Goal: Task Accomplishment & Management: Manage account settings

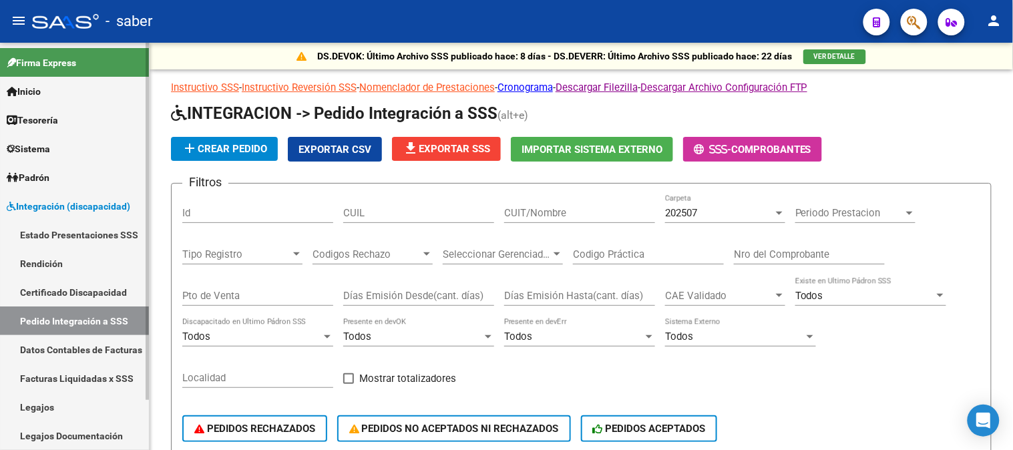
click at [85, 202] on span "Integración (discapacidad)" at bounding box center [69, 206] width 124 height 15
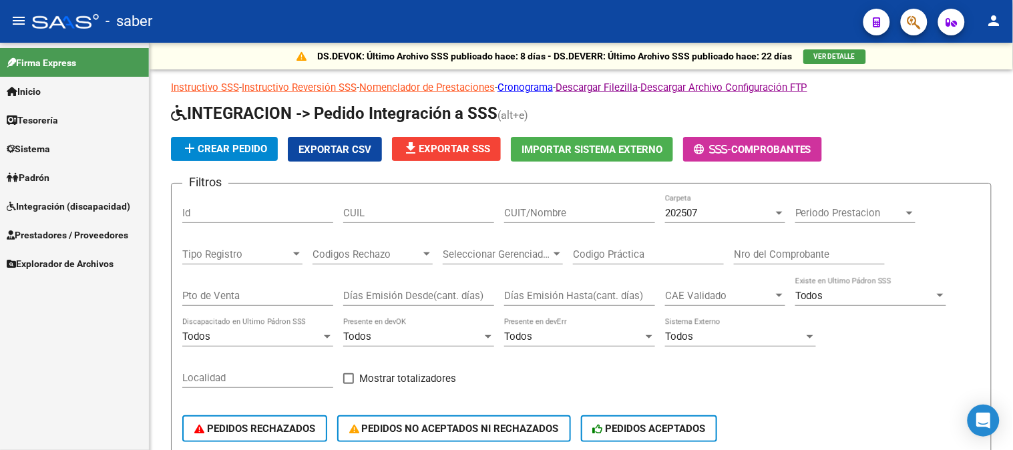
click at [77, 230] on span "Prestadores / Proveedores" at bounding box center [68, 235] width 122 height 15
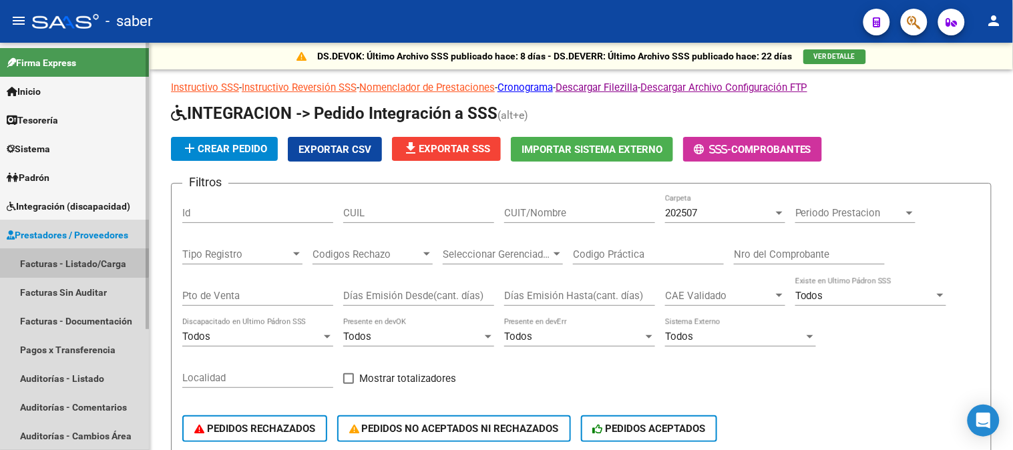
click at [70, 261] on link "Facturas - Listado/Carga" at bounding box center [74, 263] width 149 height 29
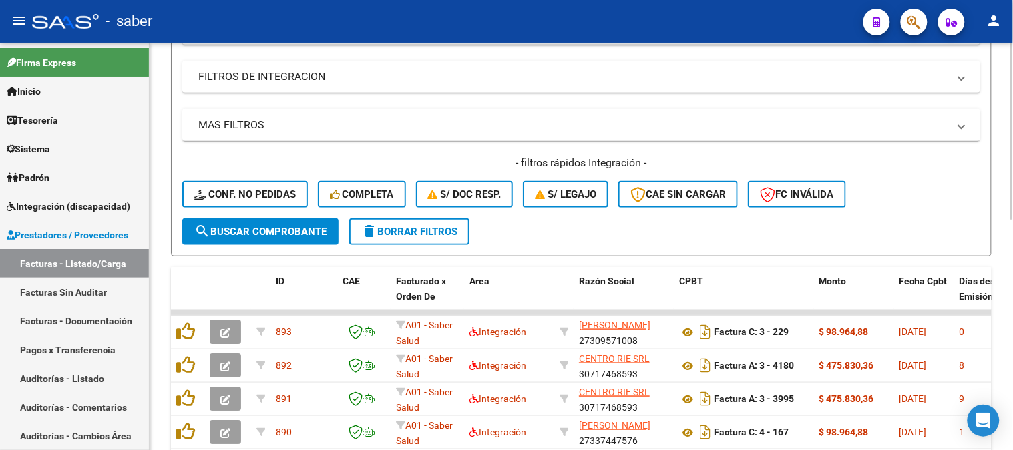
scroll to position [234, 0]
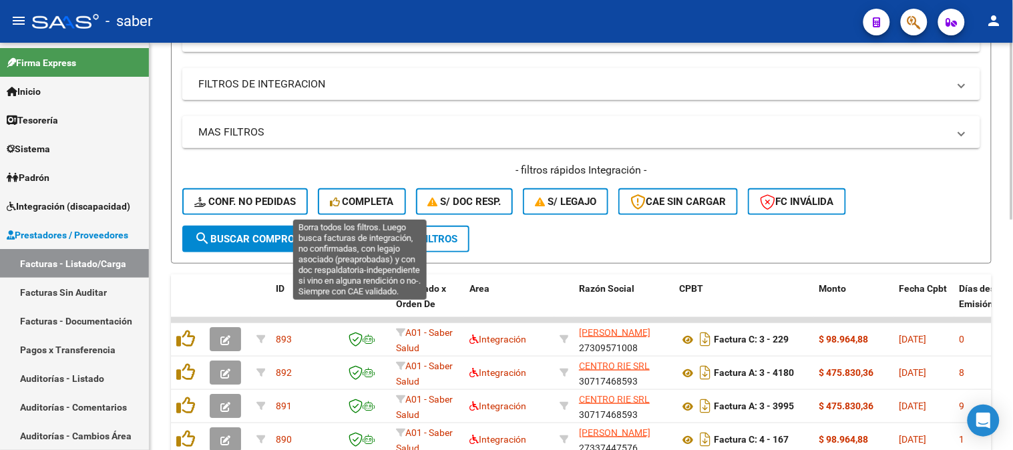
click at [349, 200] on span "Completa" at bounding box center [362, 202] width 64 height 12
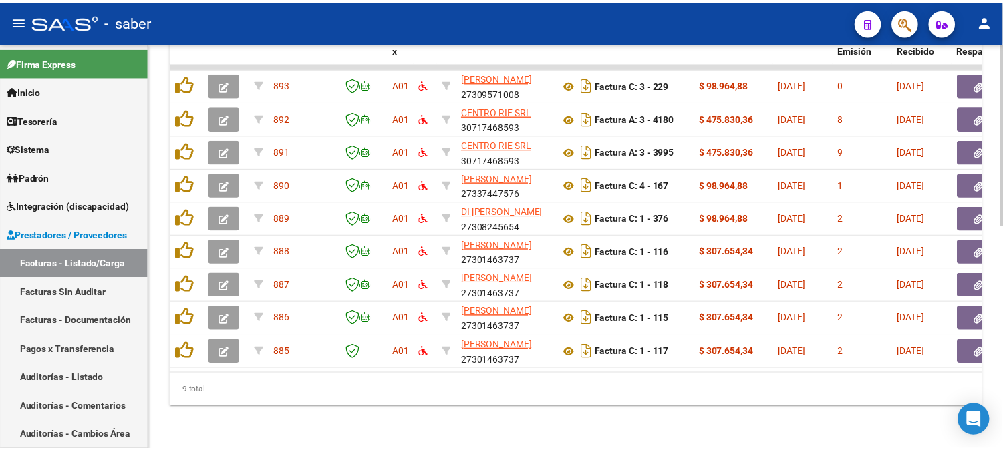
scroll to position [497, 0]
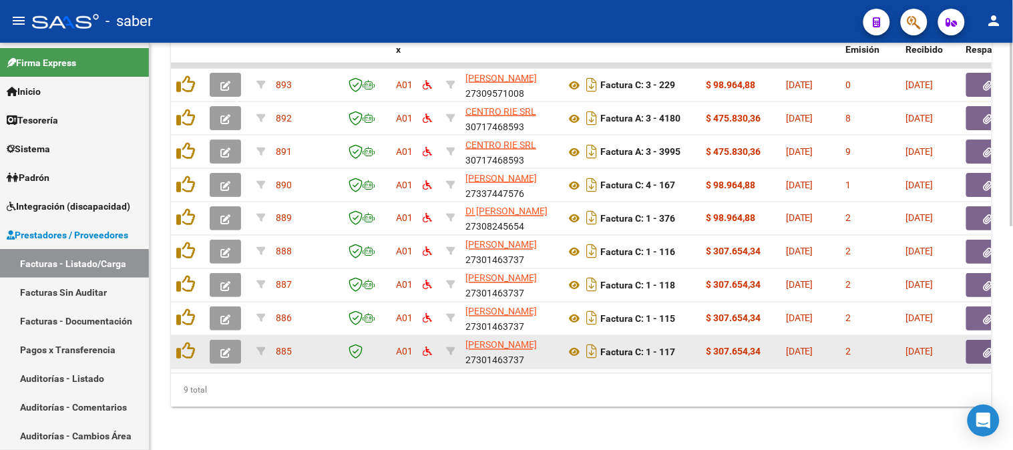
click at [229, 348] on icon "button" at bounding box center [225, 353] width 10 height 10
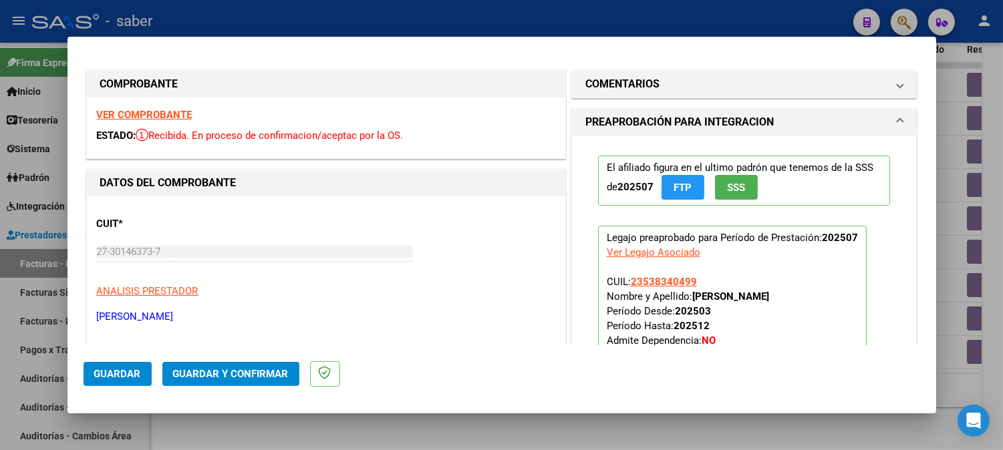
click at [163, 108] on div "VER COMPROBANTE ESTADO: Recibida. En proceso de confirmacion/aceptac por la OS." at bounding box center [326, 128] width 478 height 61
click at [163, 116] on strong "VER COMPROBANTE" at bounding box center [145, 115] width 96 height 12
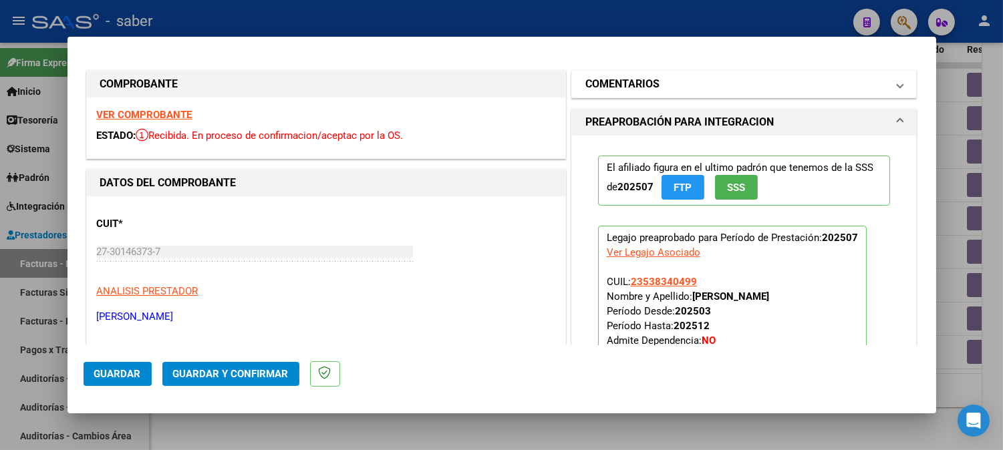
click at [778, 81] on mat-panel-title "COMENTARIOS" at bounding box center [736, 84] width 302 height 16
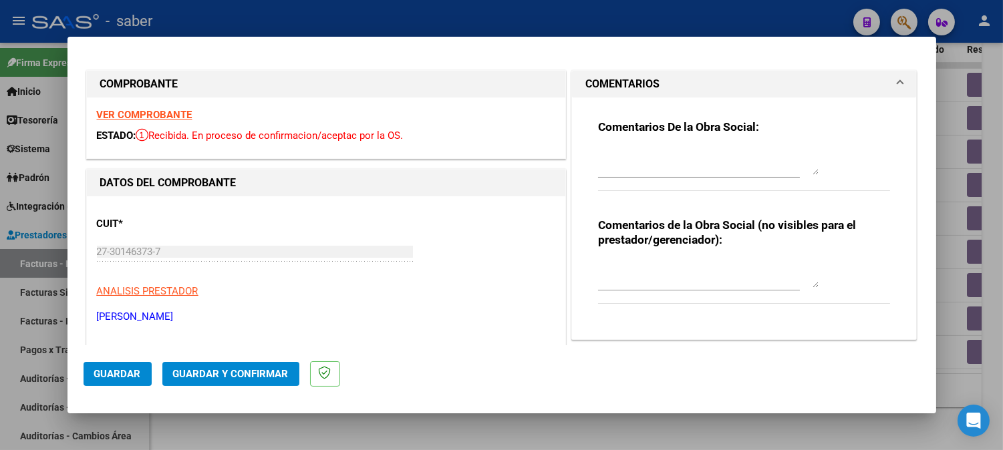
click at [646, 170] on textarea at bounding box center [708, 161] width 220 height 27
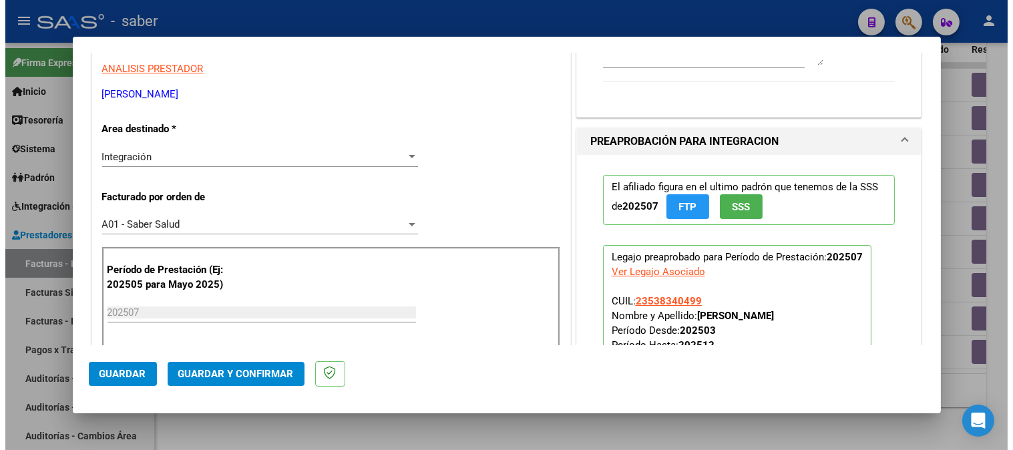
scroll to position [297, 0]
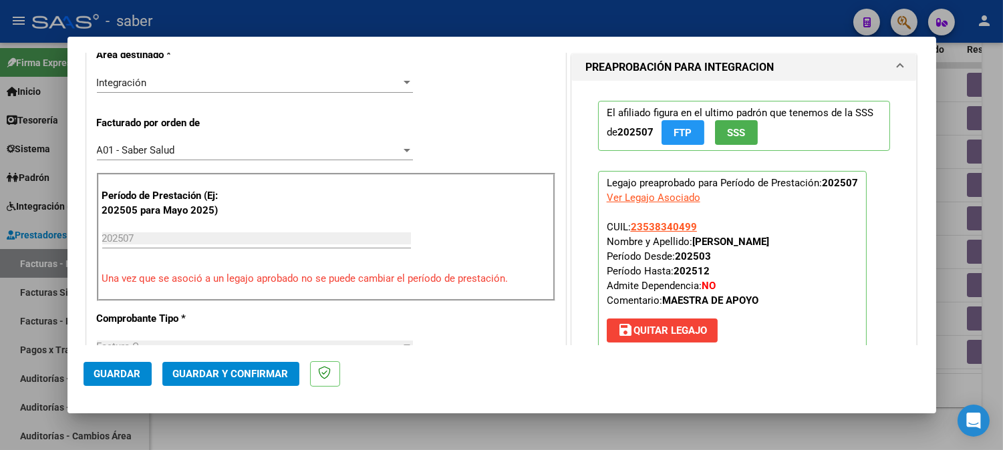
type textarea "Falta factura, comprobante no cargado"
click at [661, 319] on button "save [PERSON_NAME]" at bounding box center [662, 331] width 111 height 24
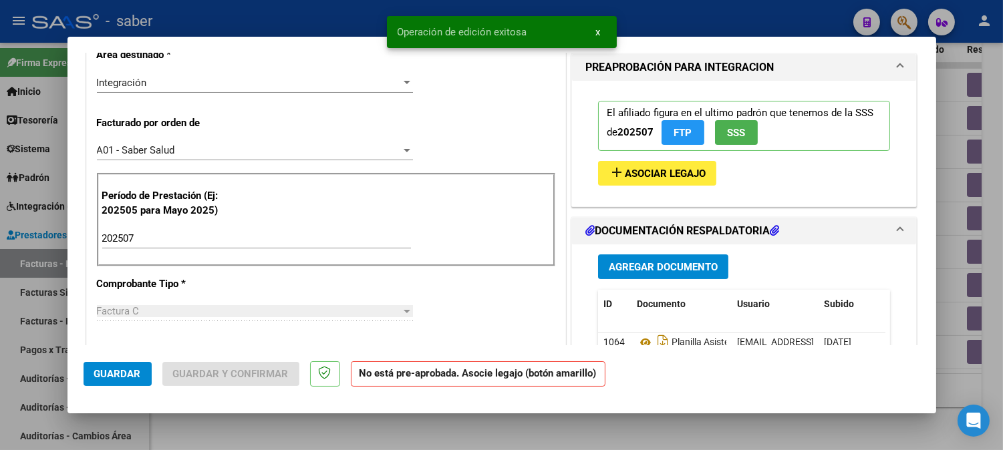
click at [124, 375] on span "Guardar" at bounding box center [117, 374] width 47 height 12
click at [996, 157] on div at bounding box center [501, 225] width 1003 height 450
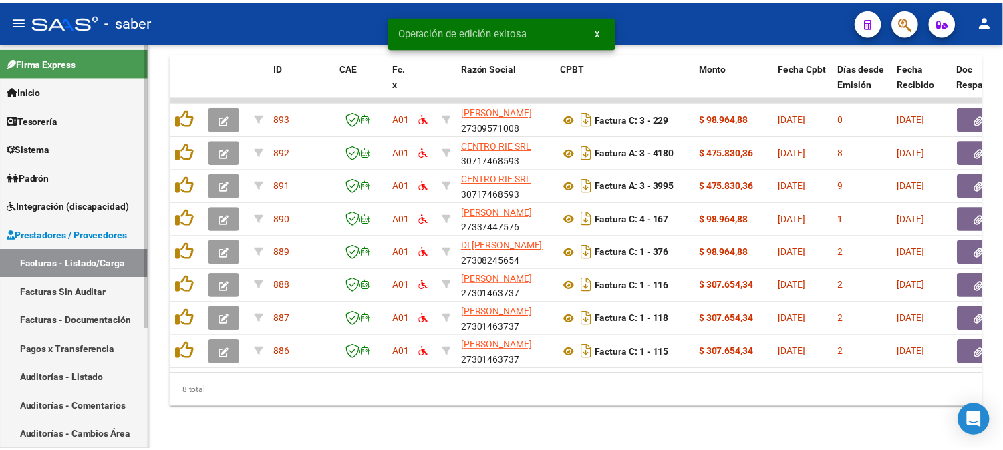
scroll to position [464, 0]
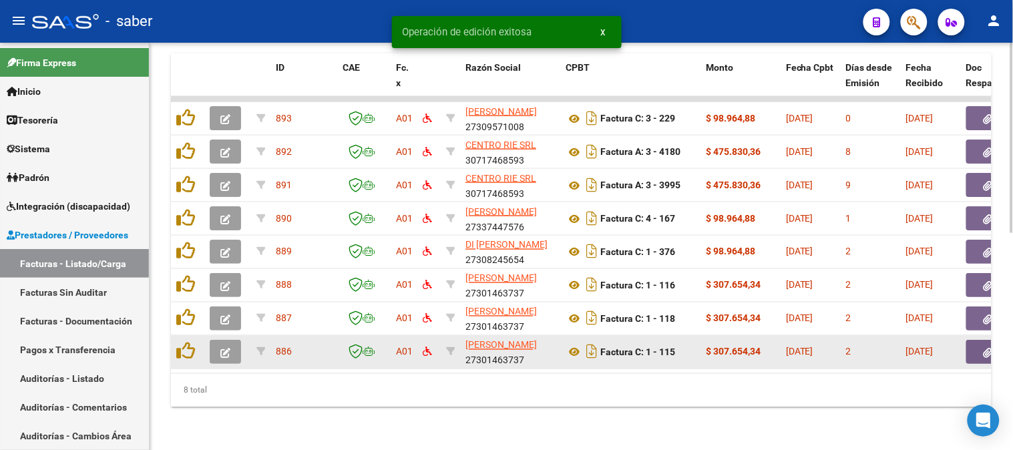
click at [220, 348] on icon "button" at bounding box center [225, 353] width 10 height 10
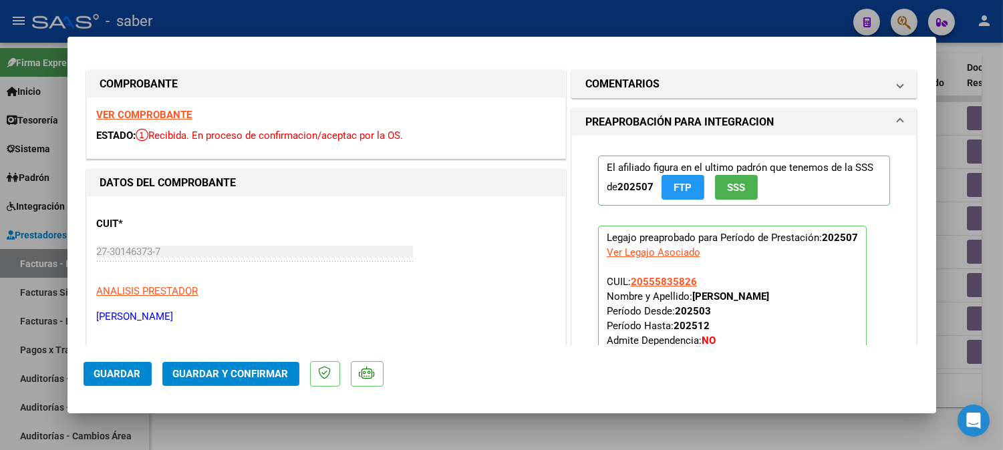
click at [159, 115] on strong "VER COMPROBANTE" at bounding box center [145, 115] width 96 height 12
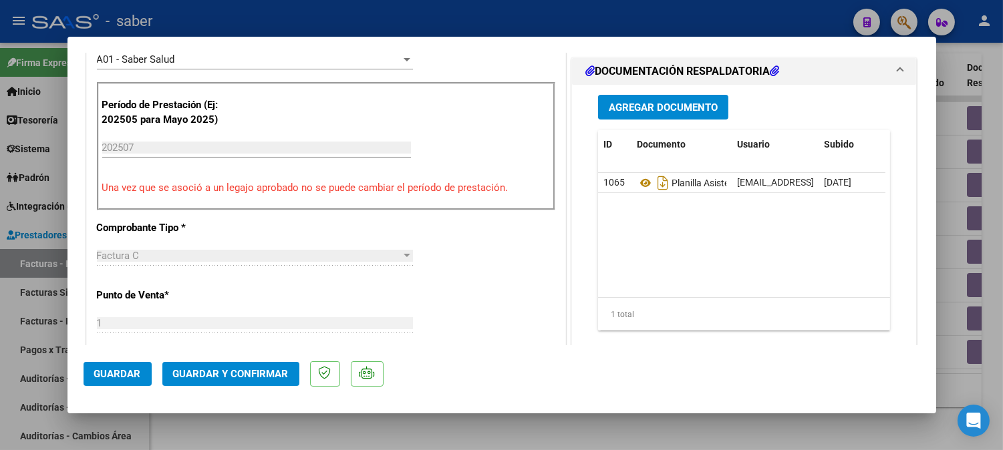
scroll to position [371, 0]
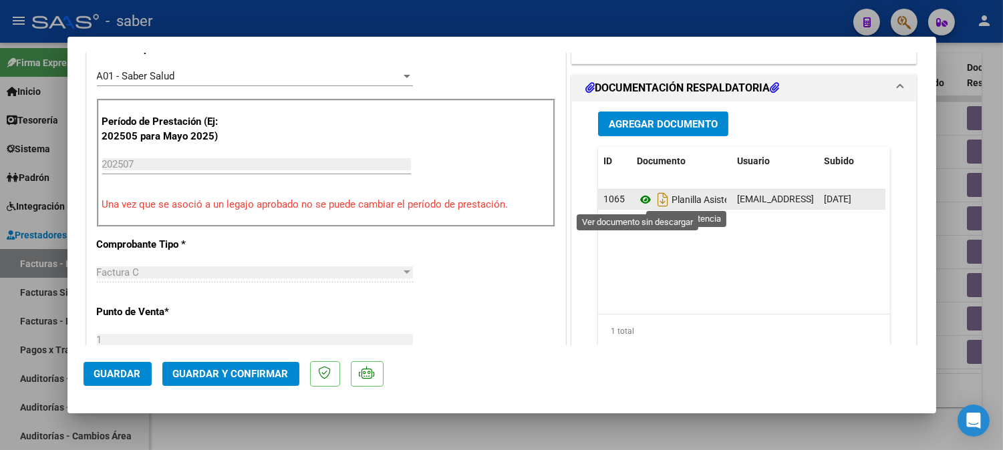
click at [637, 202] on icon at bounding box center [645, 200] width 17 height 16
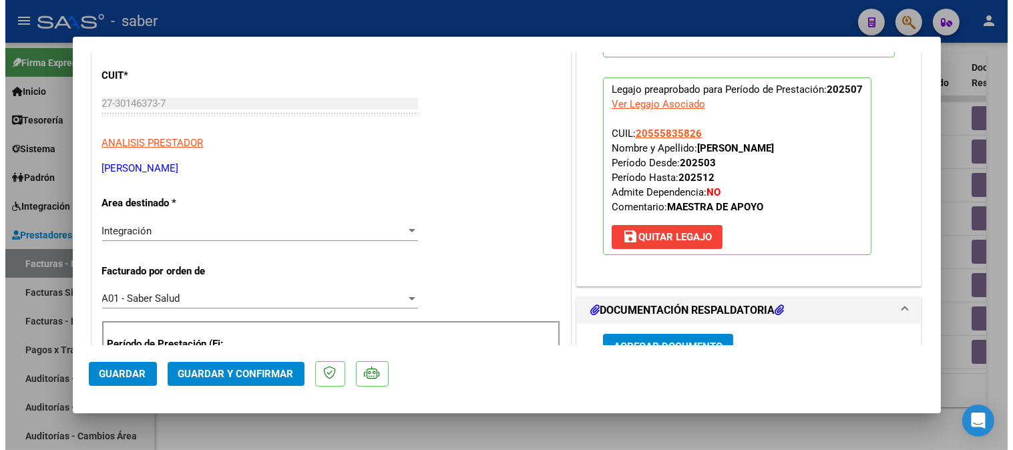
scroll to position [74, 0]
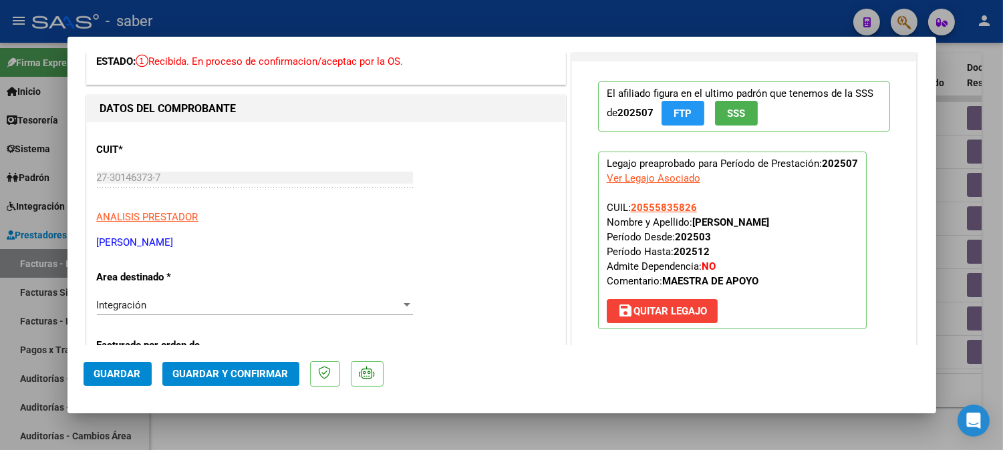
click at [226, 375] on span "Guardar y Confirmar" at bounding box center [231, 374] width 116 height 12
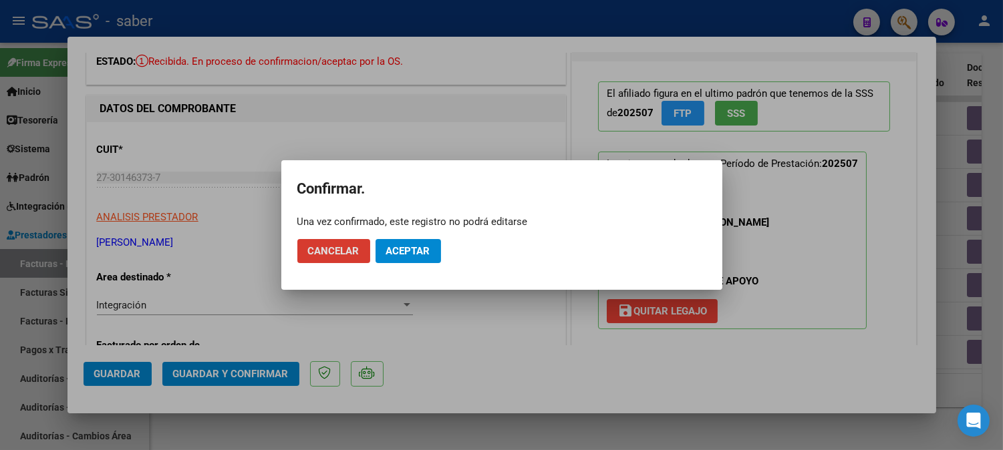
click at [396, 248] on span "Aceptar" at bounding box center [408, 251] width 44 height 12
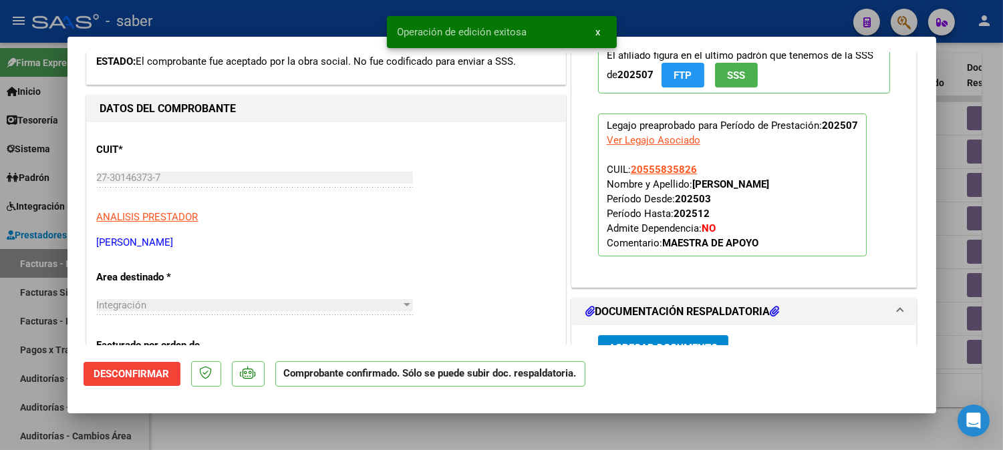
click at [946, 176] on div at bounding box center [501, 225] width 1003 height 450
click at [934, 180] on span "[DATE]" at bounding box center [919, 185] width 27 height 11
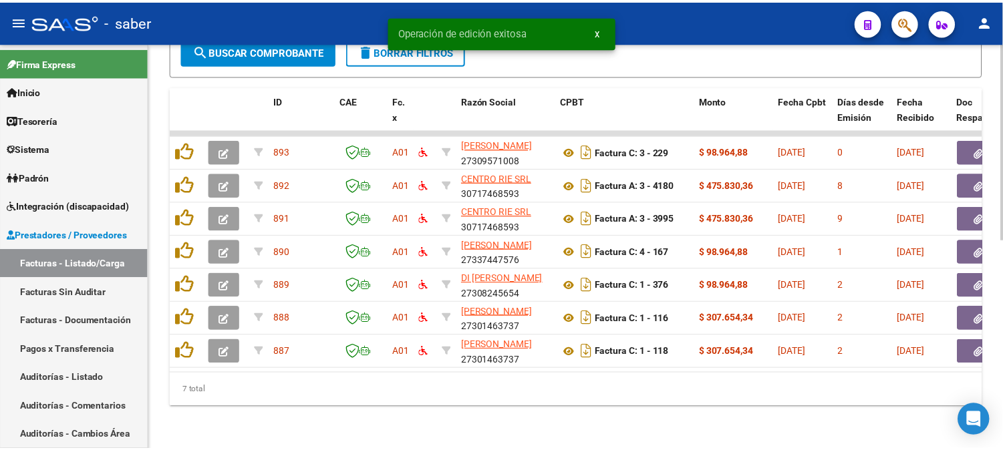
scroll to position [431, 0]
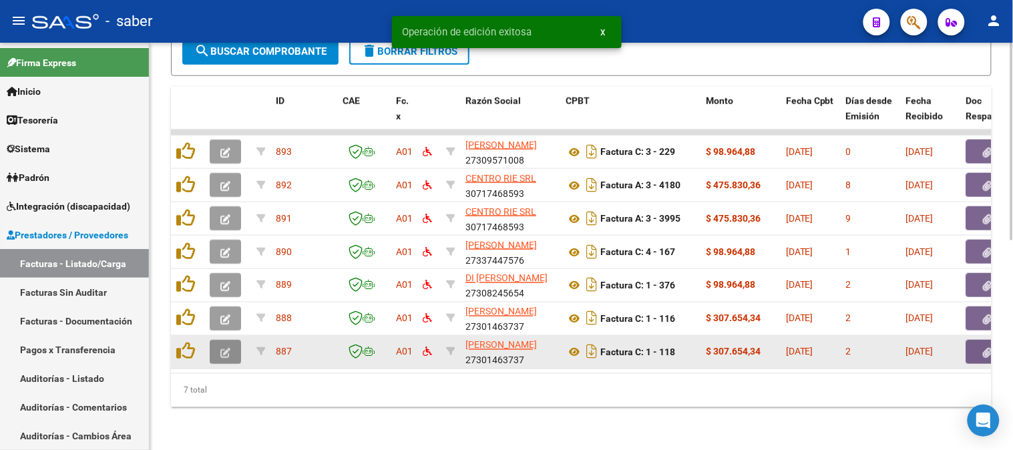
click at [228, 348] on icon "button" at bounding box center [225, 353] width 10 height 10
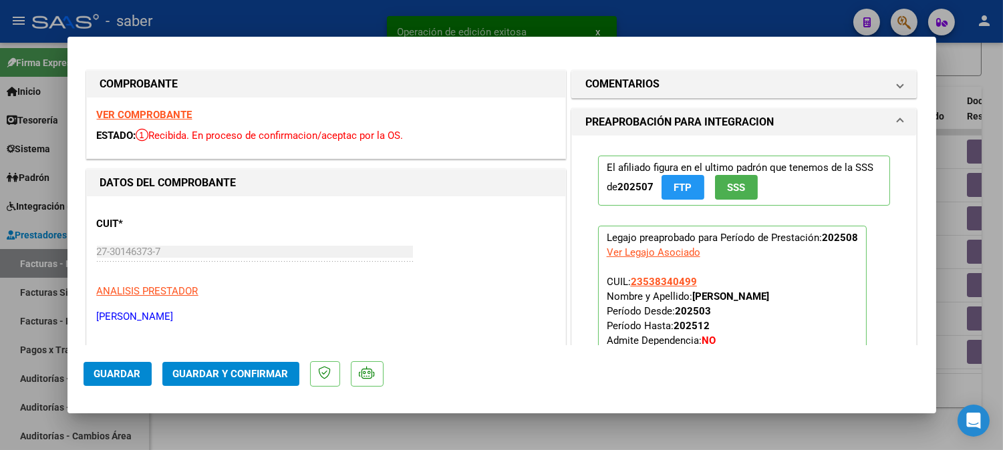
click at [156, 114] on strong "VER COMPROBANTE" at bounding box center [145, 115] width 96 height 12
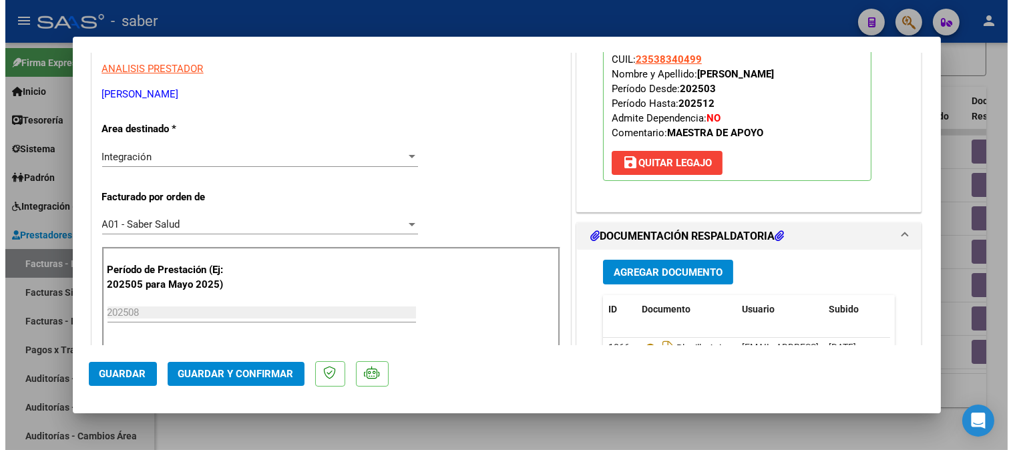
scroll to position [297, 0]
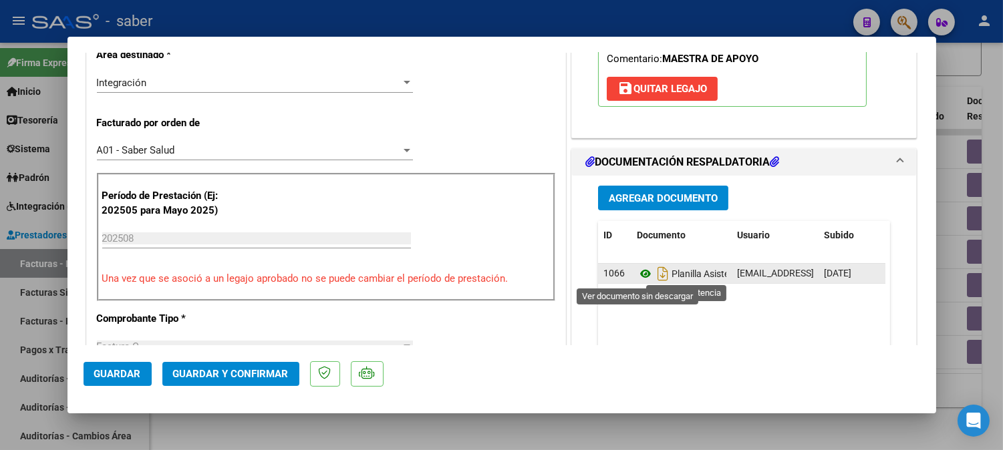
click at [640, 273] on icon at bounding box center [645, 274] width 17 height 16
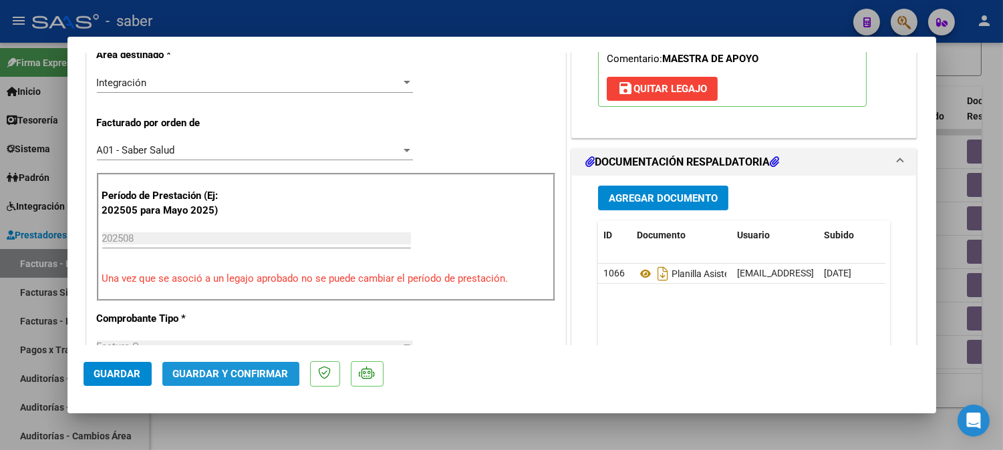
click at [223, 367] on button "Guardar y Confirmar" at bounding box center [230, 374] width 137 height 24
click at [243, 375] on span "Guardar y Confirmar" at bounding box center [231, 374] width 116 height 12
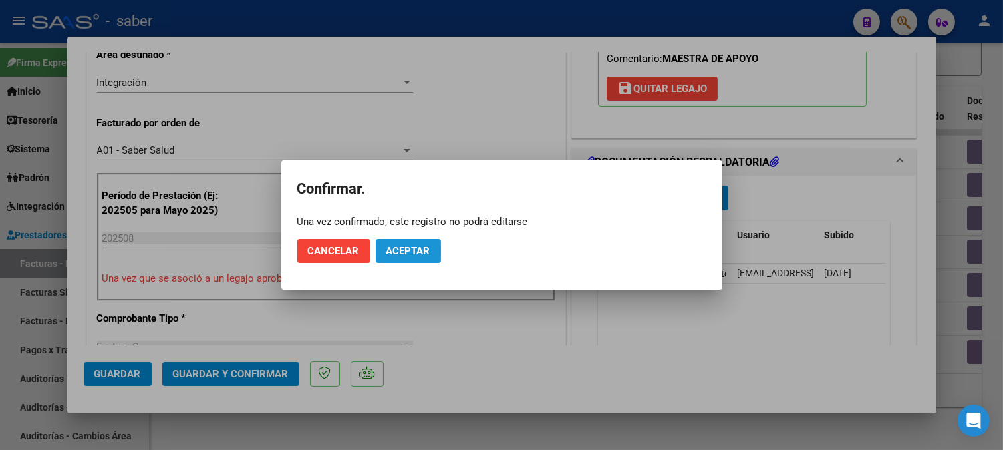
click at [422, 253] on span "Aceptar" at bounding box center [408, 251] width 44 height 12
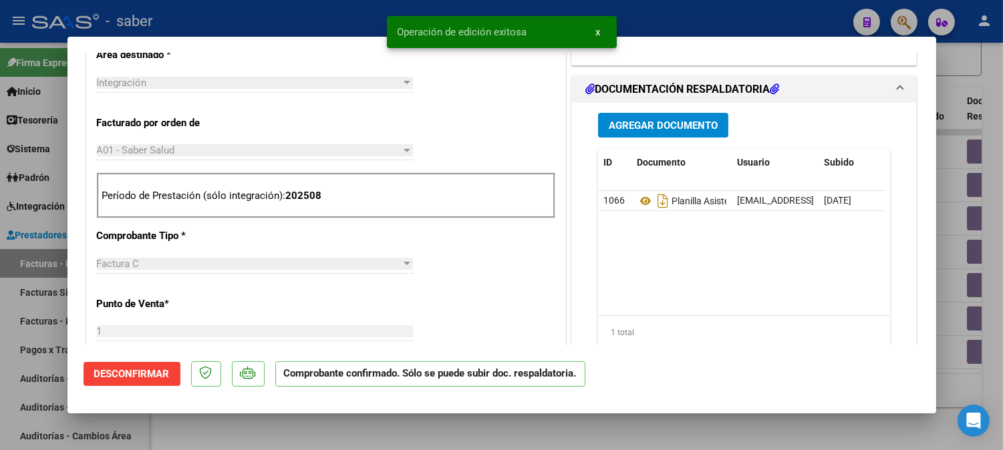
click at [965, 187] on div at bounding box center [501, 225] width 1003 height 450
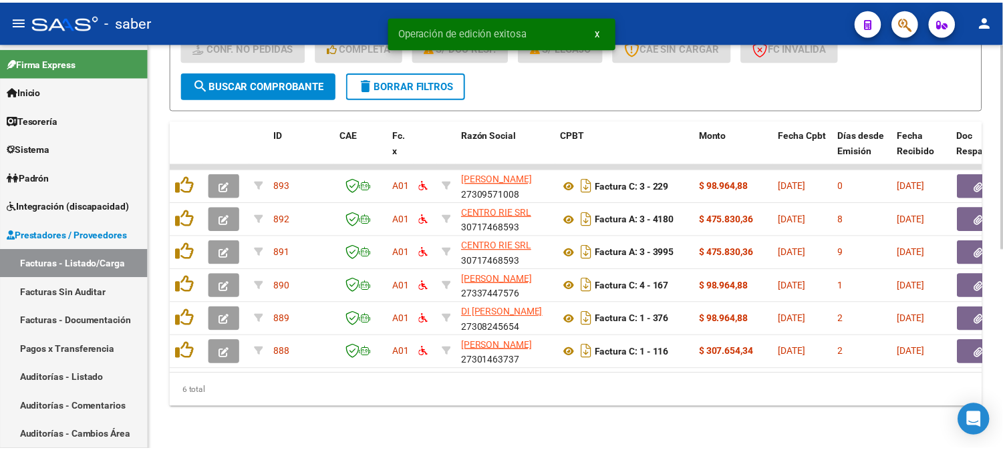
scroll to position [397, 0]
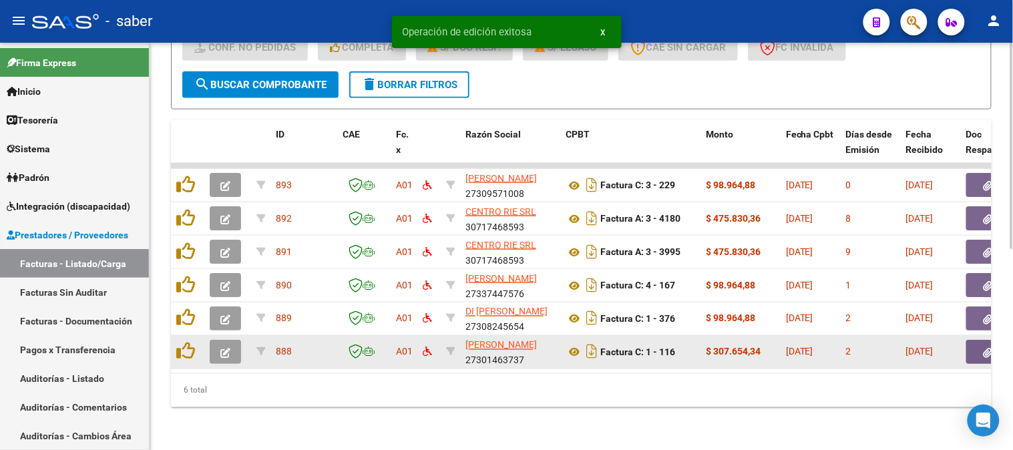
click at [218, 340] on button "button" at bounding box center [225, 352] width 31 height 24
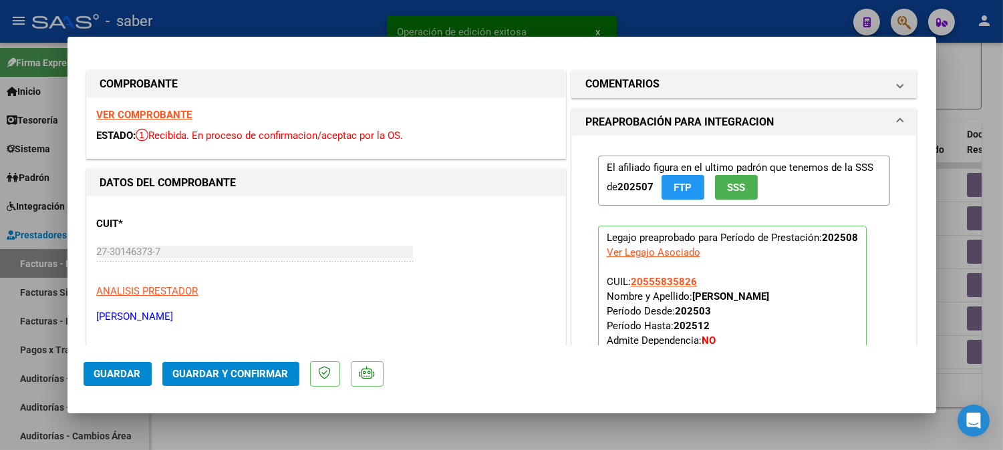
click at [172, 110] on strong "VER COMPROBANTE" at bounding box center [145, 115] width 96 height 12
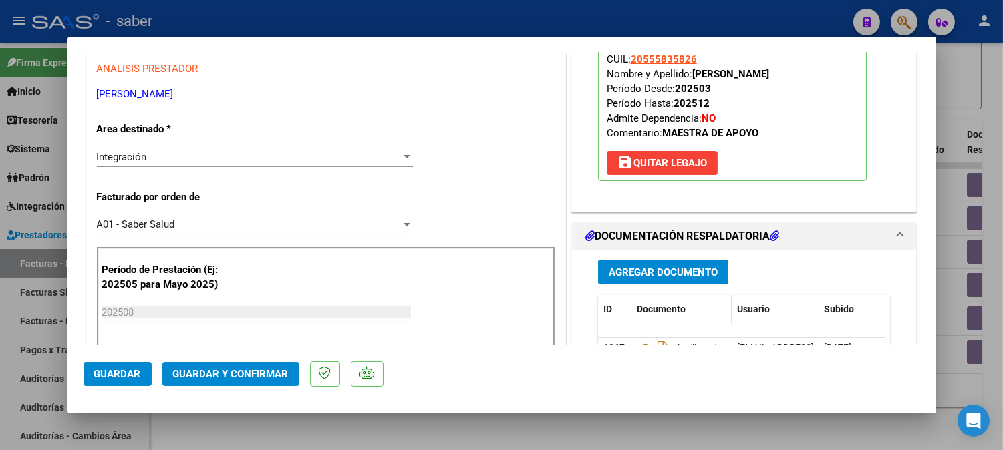
scroll to position [297, 0]
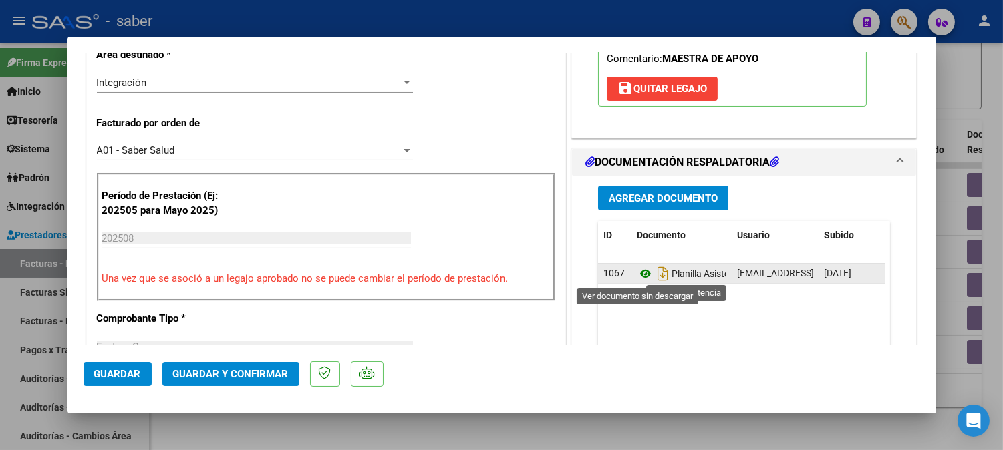
click at [640, 273] on icon at bounding box center [645, 274] width 17 height 16
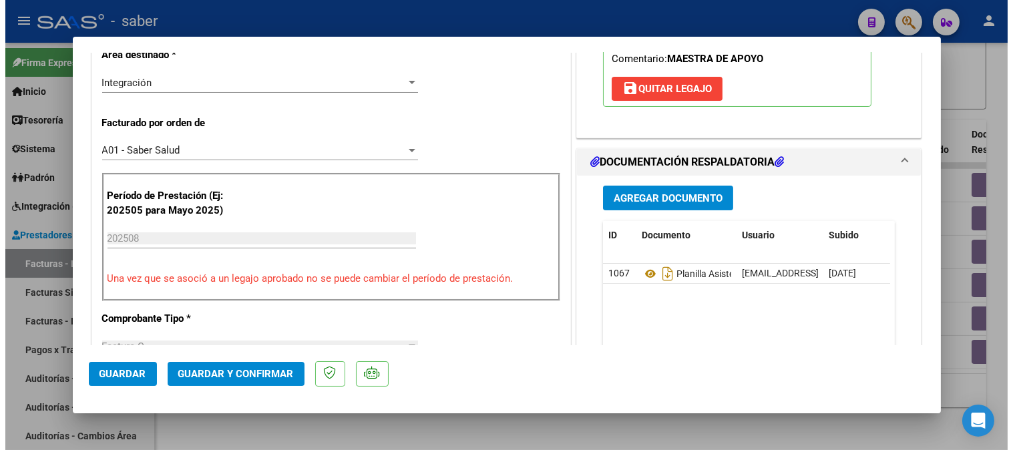
scroll to position [148, 0]
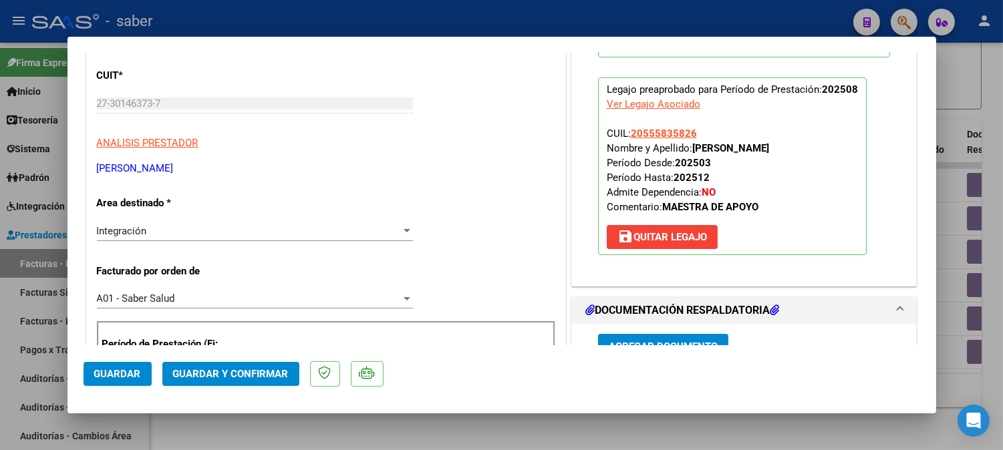
click at [253, 377] on span "Guardar y Confirmar" at bounding box center [231, 374] width 116 height 12
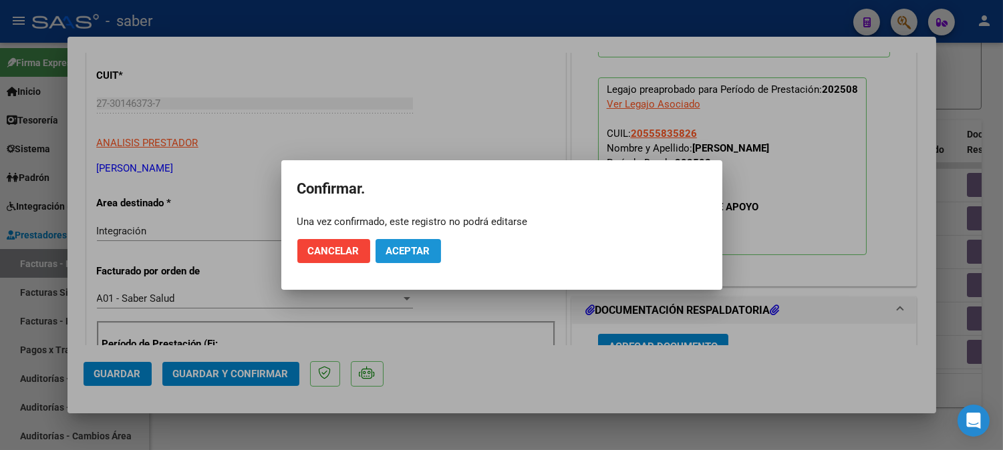
click at [416, 251] on span "Aceptar" at bounding box center [408, 251] width 44 height 12
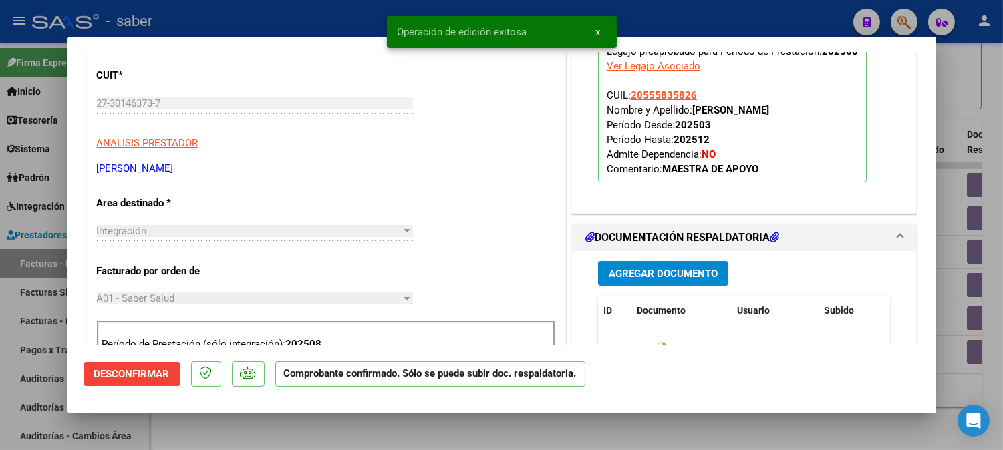
click at [984, 104] on div at bounding box center [501, 225] width 1003 height 450
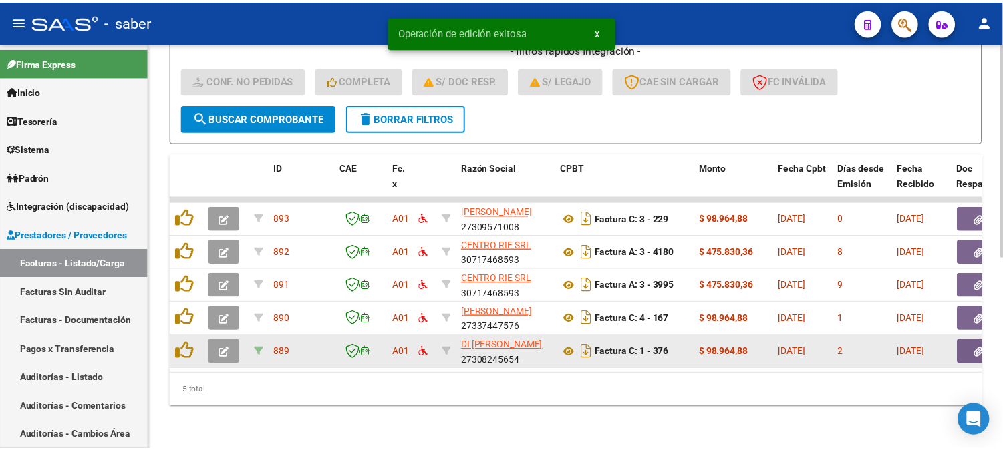
scroll to position [364, 0]
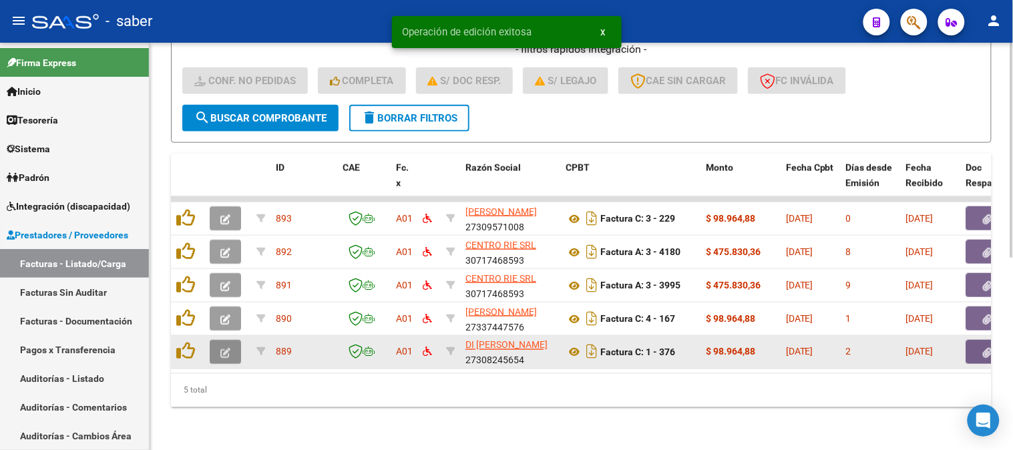
click at [231, 341] on button "button" at bounding box center [225, 352] width 31 height 24
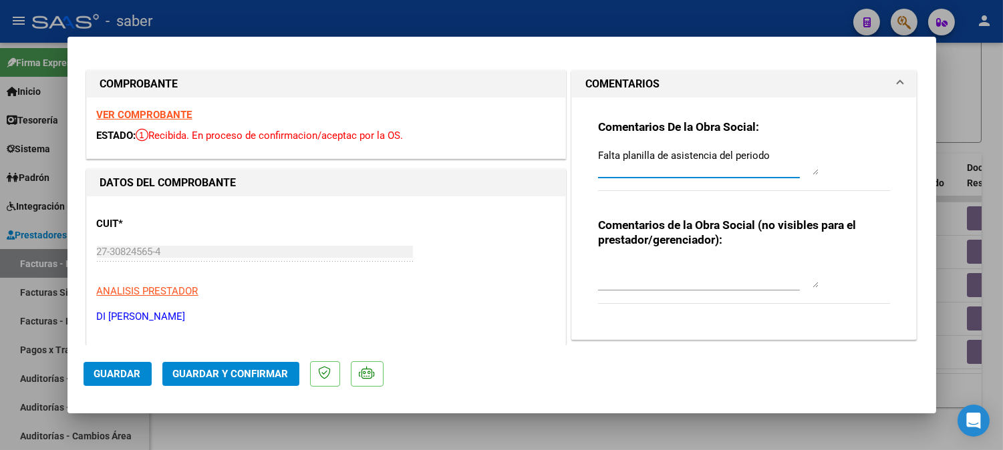
drag, startPoint x: 760, startPoint y: 152, endPoint x: 576, endPoint y: 142, distance: 184.7
click at [576, 142] on div "Comentarios De la Obra Social: Falta planilla de asistencia del periodo Comenta…" at bounding box center [744, 219] width 345 height 242
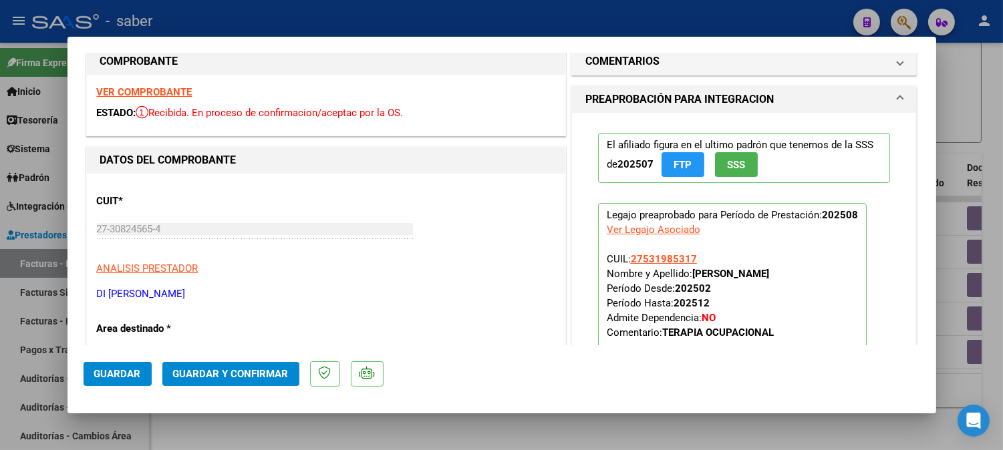
scroll to position [0, 0]
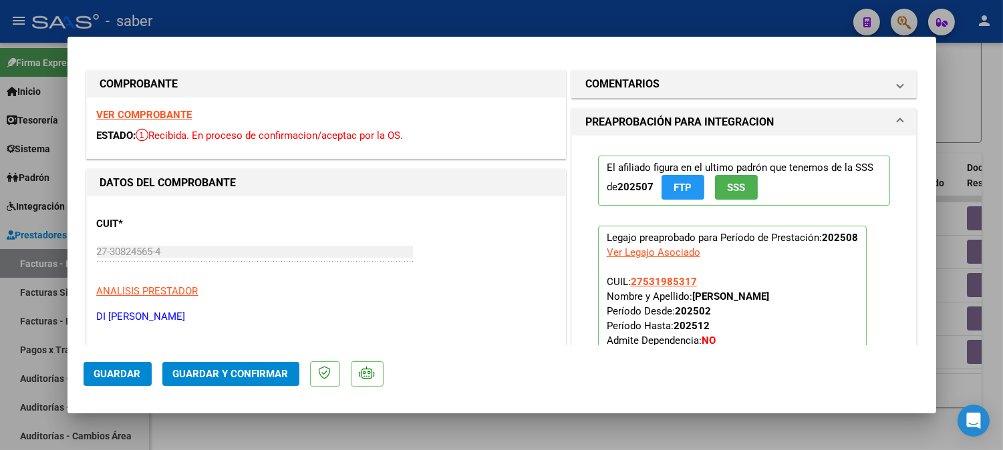
click at [150, 116] on strong "VER COMPROBANTE" at bounding box center [145, 115] width 96 height 12
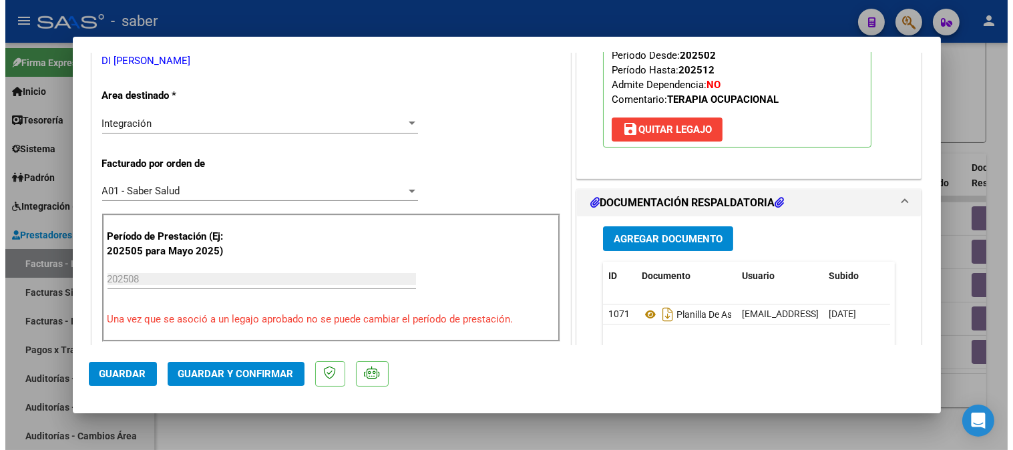
scroll to position [371, 0]
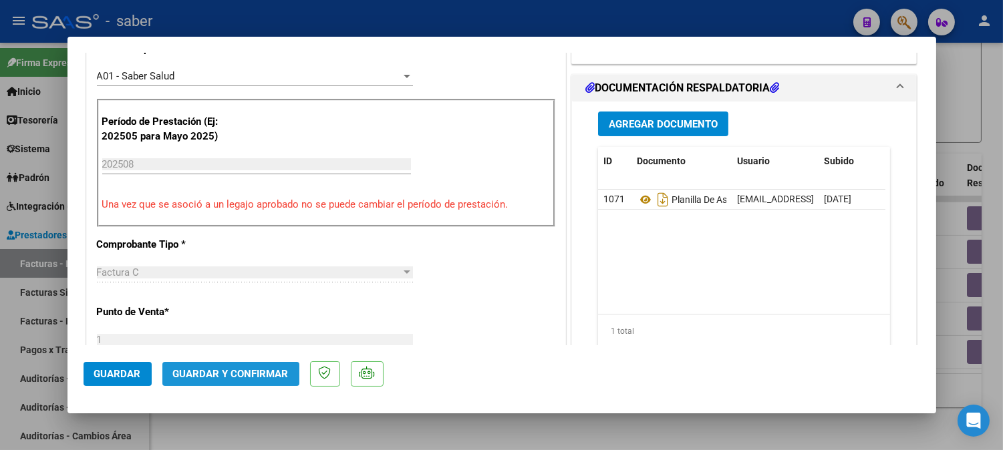
click at [242, 365] on button "Guardar y Confirmar" at bounding box center [230, 374] width 137 height 24
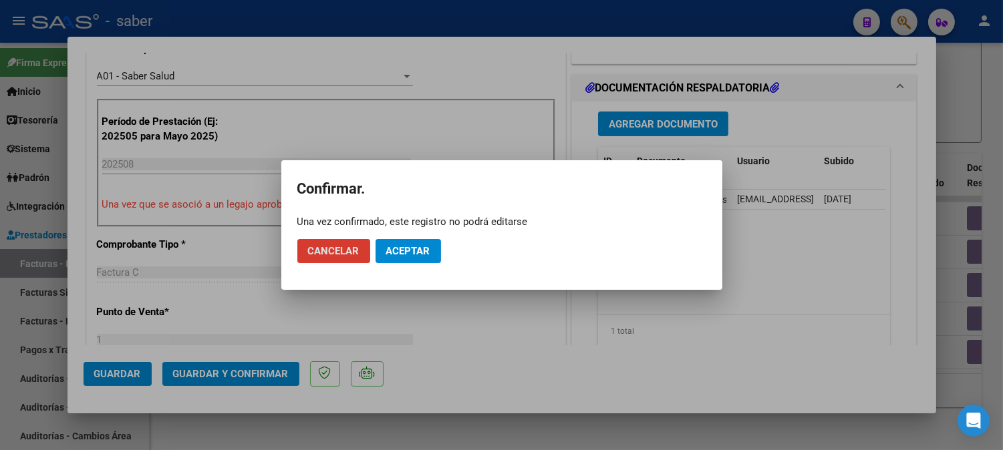
click at [401, 242] on button "Aceptar" at bounding box center [407, 251] width 65 height 24
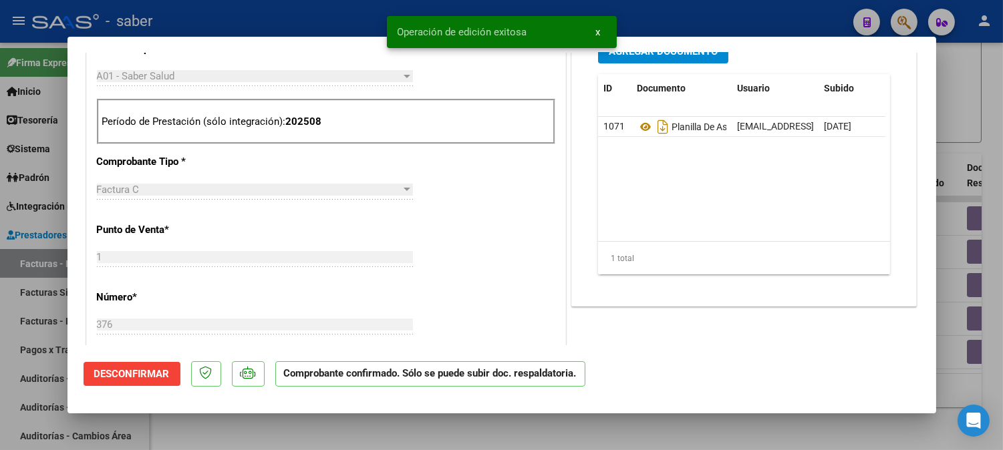
click at [986, 161] on div at bounding box center [501, 225] width 1003 height 450
drag, startPoint x: 986, startPoint y: 161, endPoint x: 966, endPoint y: 160, distance: 20.1
click at [986, 161] on div "Video tutorial PRESTADORES -> Listado de CPBTs Emitidos por Prestadores / Prove…" at bounding box center [576, 69] width 853 height 762
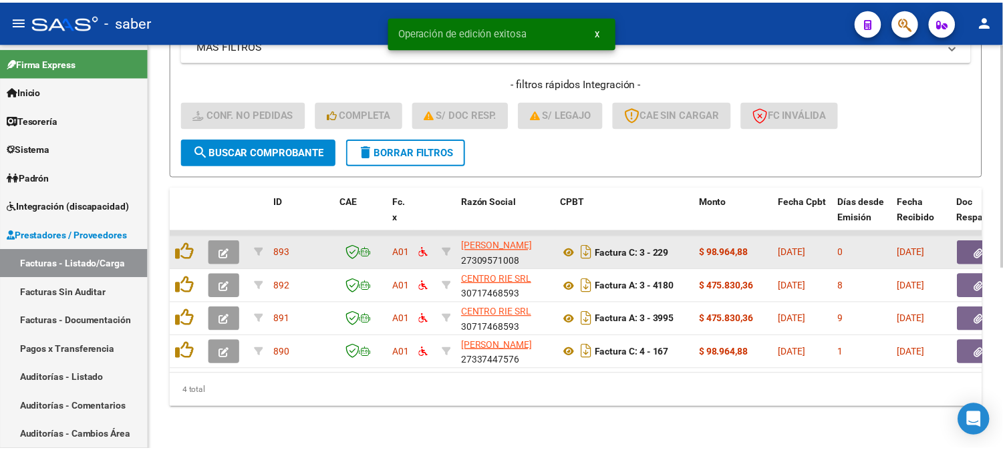
scroll to position [331, 0]
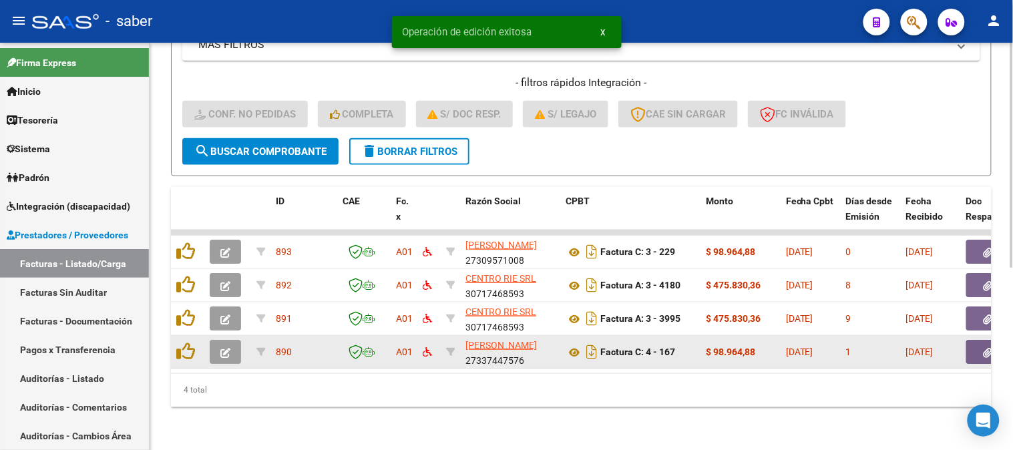
click at [228, 348] on icon "button" at bounding box center [225, 353] width 10 height 10
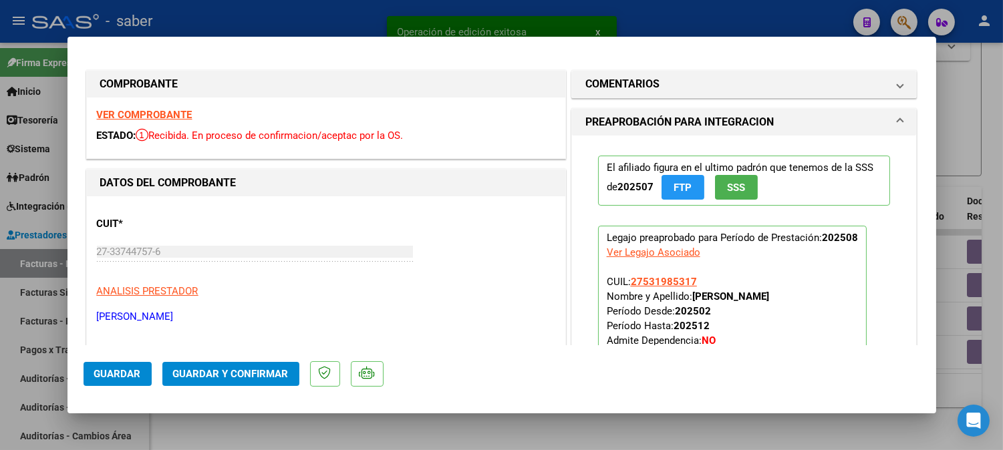
click at [154, 108] on div "VER COMPROBANTE ESTADO: Recibida. En proceso de confirmacion/aceptac por la OS." at bounding box center [326, 128] width 478 height 61
click at [152, 108] on div "VER COMPROBANTE ESTADO: Recibida. En proceso de confirmacion/aceptac por la OS." at bounding box center [326, 128] width 478 height 61
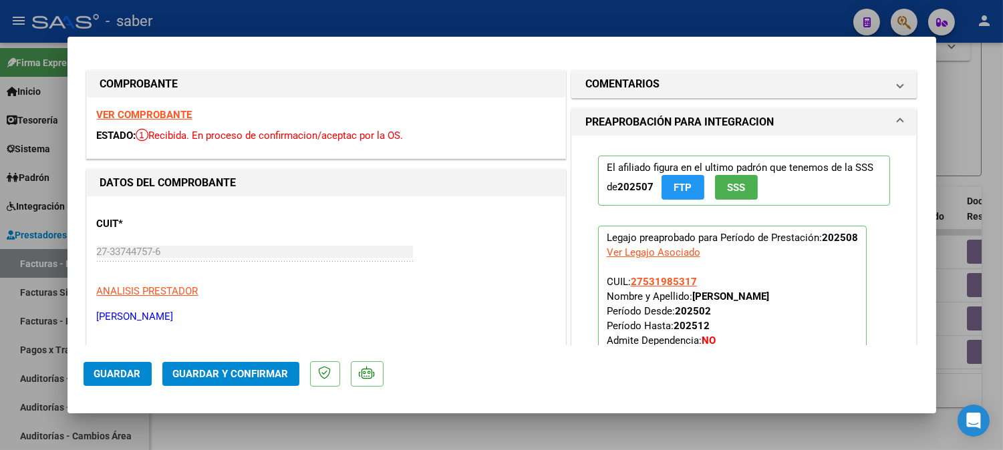
click at [168, 120] on strong "VER COMPROBANTE" at bounding box center [145, 115] width 96 height 12
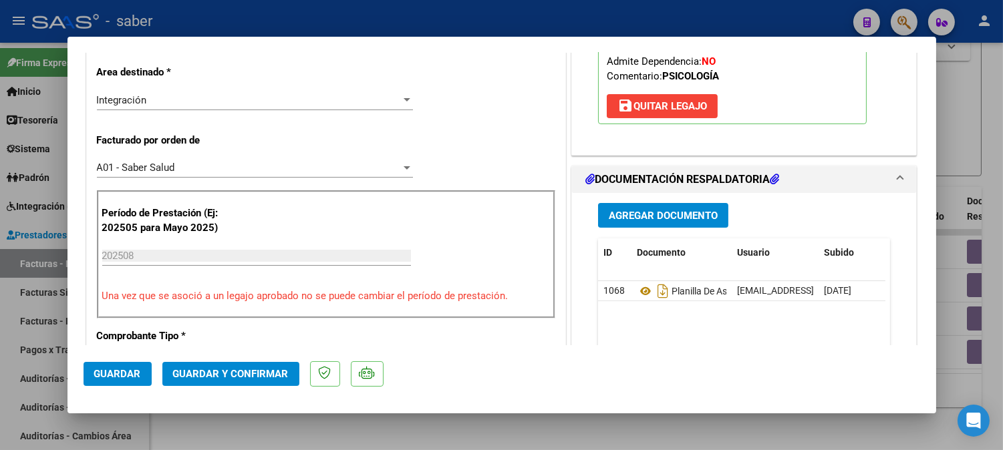
scroll to position [297, 0]
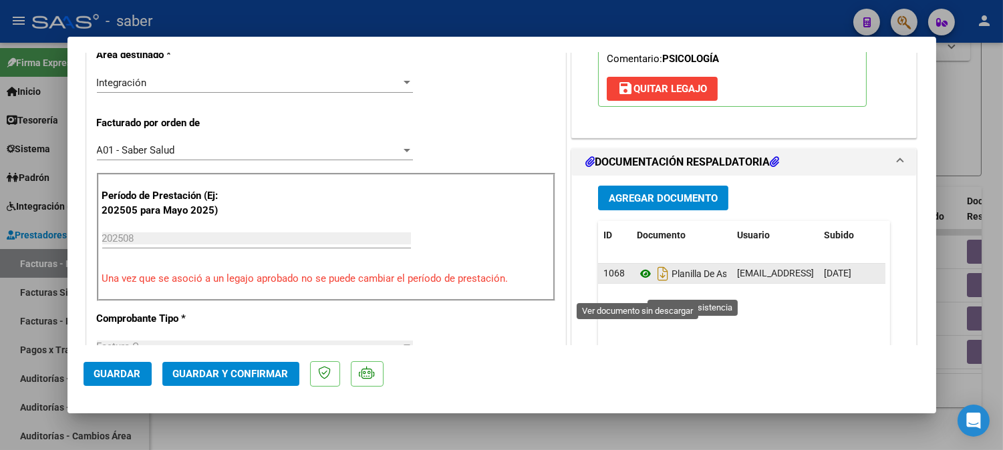
click at [637, 282] on icon at bounding box center [645, 274] width 17 height 16
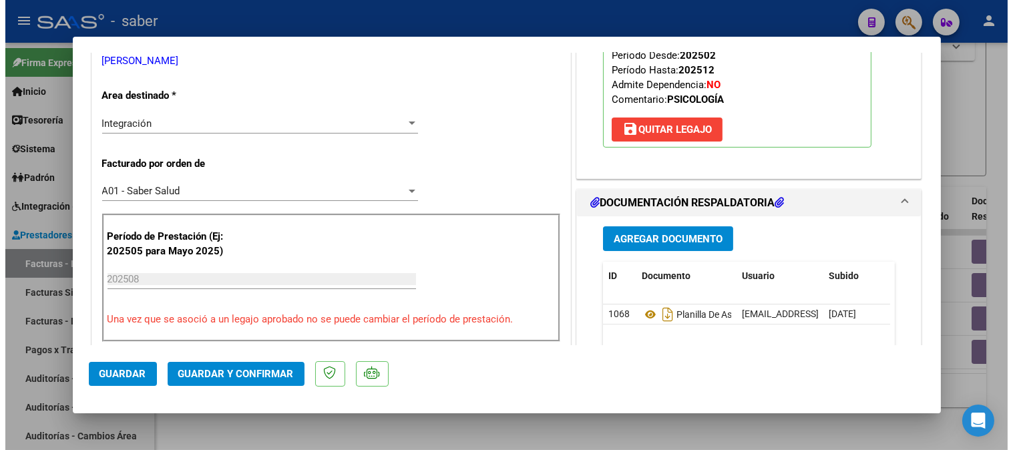
scroll to position [148, 0]
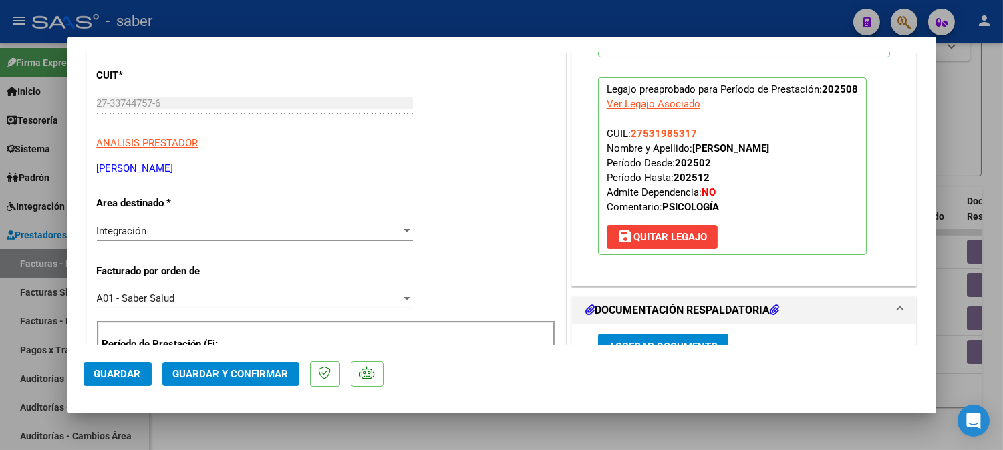
click at [232, 365] on button "Guardar y Confirmar" at bounding box center [230, 374] width 137 height 24
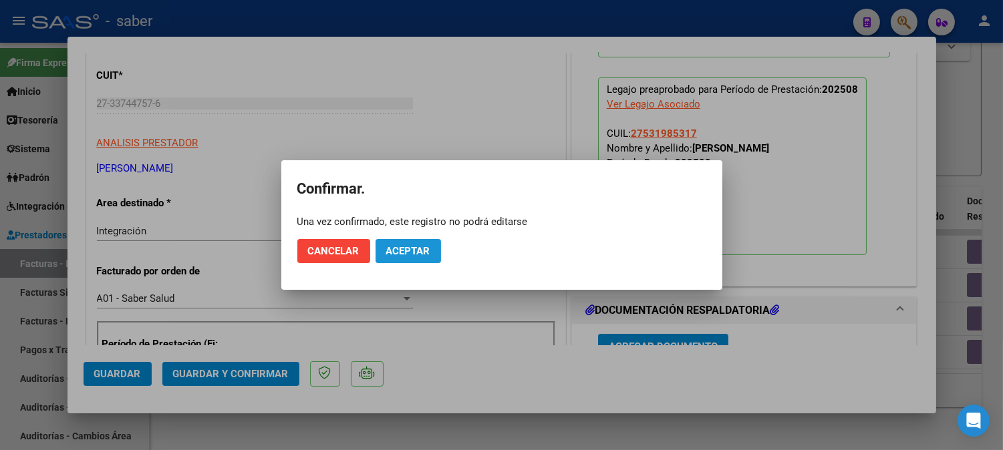
click at [405, 254] on span "Aceptar" at bounding box center [408, 251] width 44 height 12
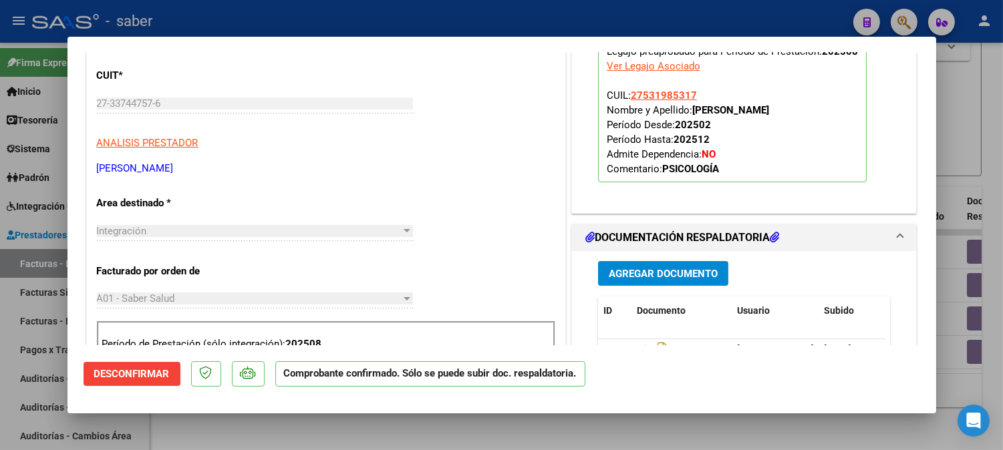
click at [974, 158] on div at bounding box center [501, 225] width 1003 height 450
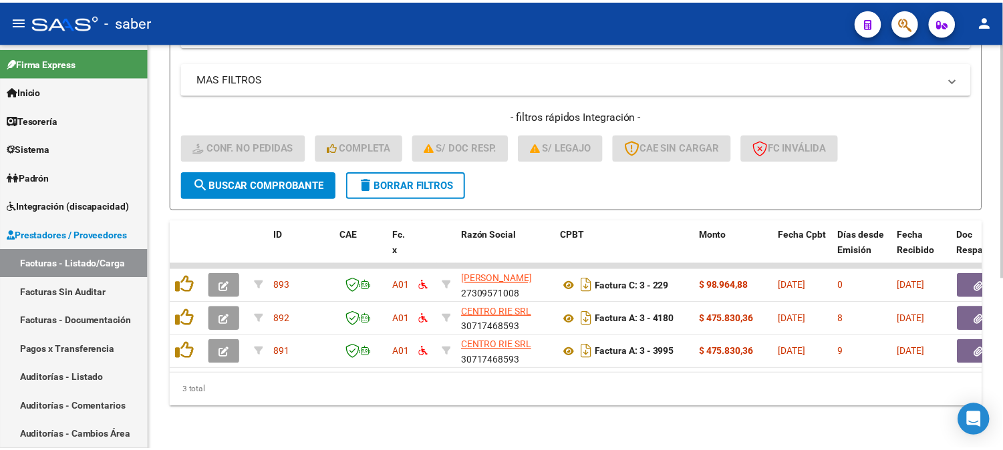
scroll to position [297, 0]
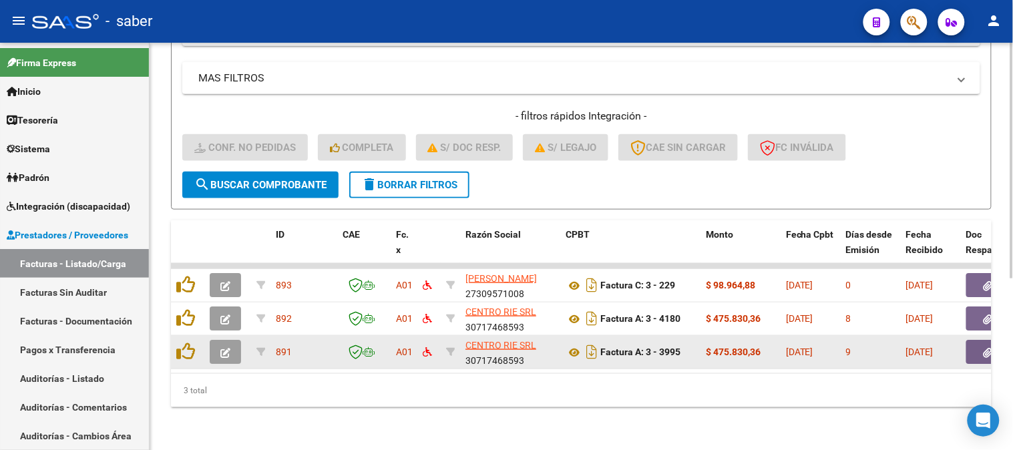
click at [224, 348] on icon "button" at bounding box center [225, 353] width 10 height 10
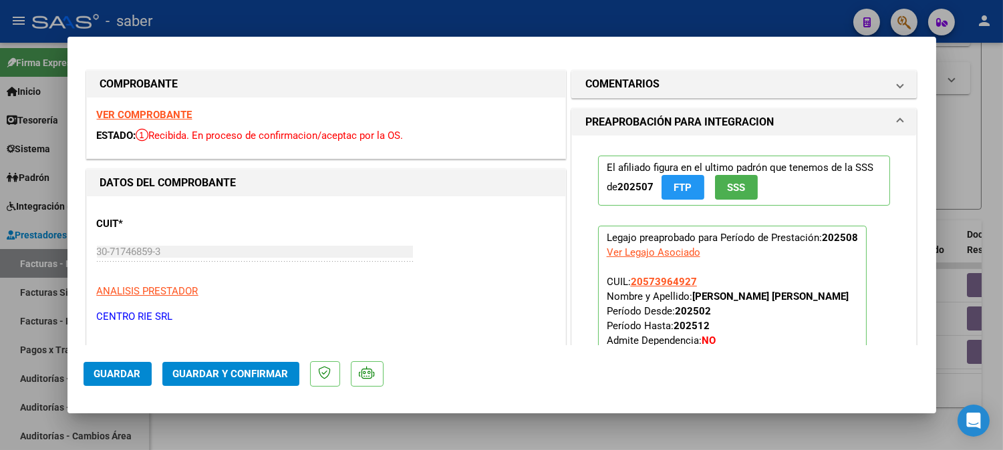
click at [159, 118] on strong "VER COMPROBANTE" at bounding box center [145, 115] width 96 height 12
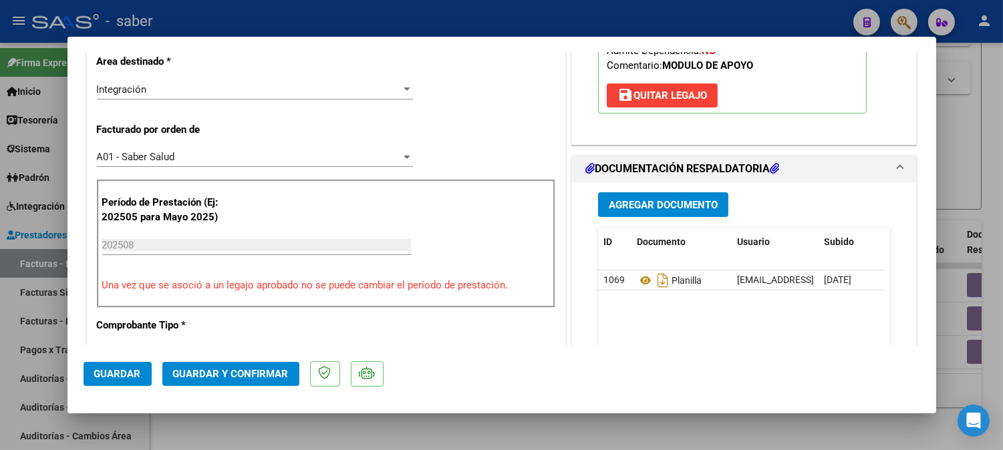
scroll to position [297, 0]
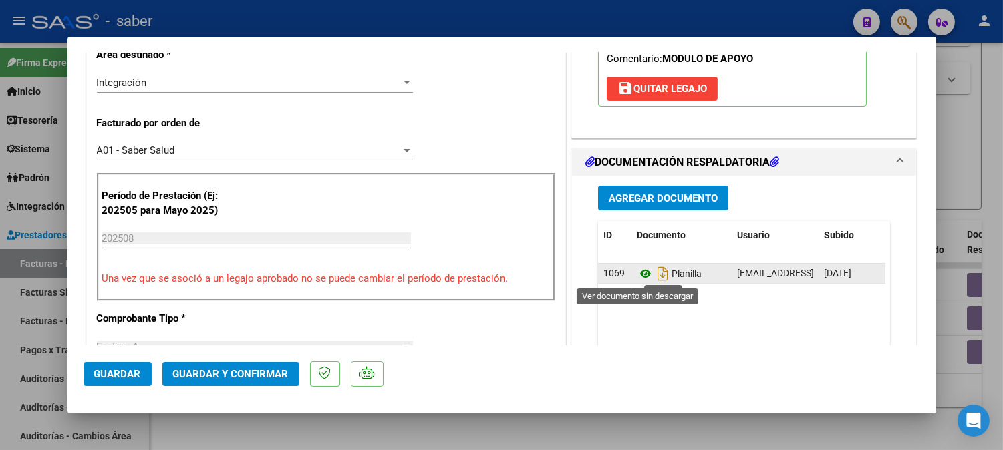
click at [641, 273] on icon at bounding box center [645, 274] width 17 height 16
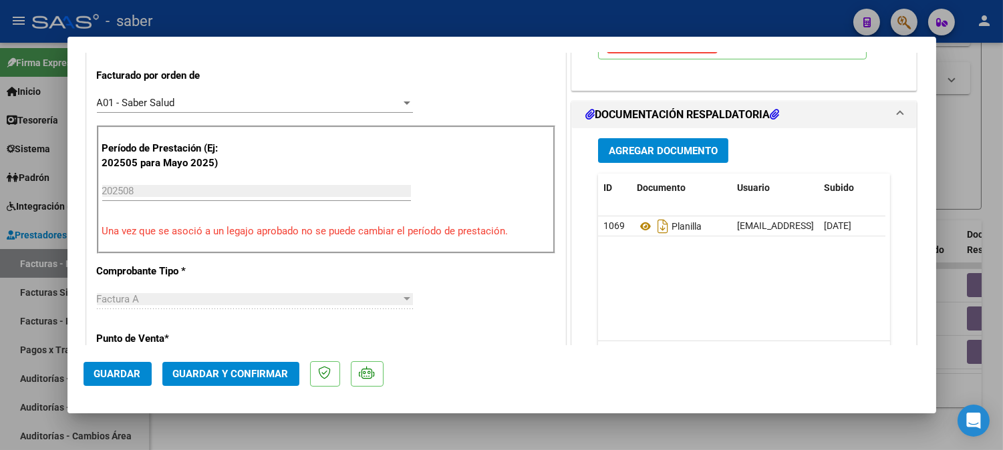
scroll to position [371, 0]
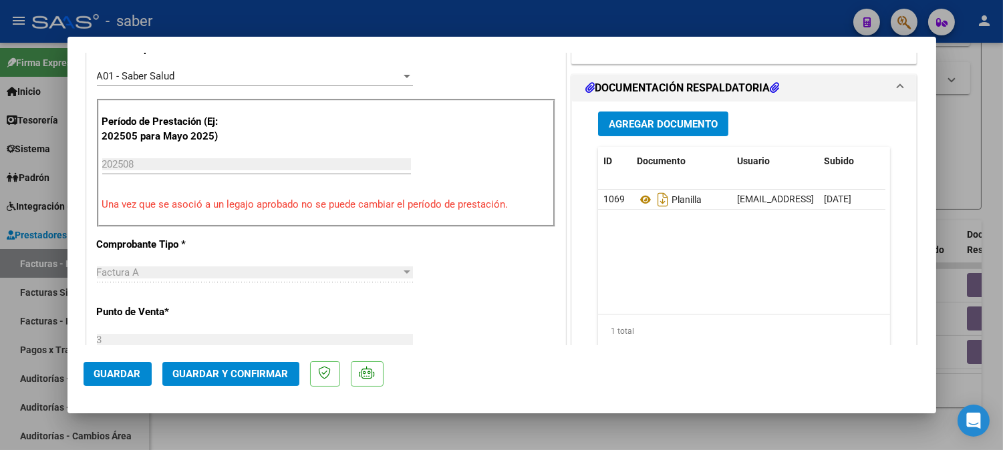
click at [248, 368] on span "Guardar y Confirmar" at bounding box center [231, 374] width 116 height 12
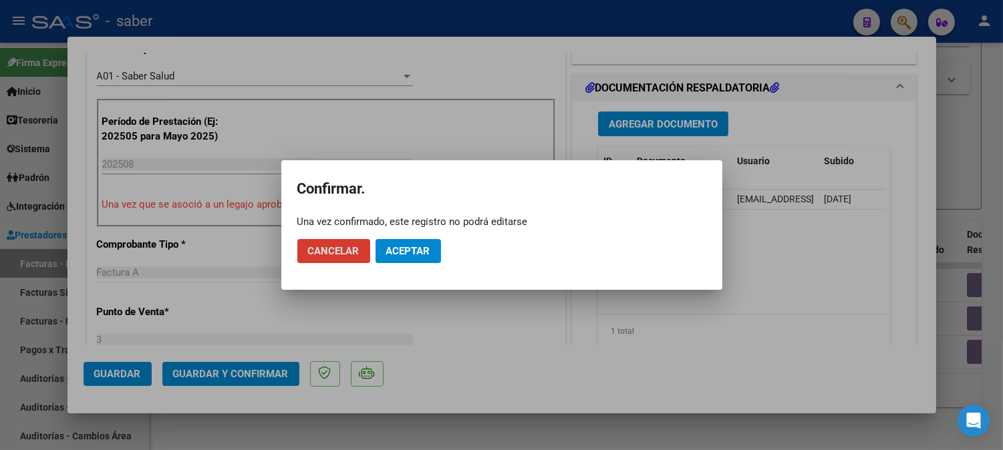
click at [416, 250] on span "Aceptar" at bounding box center [408, 251] width 44 height 12
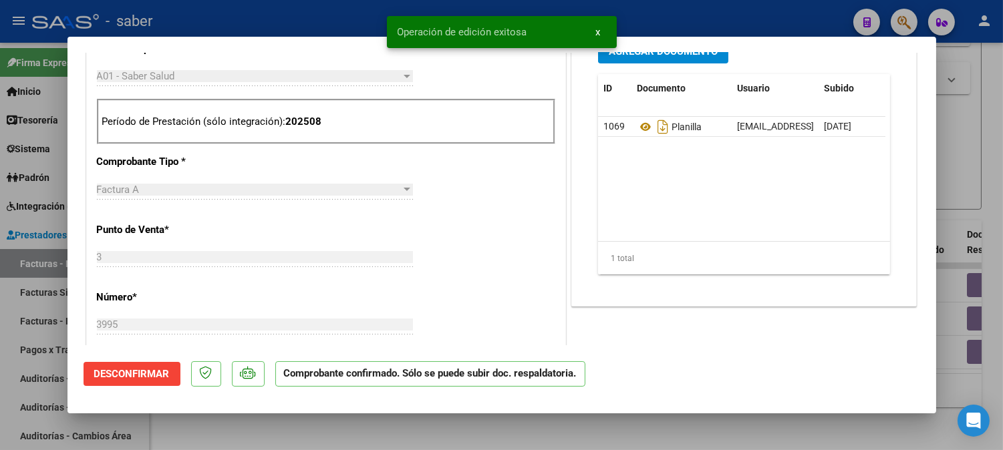
click at [969, 172] on div at bounding box center [501, 225] width 1003 height 450
type input "$ 0,00"
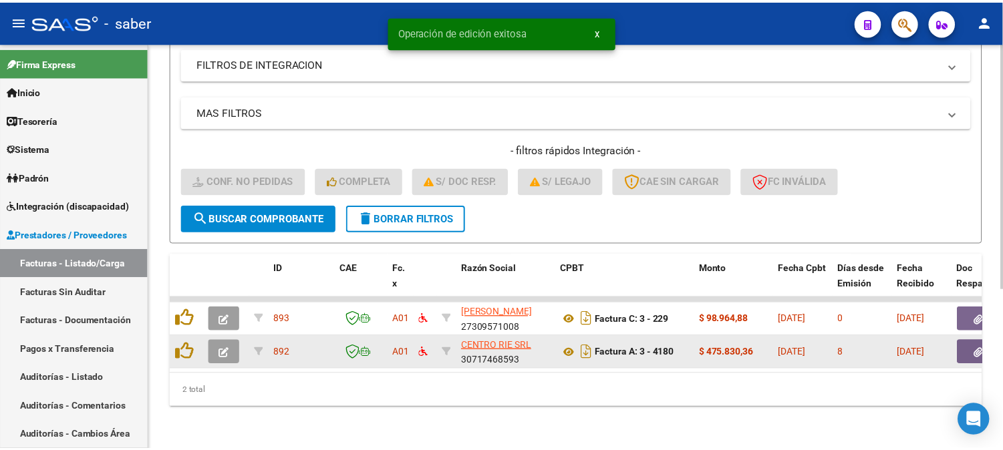
scroll to position [264, 0]
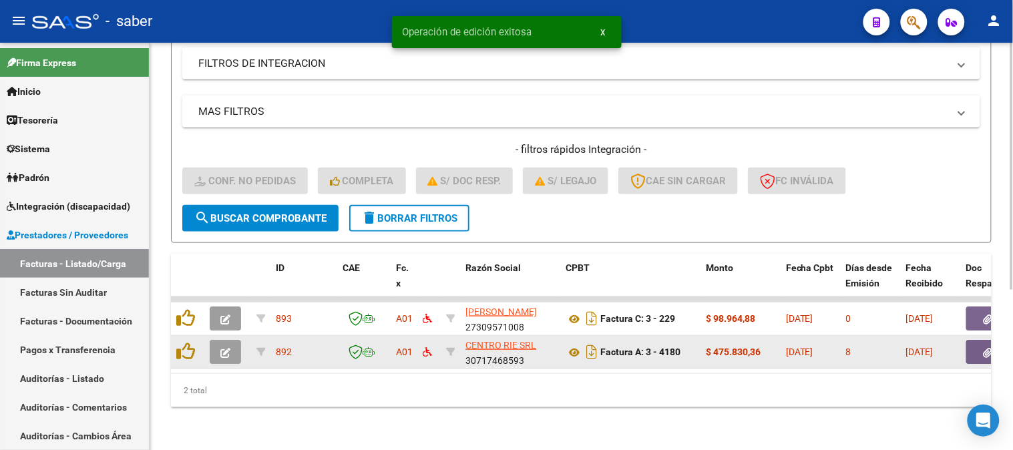
click at [222, 348] on icon "button" at bounding box center [225, 353] width 10 height 10
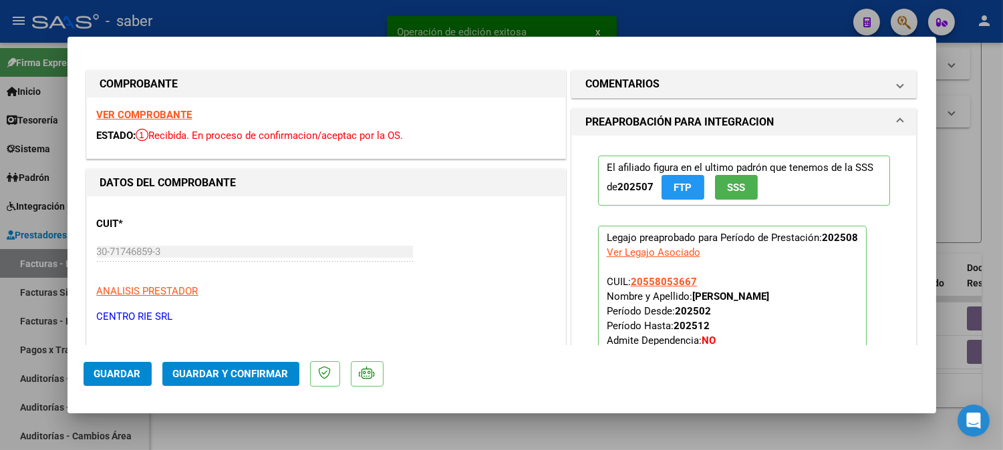
click at [132, 112] on strong "VER COMPROBANTE" at bounding box center [145, 115] width 96 height 12
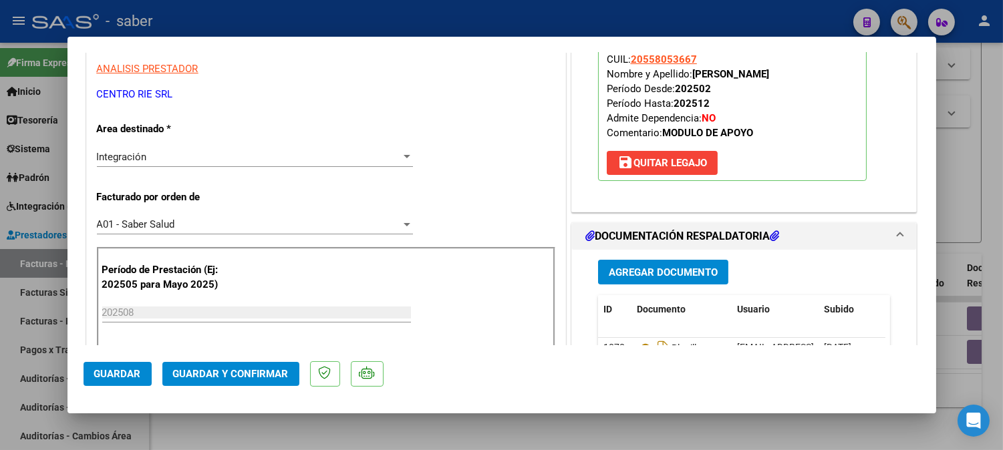
scroll to position [297, 0]
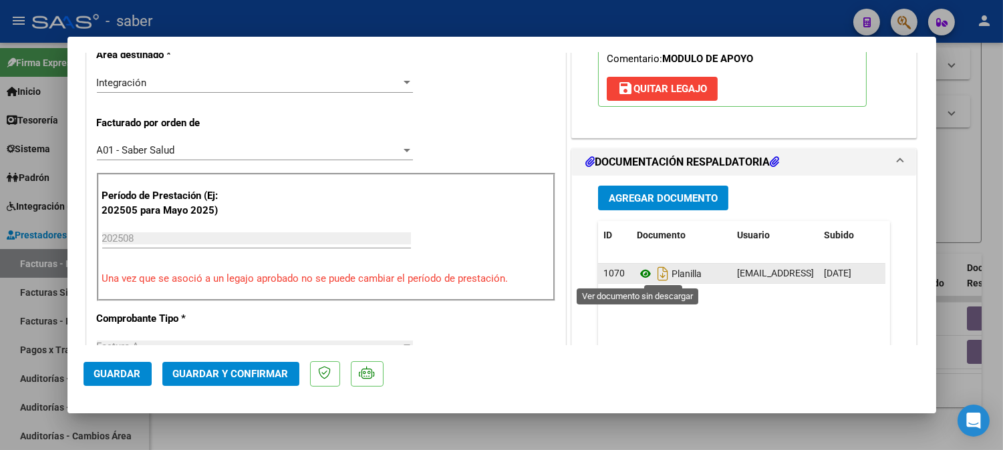
click at [640, 272] on icon at bounding box center [645, 274] width 17 height 16
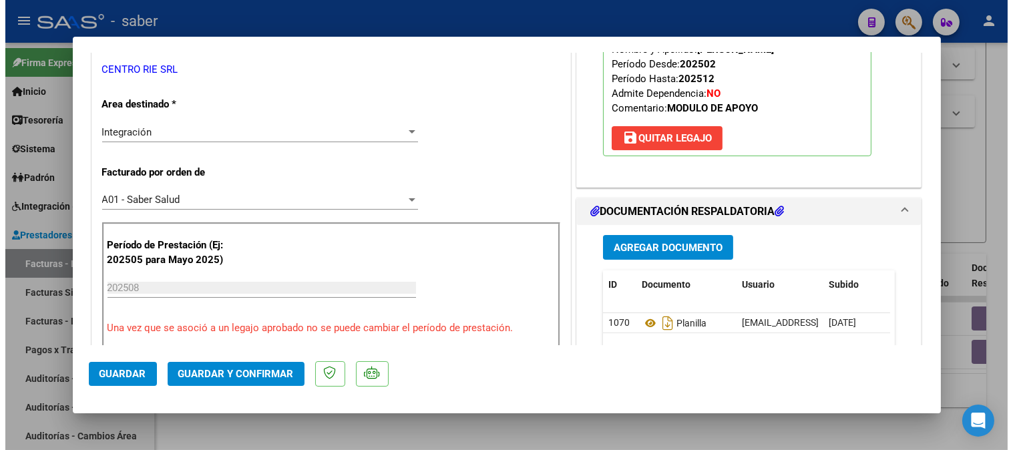
scroll to position [222, 0]
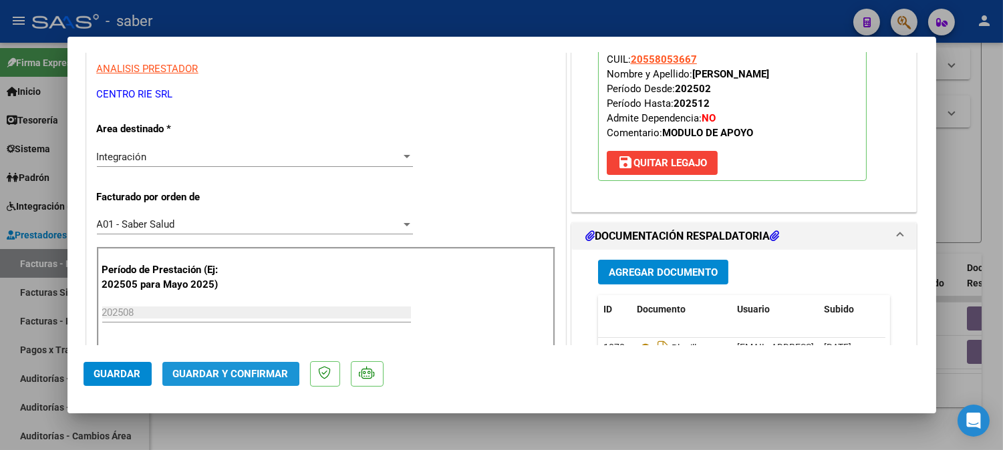
click at [218, 374] on span "Guardar y Confirmar" at bounding box center [231, 374] width 116 height 12
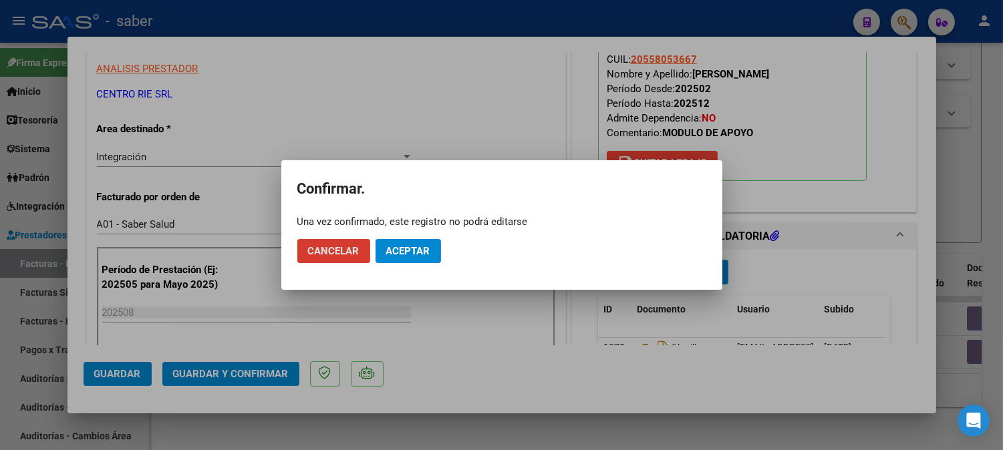
click at [433, 247] on button "Aceptar" at bounding box center [407, 251] width 65 height 24
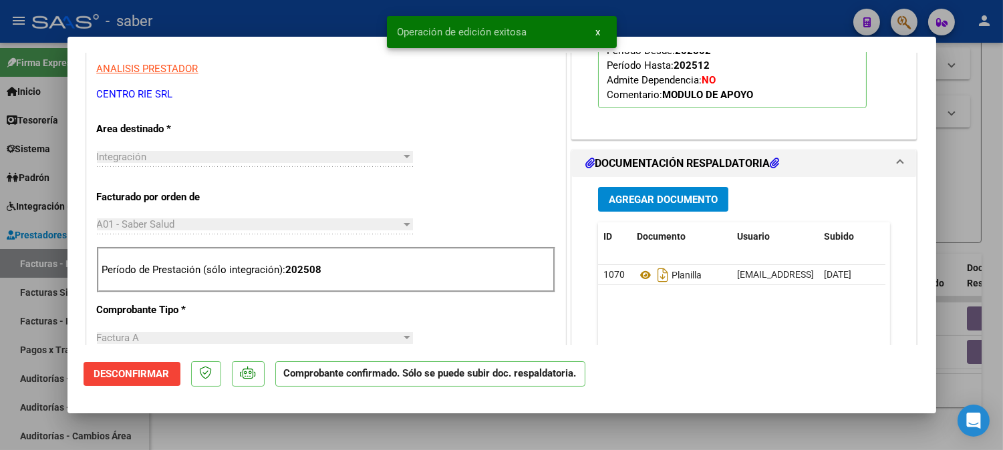
click at [971, 181] on div at bounding box center [501, 225] width 1003 height 450
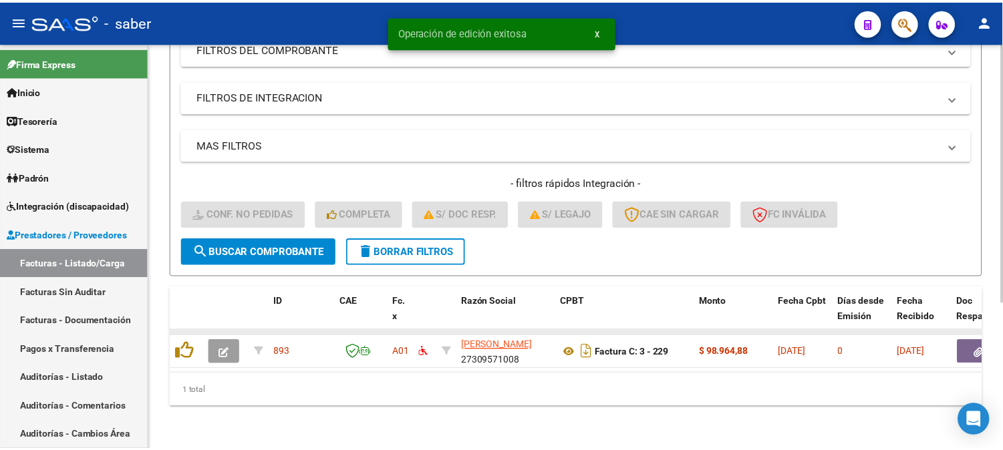
scroll to position [230, 0]
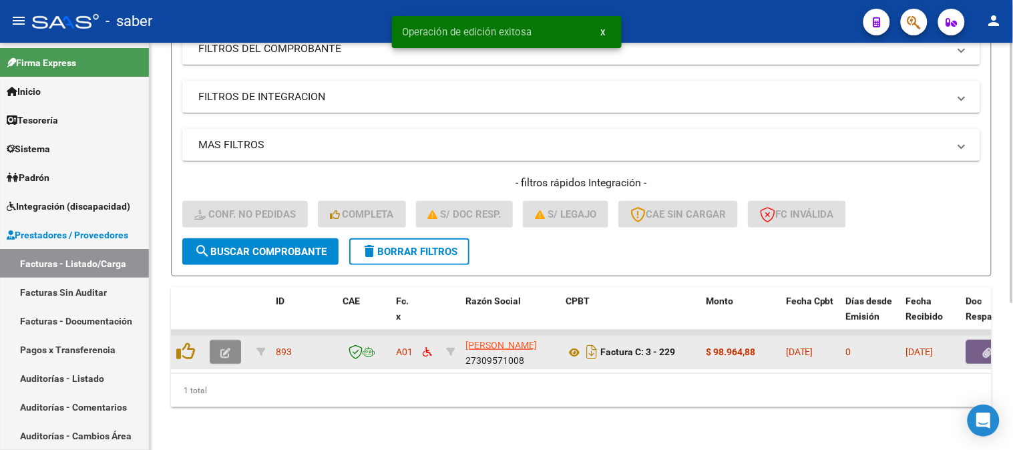
click at [230, 342] on button "button" at bounding box center [225, 352] width 31 height 24
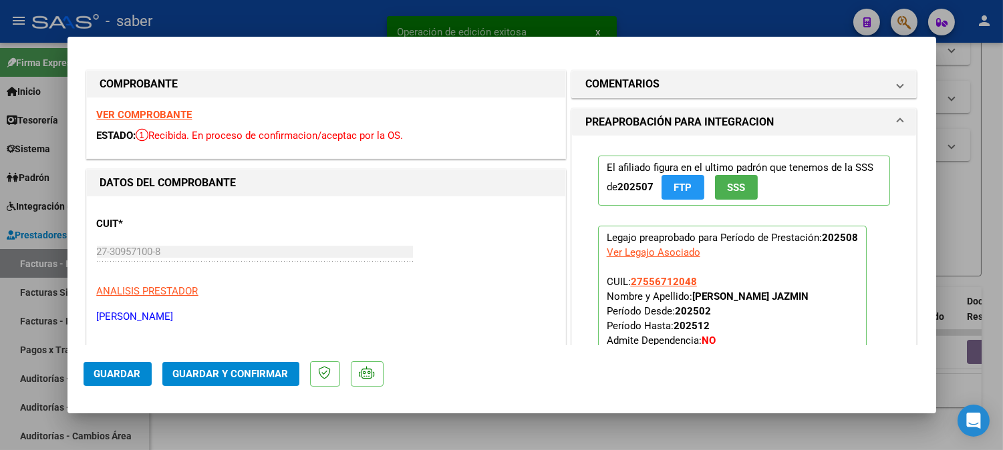
click at [152, 110] on strong "VER COMPROBANTE" at bounding box center [145, 115] width 96 height 12
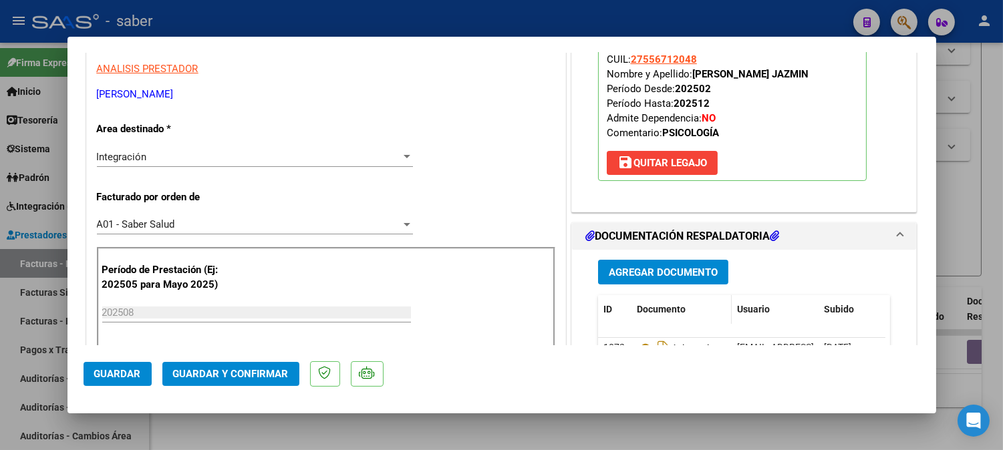
scroll to position [297, 0]
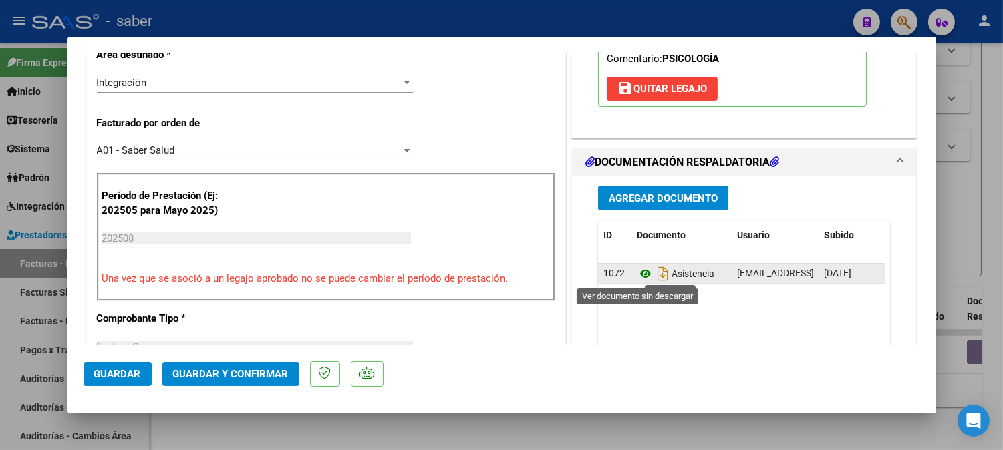
click at [640, 269] on icon at bounding box center [645, 274] width 17 height 16
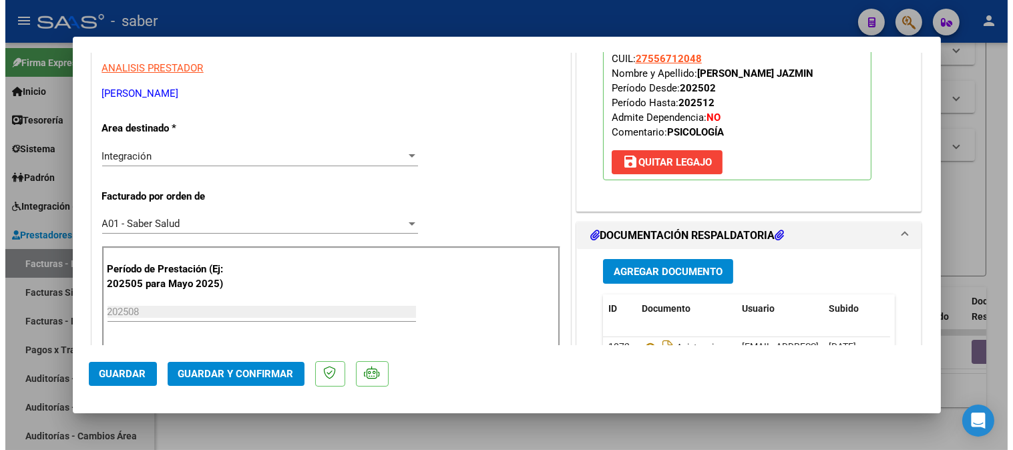
scroll to position [222, 0]
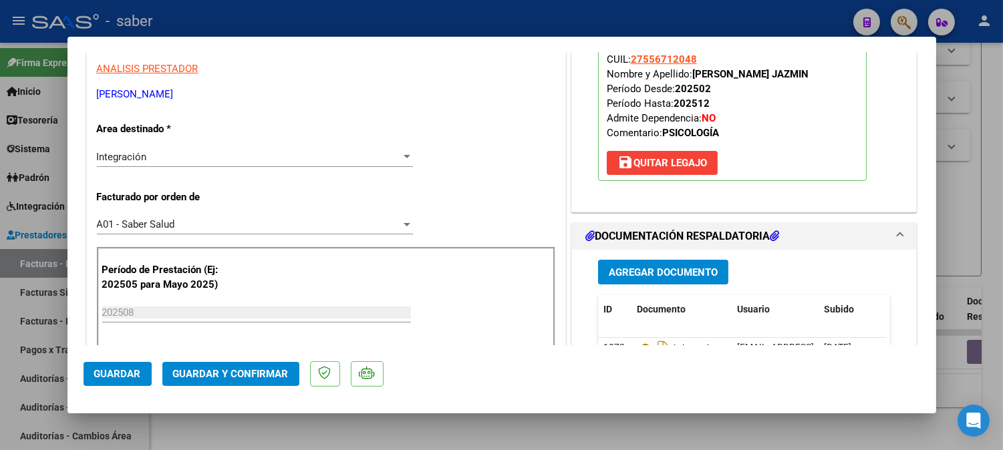
click at [229, 375] on span "Guardar y Confirmar" at bounding box center [231, 374] width 116 height 12
click at [222, 376] on span "Guardar y Confirmar" at bounding box center [231, 374] width 116 height 12
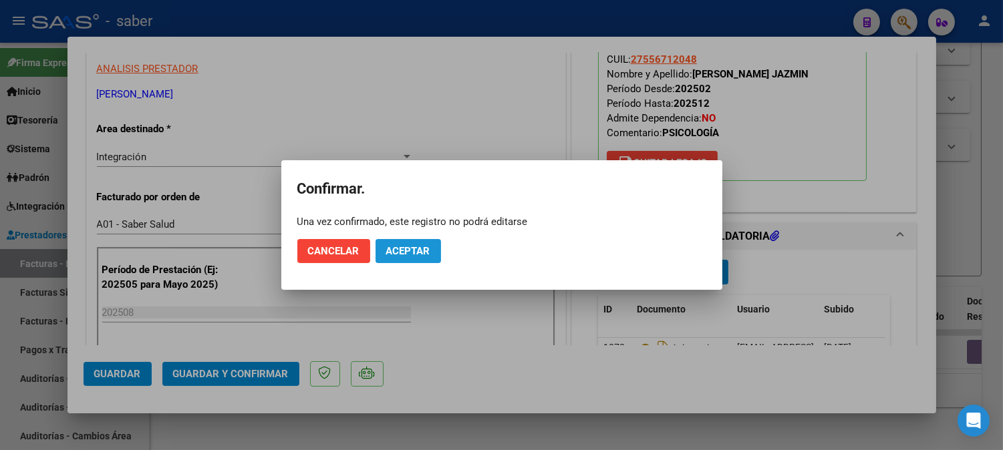
click at [409, 248] on span "Aceptar" at bounding box center [408, 251] width 44 height 12
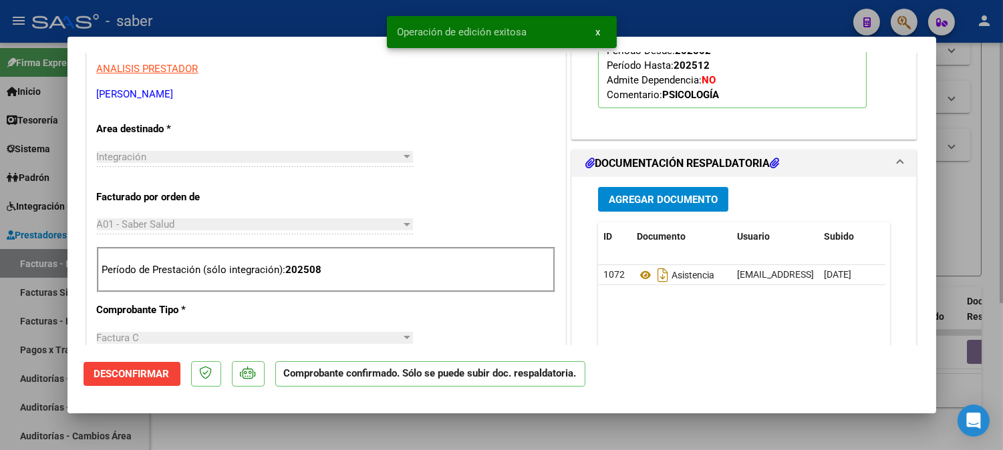
click at [971, 182] on div at bounding box center [501, 225] width 1003 height 450
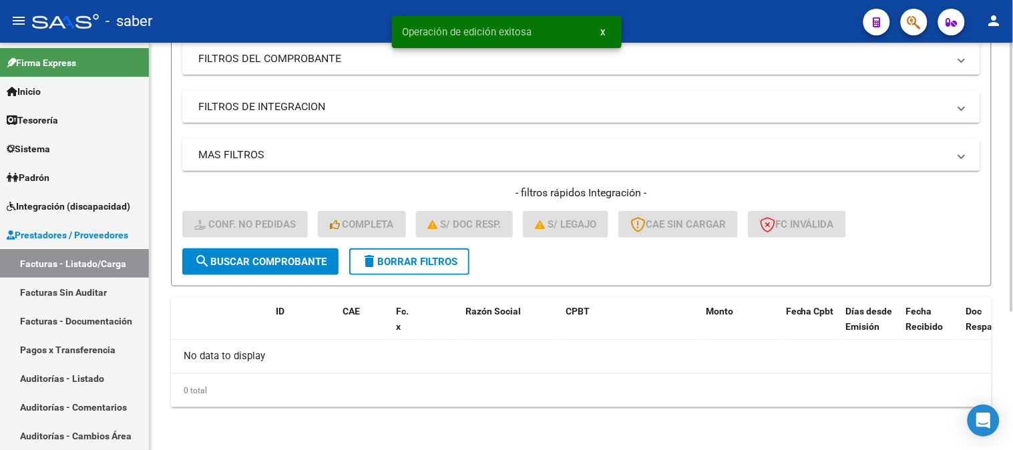
scroll to position [209, 0]
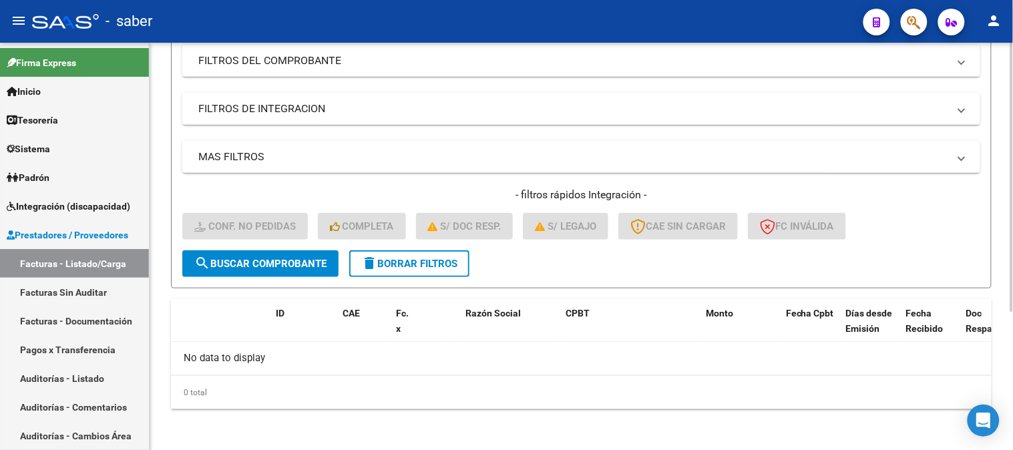
click at [424, 259] on span "delete Borrar Filtros" at bounding box center [409, 264] width 96 height 12
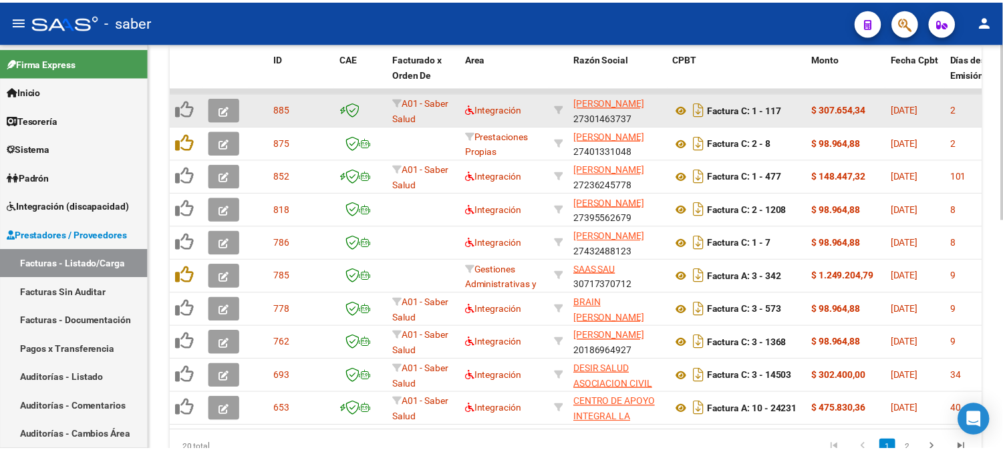
scroll to position [432, 0]
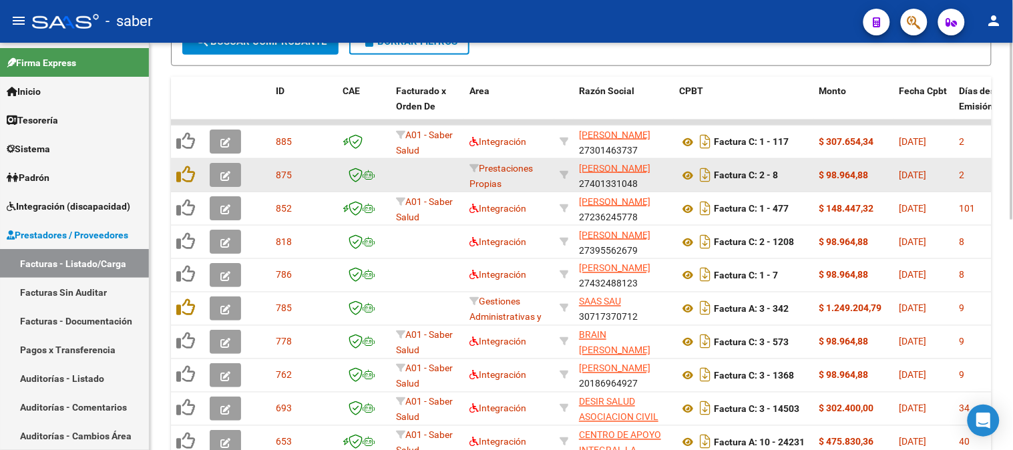
click at [218, 182] on button "button" at bounding box center [225, 175] width 31 height 24
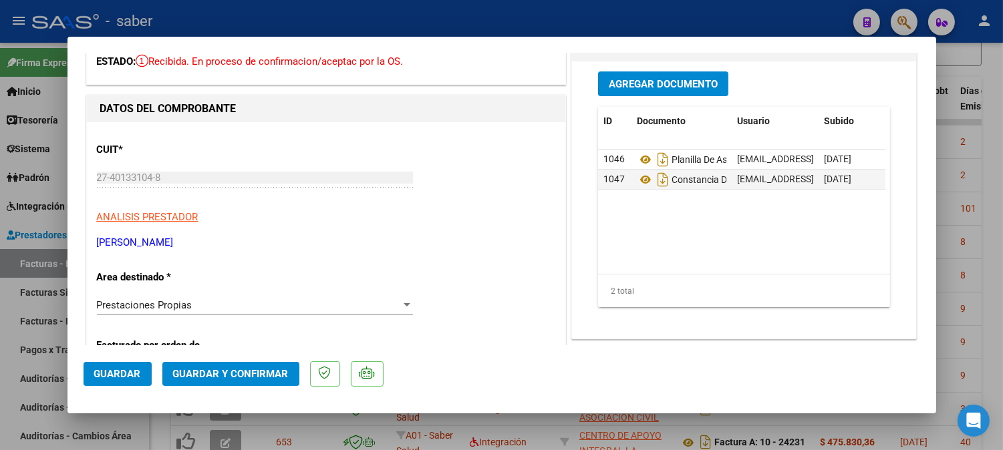
scroll to position [0, 0]
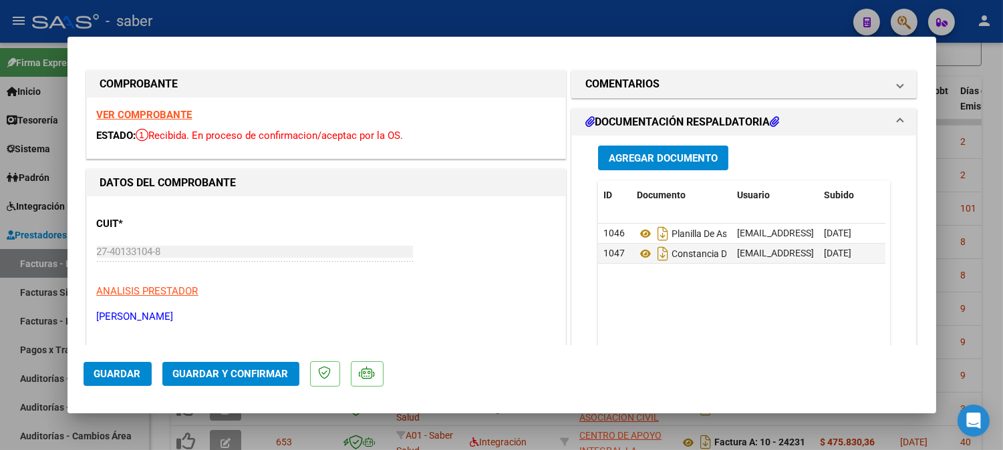
click at [162, 116] on strong "VER COMPROBANTE" at bounding box center [145, 115] width 96 height 12
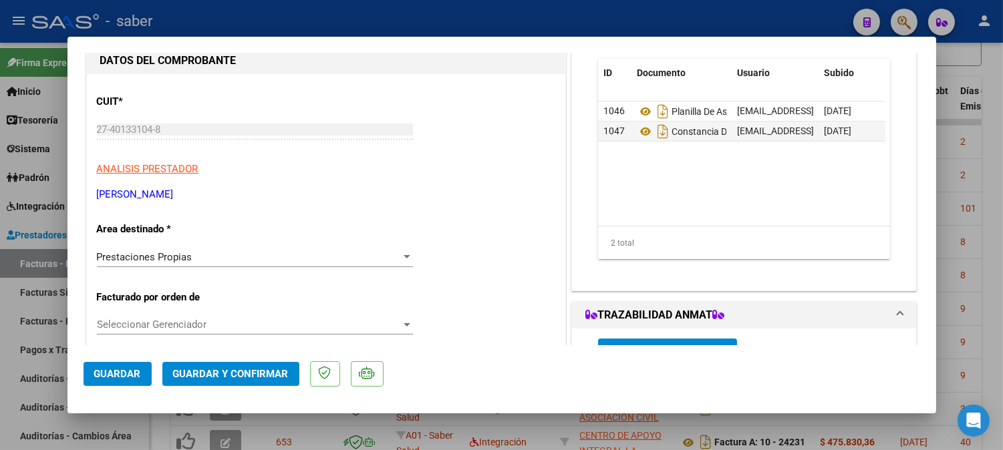
scroll to position [148, 0]
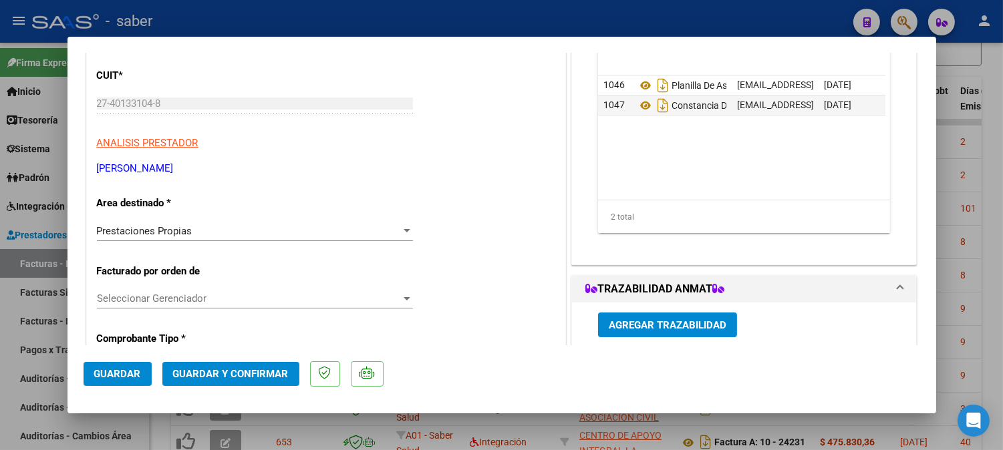
click at [162, 232] on span "Prestaciones Propias" at bounding box center [145, 231] width 96 height 12
click at [170, 230] on span "Prestaciones Propias" at bounding box center [145, 231] width 96 height 12
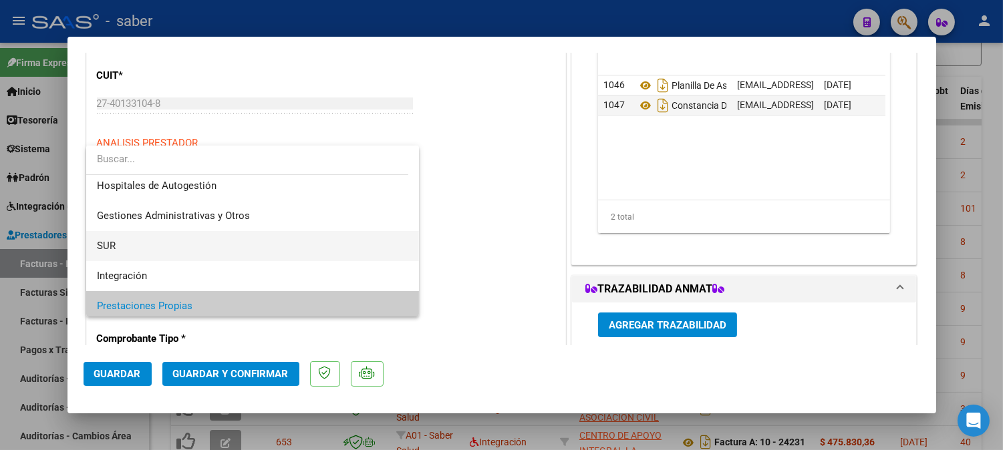
scroll to position [0, 0]
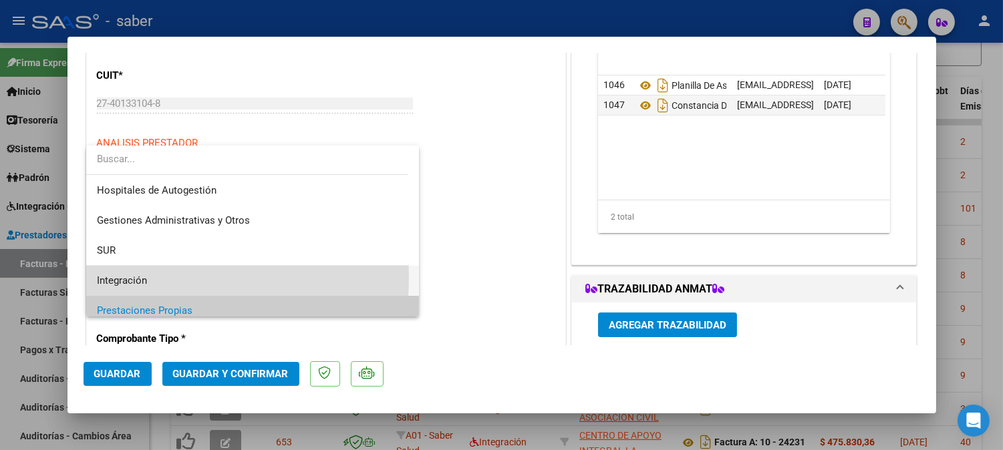
click at [148, 279] on span "Integración" at bounding box center [253, 281] width 312 height 30
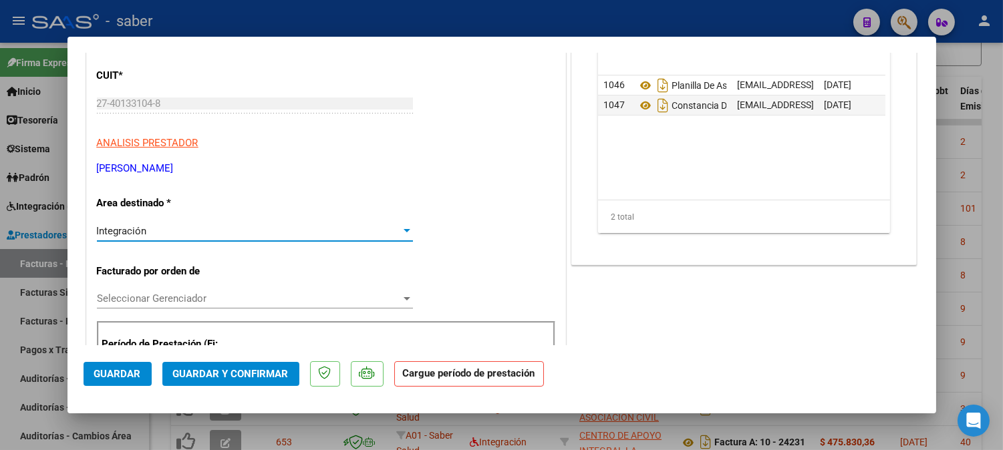
click at [267, 297] on span "Seleccionar Gerenciador" at bounding box center [249, 299] width 304 height 12
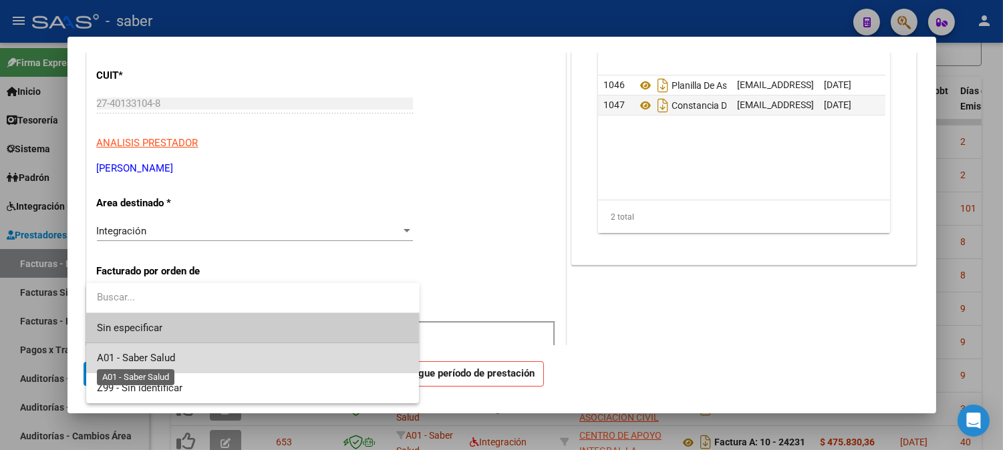
click at [154, 352] on span "A01 - Saber Salud" at bounding box center [136, 358] width 78 height 12
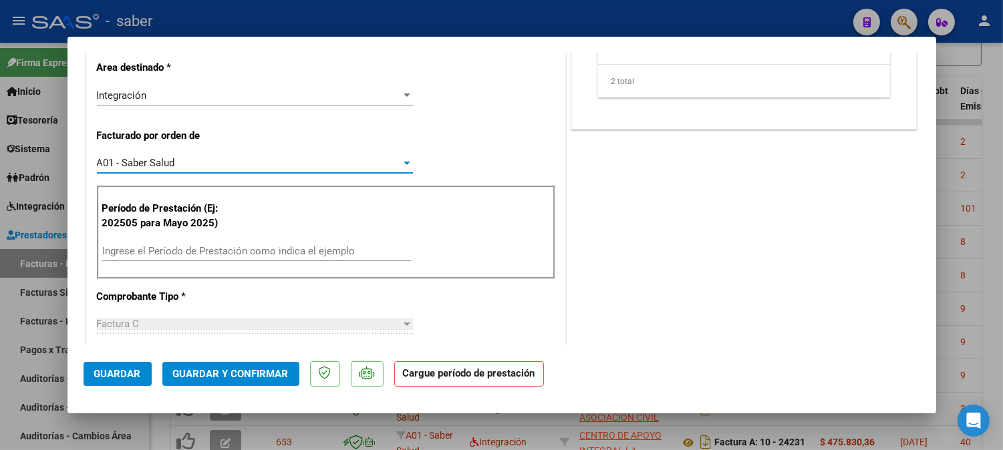
scroll to position [297, 0]
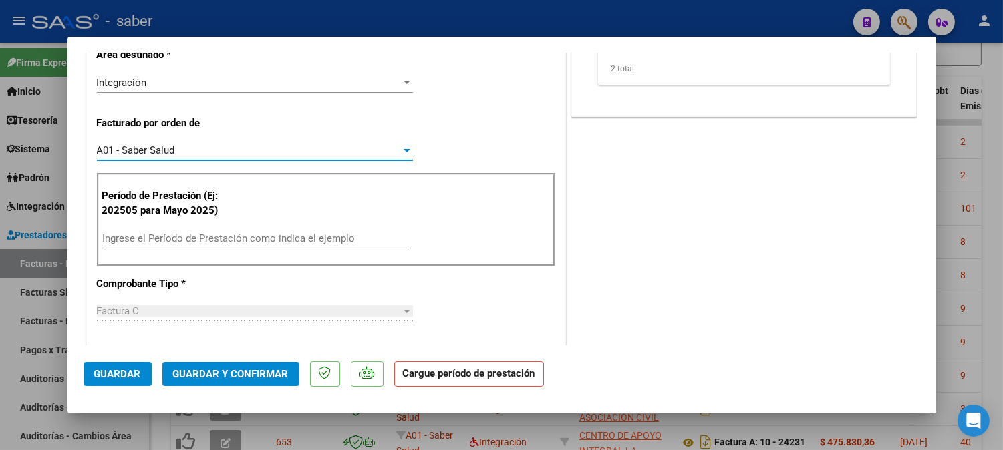
click at [168, 236] on input "Ingrese el Período de Prestación como indica el ejemplo" at bounding box center [256, 238] width 309 height 12
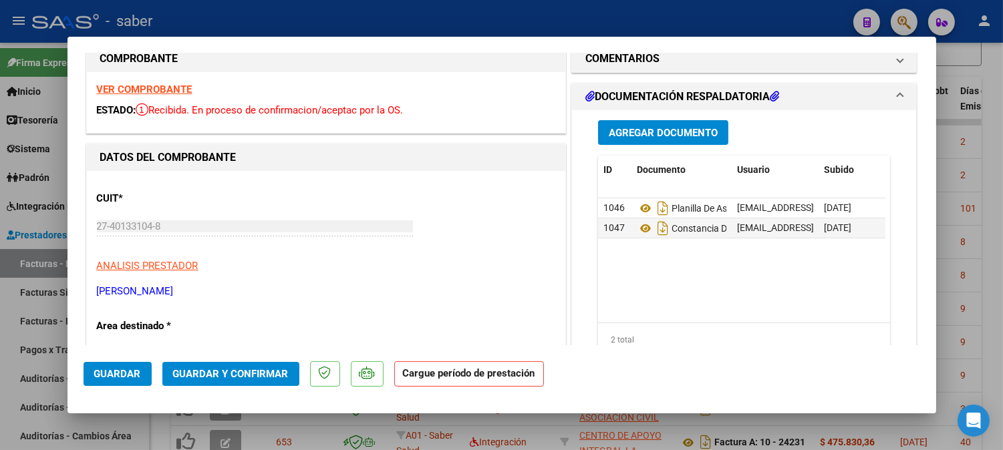
scroll to position [0, 0]
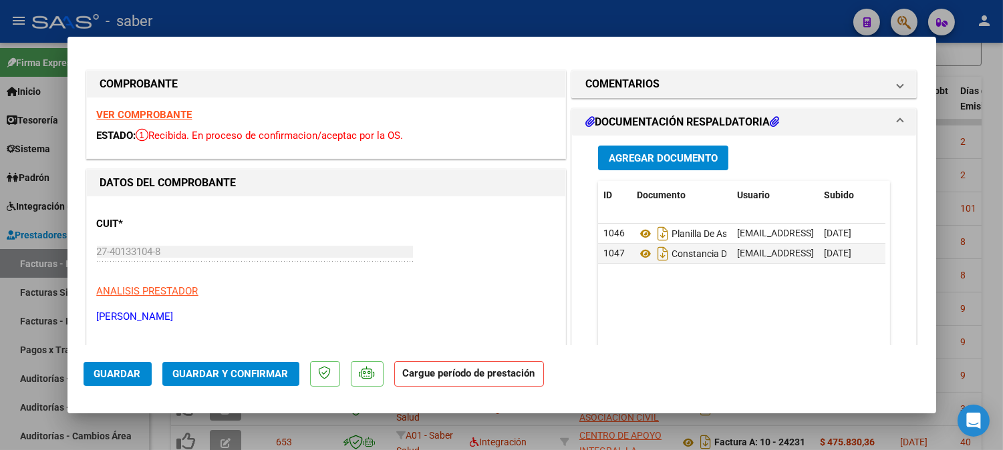
click at [163, 111] on strong "VER COMPROBANTE" at bounding box center [145, 115] width 96 height 12
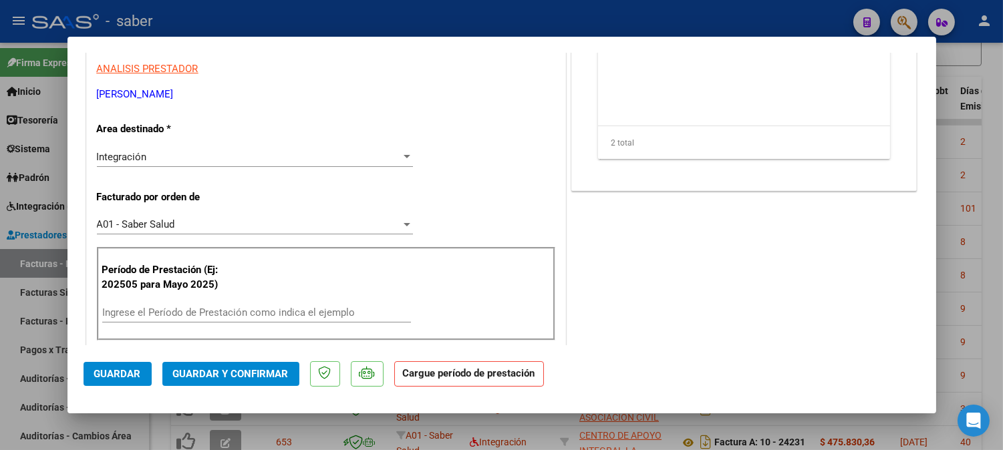
scroll to position [297, 0]
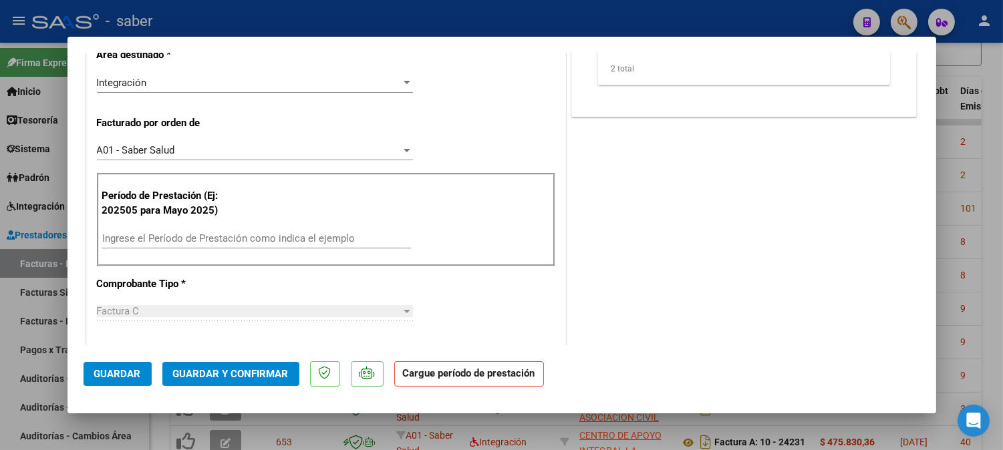
click at [186, 236] on input "Ingrese el Período de Prestación como indica el ejemplo" at bounding box center [256, 238] width 309 height 12
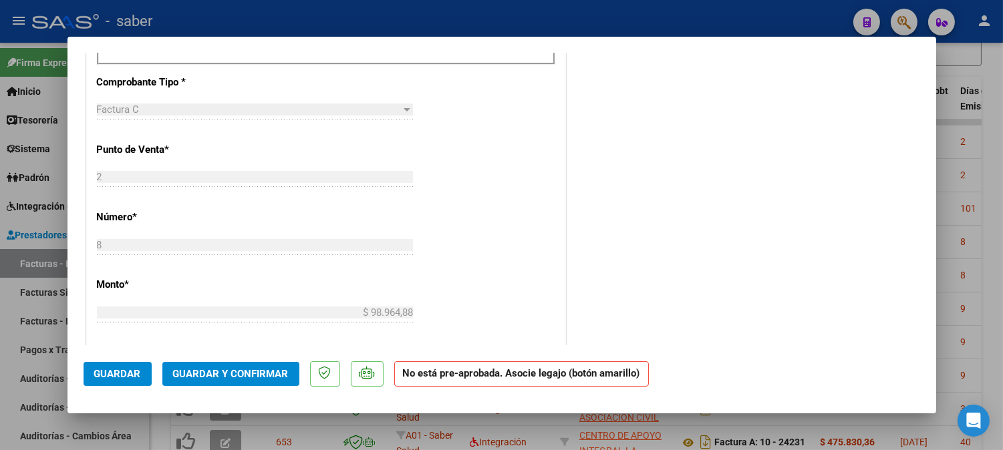
scroll to position [519, 0]
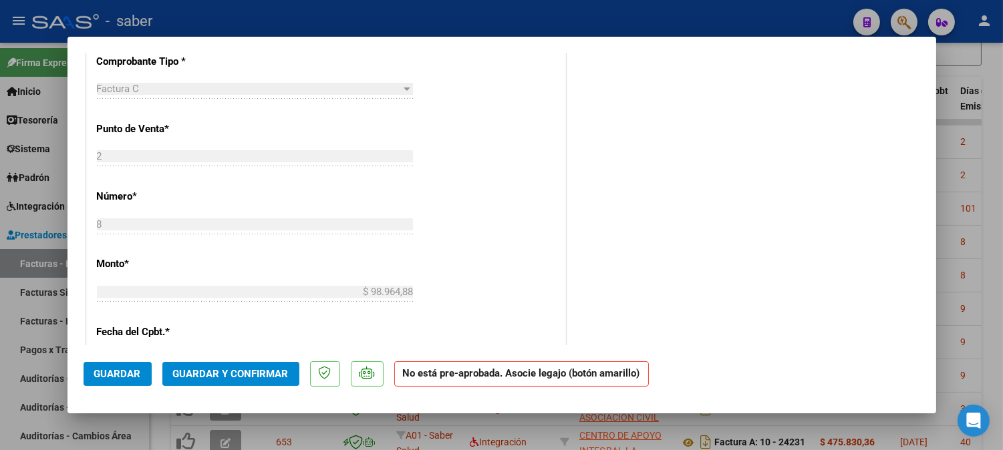
type input "202508"
click at [118, 371] on span "Guardar" at bounding box center [117, 374] width 47 height 12
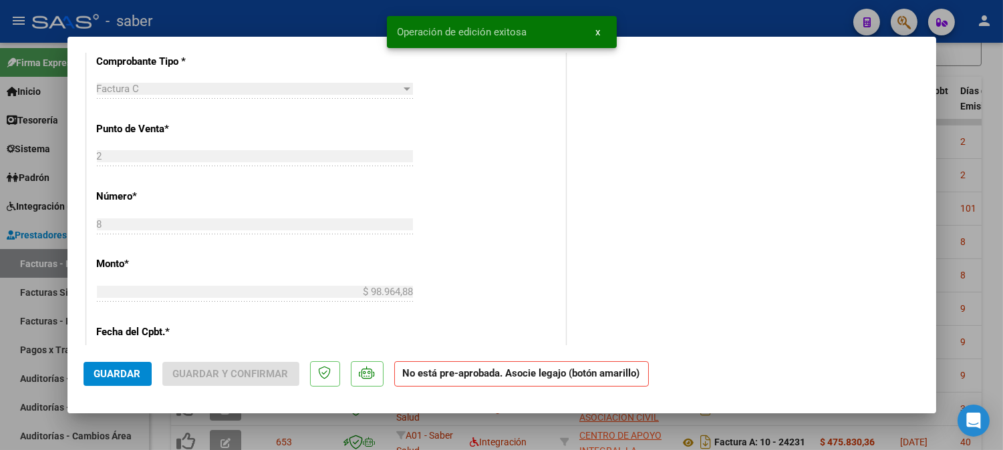
click at [994, 186] on div at bounding box center [501, 225] width 1003 height 450
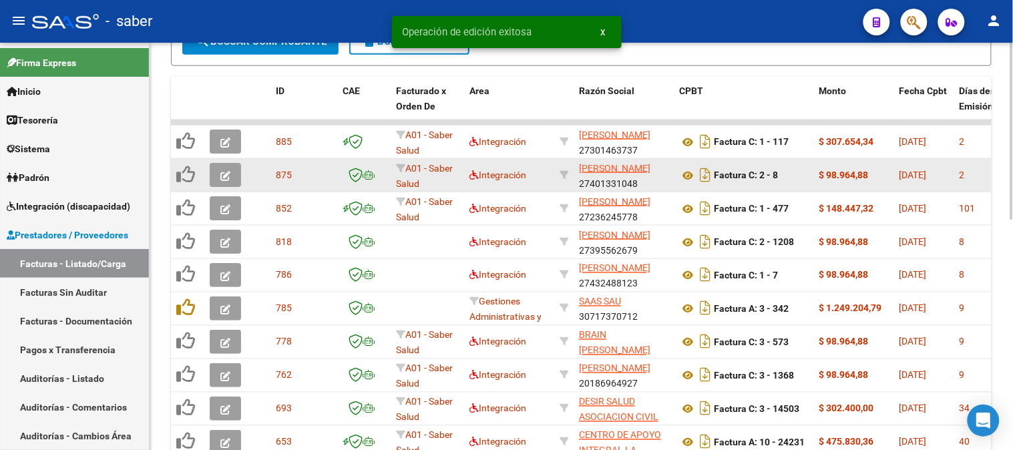
click at [210, 169] on button "button" at bounding box center [225, 175] width 31 height 24
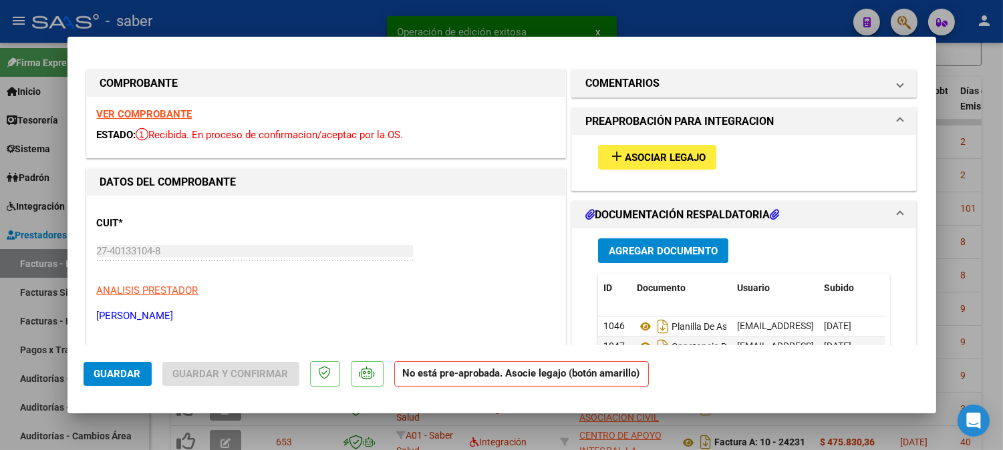
scroll to position [0, 0]
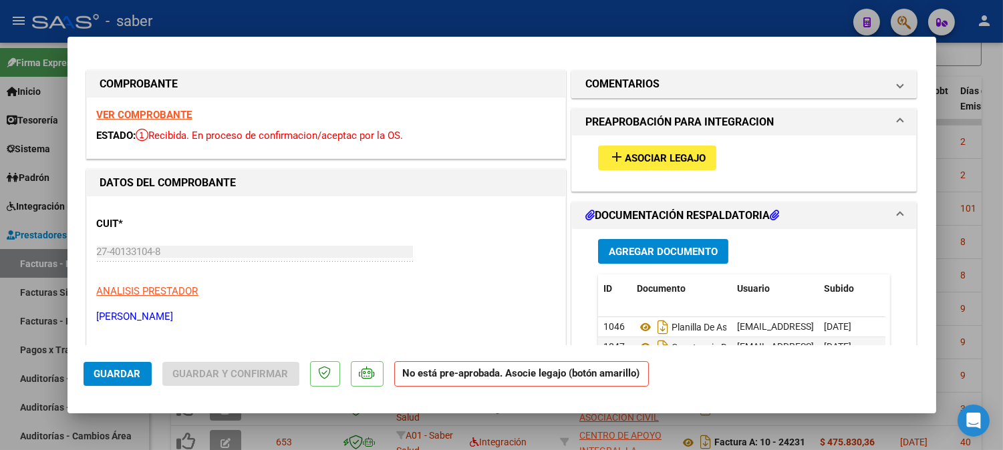
click at [632, 152] on span "add Asociar Legajo" at bounding box center [657, 158] width 97 height 12
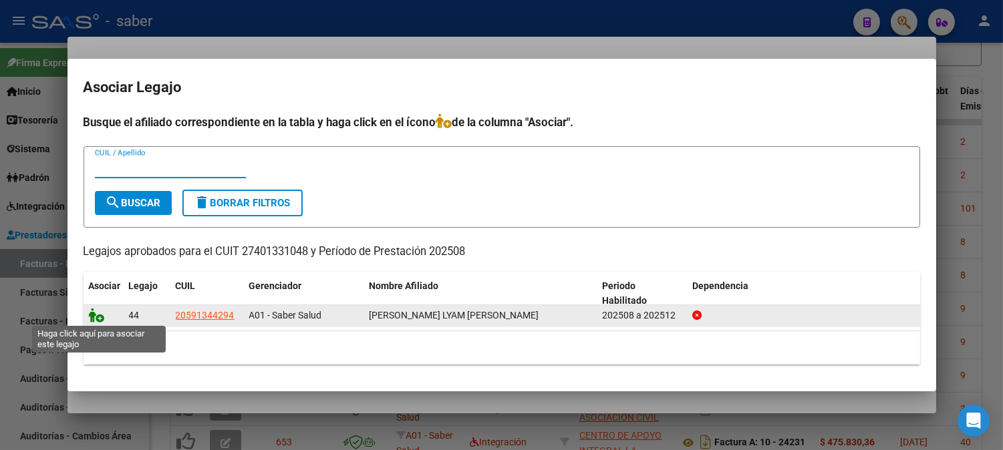
click at [97, 319] on icon at bounding box center [97, 315] width 16 height 15
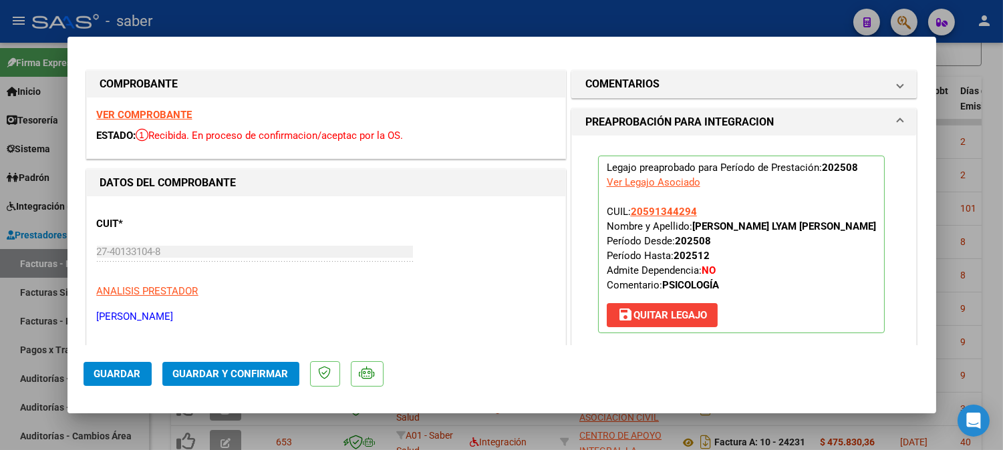
click at [682, 114] on h1 "PREAPROBACIÓN PARA INTEGRACION" at bounding box center [679, 122] width 188 height 16
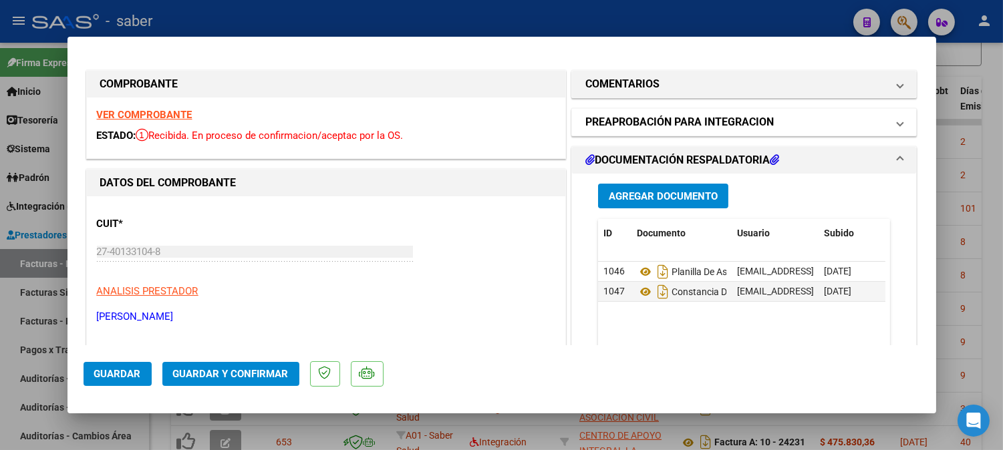
click at [712, 117] on h1 "PREAPROBACIÓN PARA INTEGRACION" at bounding box center [679, 122] width 188 height 16
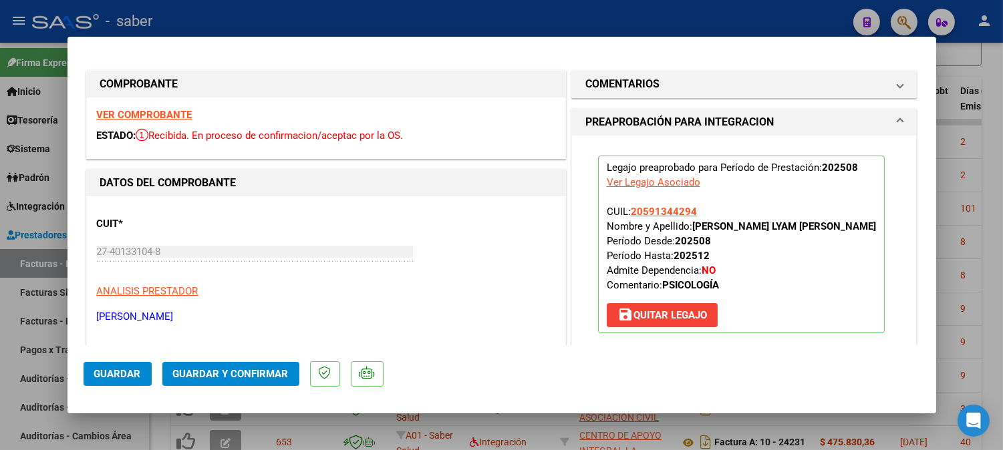
click at [663, 317] on span "save [PERSON_NAME]" at bounding box center [662, 315] width 90 height 12
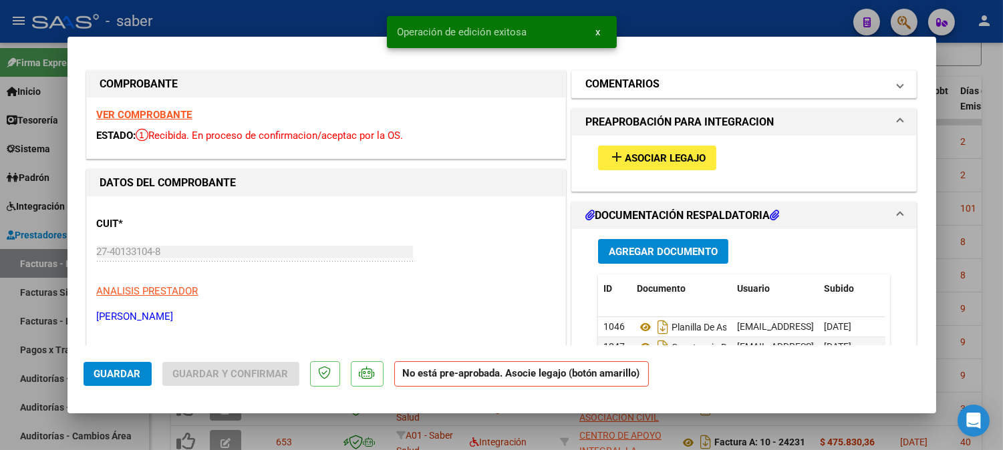
click at [656, 88] on mat-panel-title "COMENTARIOS" at bounding box center [736, 84] width 302 height 16
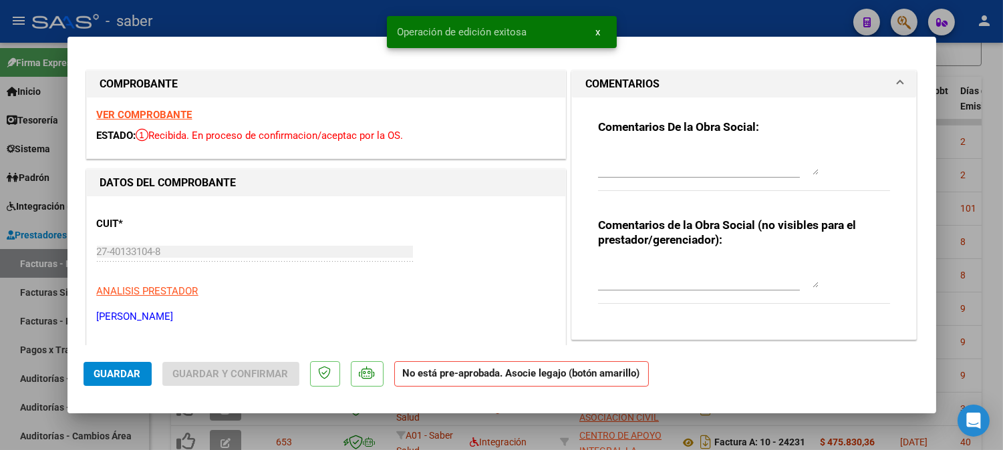
click at [641, 160] on textarea at bounding box center [708, 161] width 220 height 27
click at [646, 269] on textarea at bounding box center [708, 274] width 220 height 27
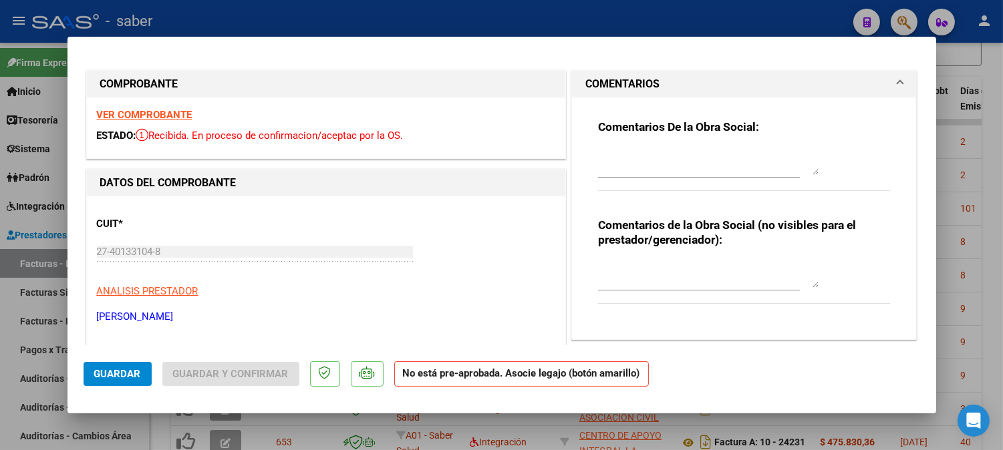
click at [442, 71] on div "COMPROBANTE" at bounding box center [326, 84] width 478 height 27
click at [603, 277] on textarea at bounding box center [708, 274] width 220 height 27
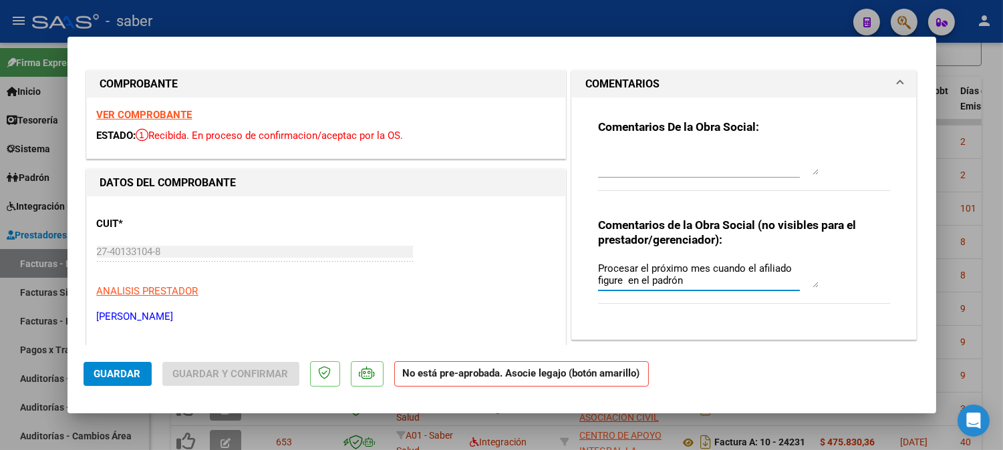
type textarea "Procesar el próximo mes cuando el afiliado figure en el padrón"
click at [110, 376] on span "Guardar" at bounding box center [117, 374] width 47 height 12
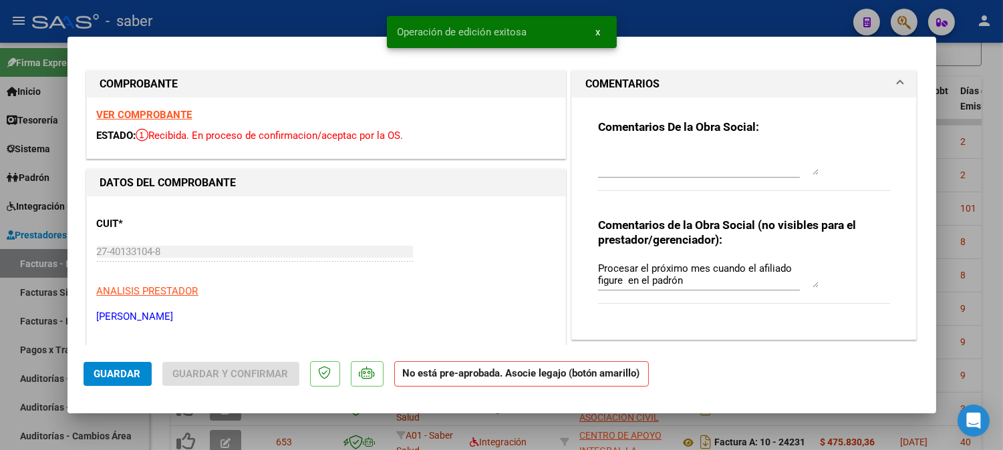
click at [971, 195] on div at bounding box center [501, 225] width 1003 height 450
click at [971, 195] on datatable-body-cell "101" at bounding box center [985, 208] width 60 height 33
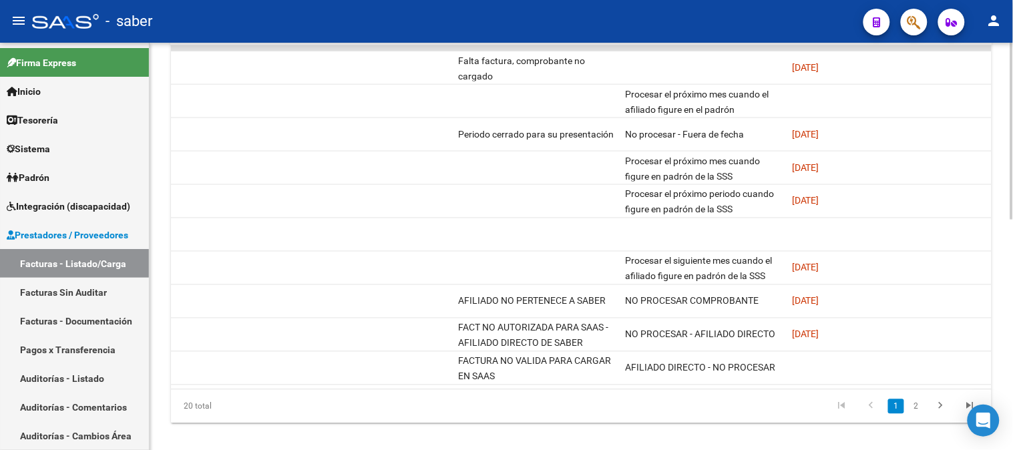
scroll to position [0, 2066]
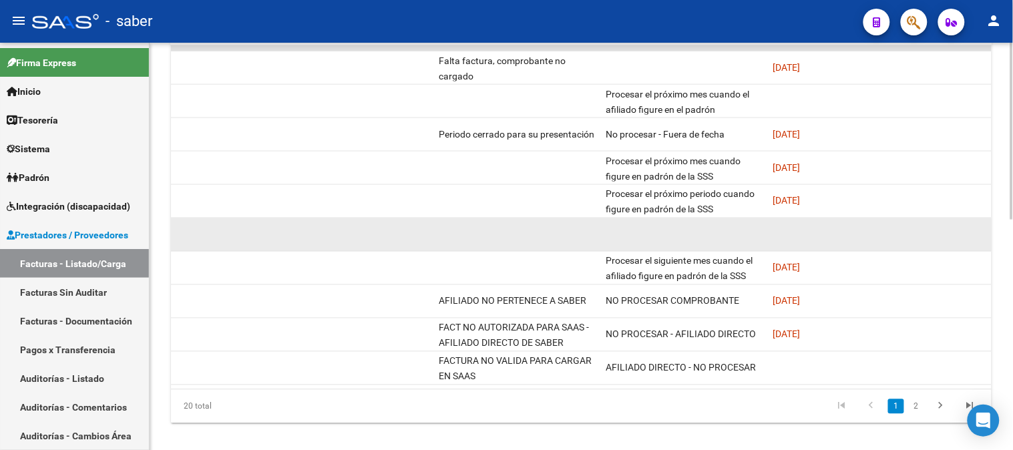
click at [723, 218] on datatable-body-cell at bounding box center [684, 234] width 167 height 33
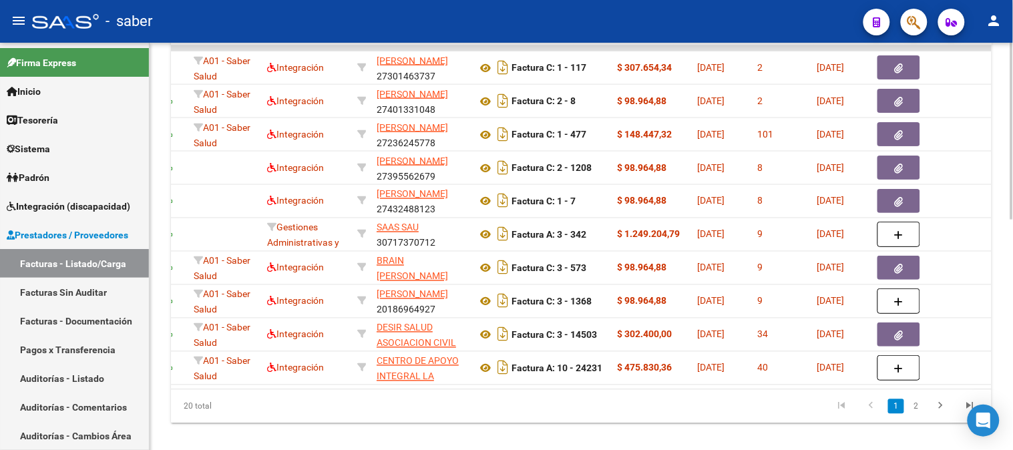
scroll to position [0, 0]
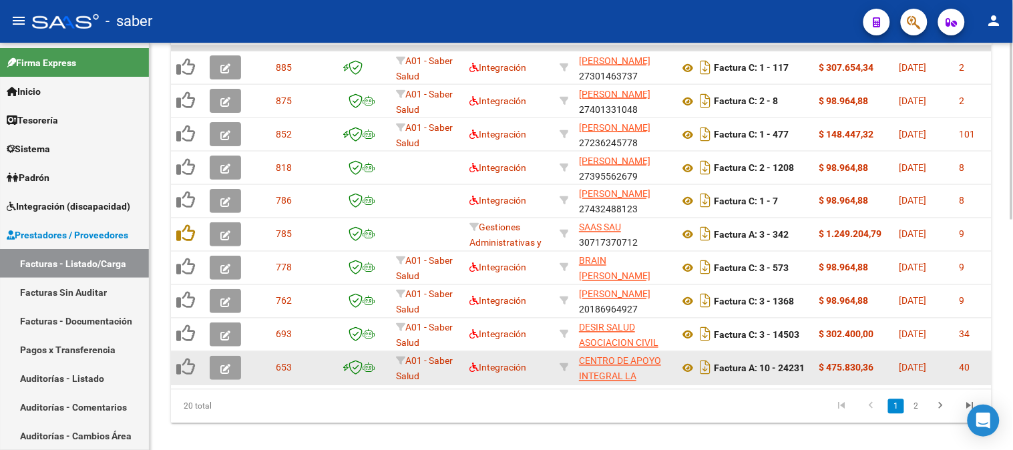
drag, startPoint x: 738, startPoint y: 394, endPoint x: 210, endPoint y: 381, distance: 528.6
click at [189, 382] on datatable-selection "885 A01 - Saber Salud Integración [PERSON_NAME] SOLEDAD 27301463737 Factura C: …" at bounding box center [581, 382] width 821 height 12
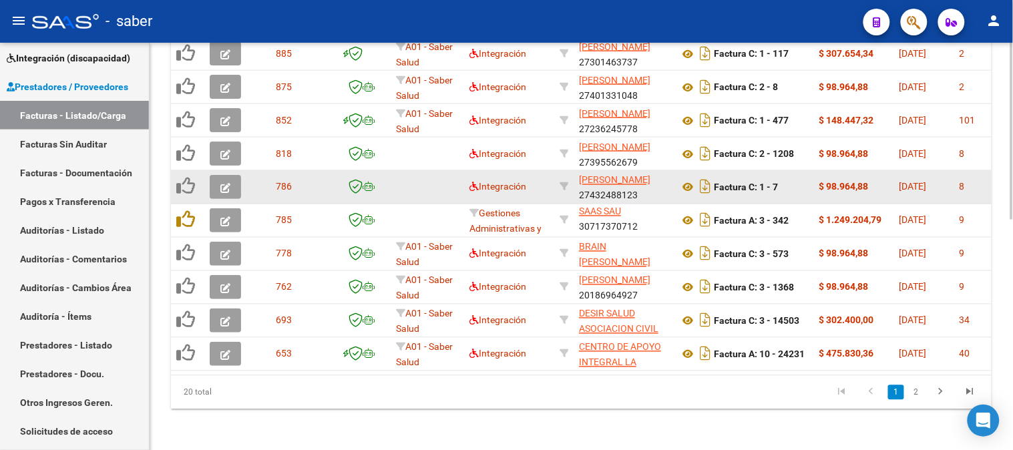
scroll to position [530, 0]
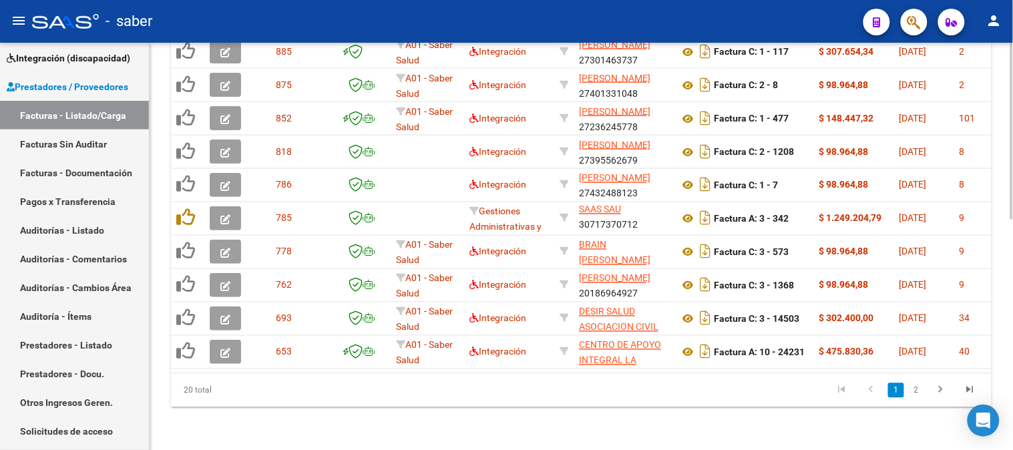
click at [558, 379] on div "20 total 1 2" at bounding box center [581, 390] width 821 height 33
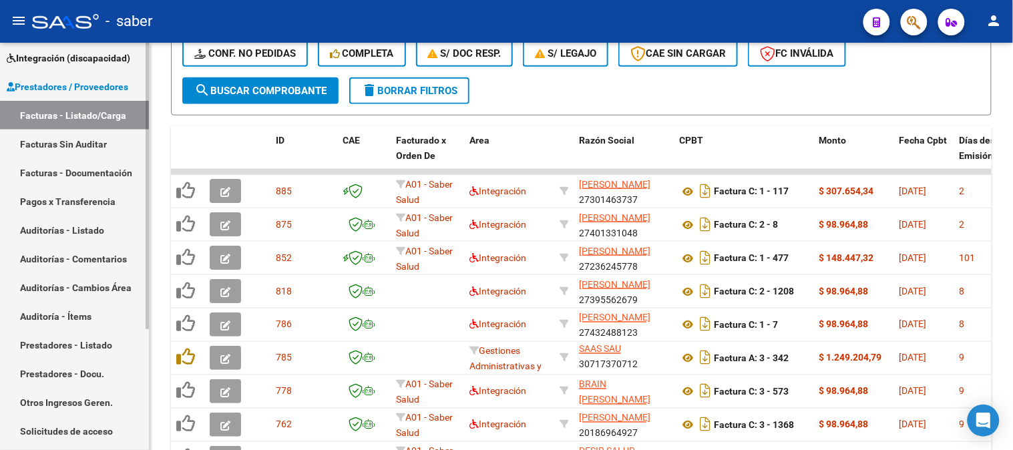
scroll to position [172, 0]
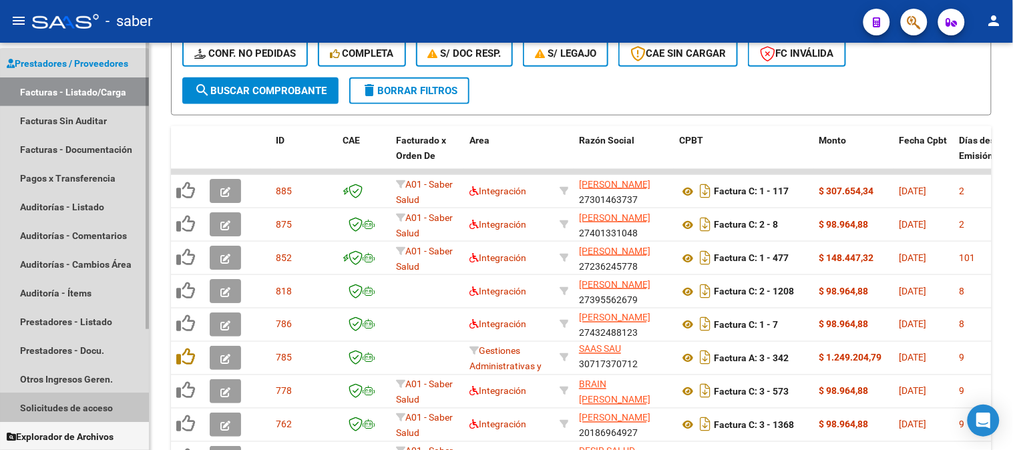
click at [73, 398] on link "Solicitudes de acceso" at bounding box center [74, 407] width 149 height 29
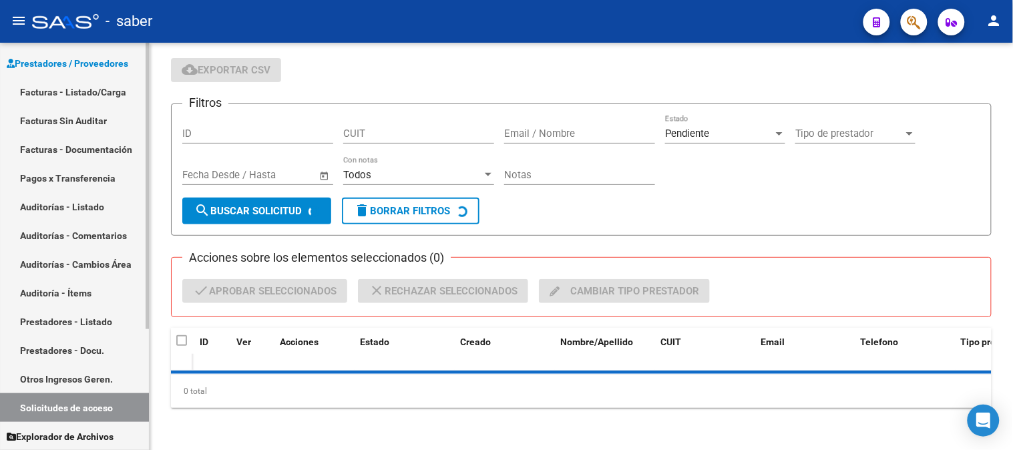
scroll to position [70, 0]
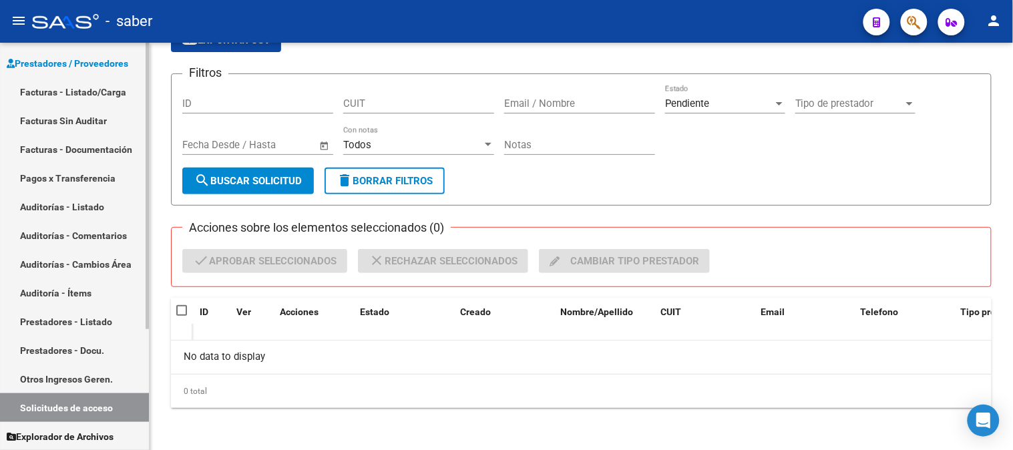
click at [75, 80] on link "Facturas - Listado/Carga" at bounding box center [74, 91] width 149 height 29
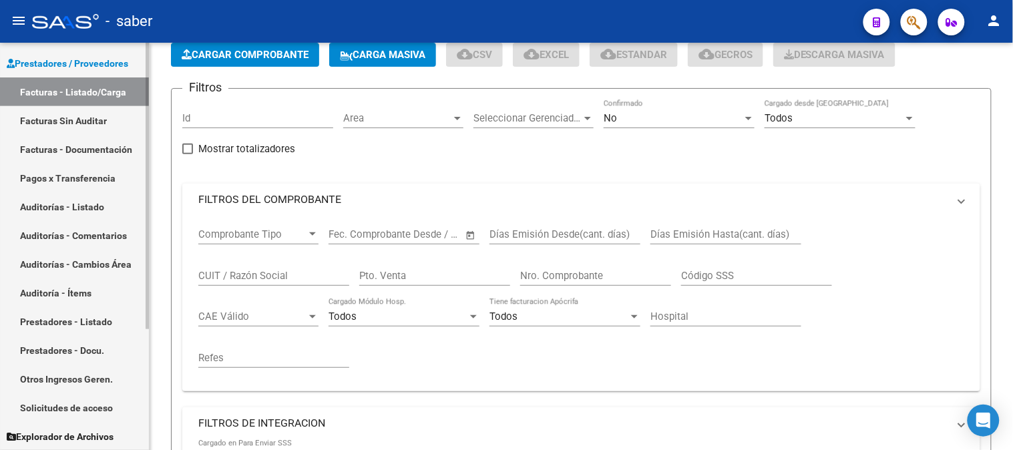
scroll to position [178, 0]
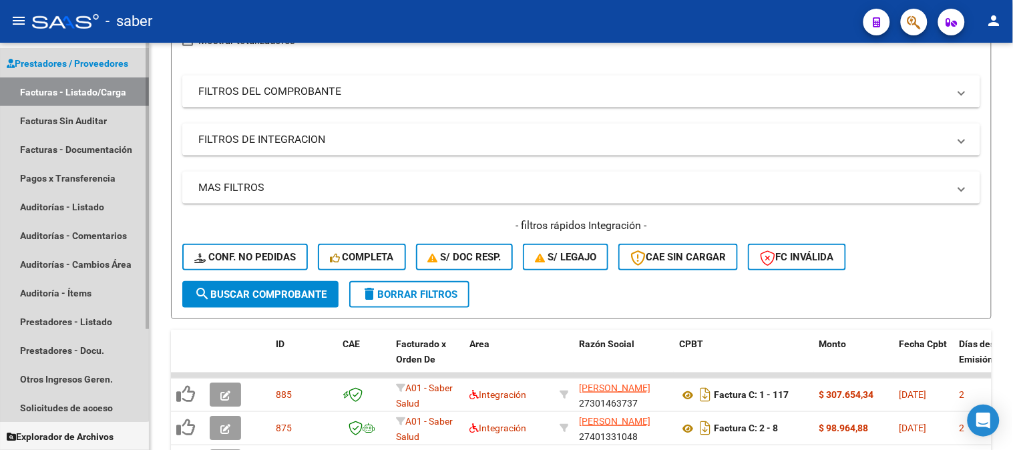
drag, startPoint x: 63, startPoint y: 61, endPoint x: 67, endPoint y: 114, distance: 52.3
click at [63, 61] on span "Prestadores / Proveedores" at bounding box center [68, 63] width 122 height 15
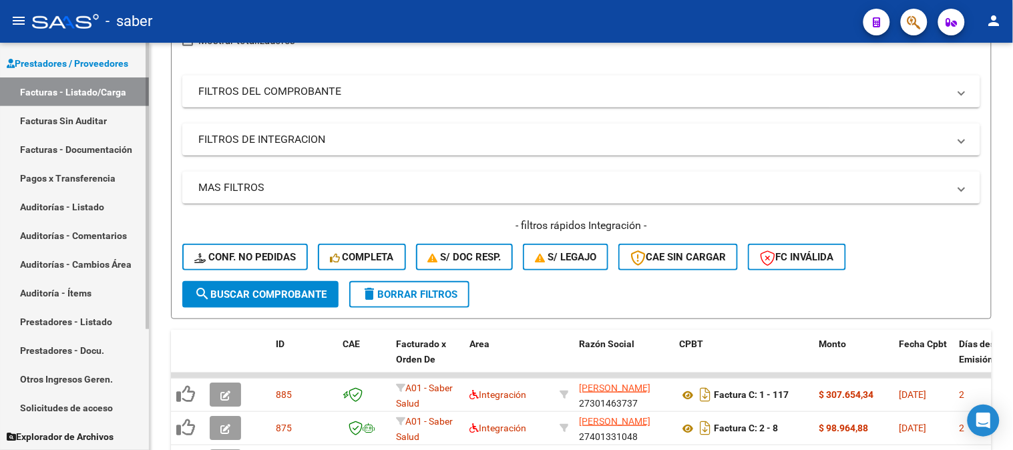
scroll to position [382, 0]
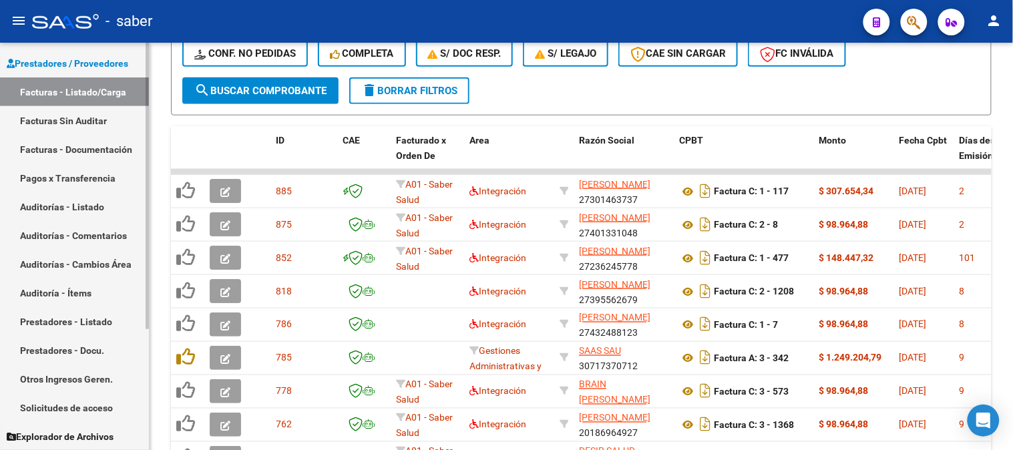
click at [41, 62] on span "Prestadores / Proveedores" at bounding box center [68, 63] width 122 height 15
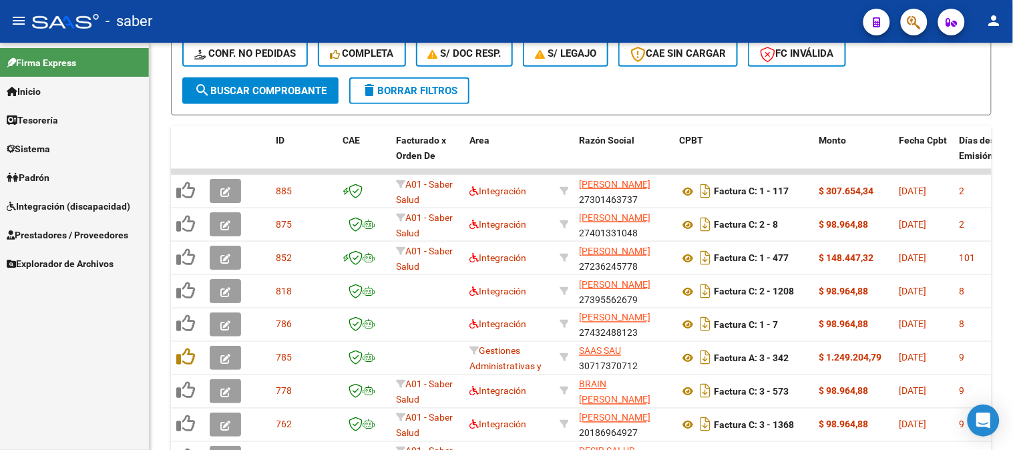
scroll to position [0, 0]
click at [63, 204] on span "Integración (discapacidad)" at bounding box center [69, 206] width 124 height 15
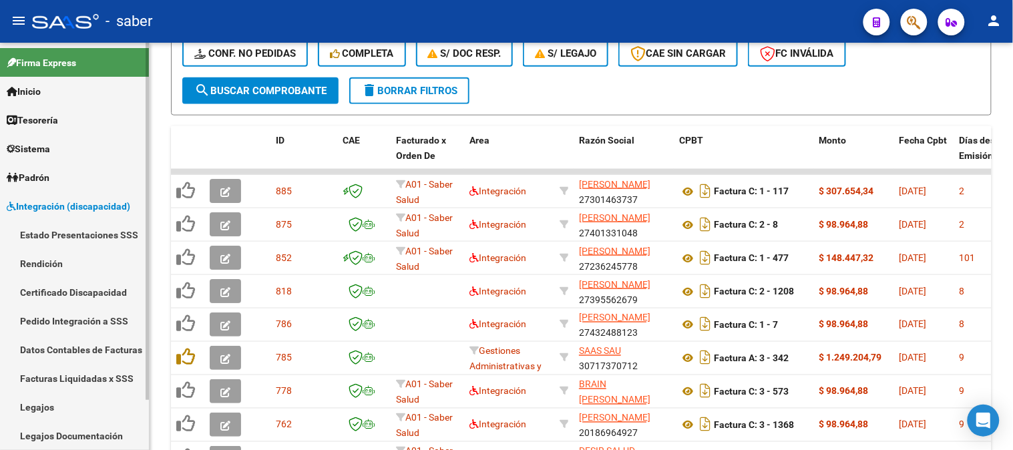
click at [77, 236] on link "Estado Presentaciones SSS" at bounding box center [74, 234] width 149 height 29
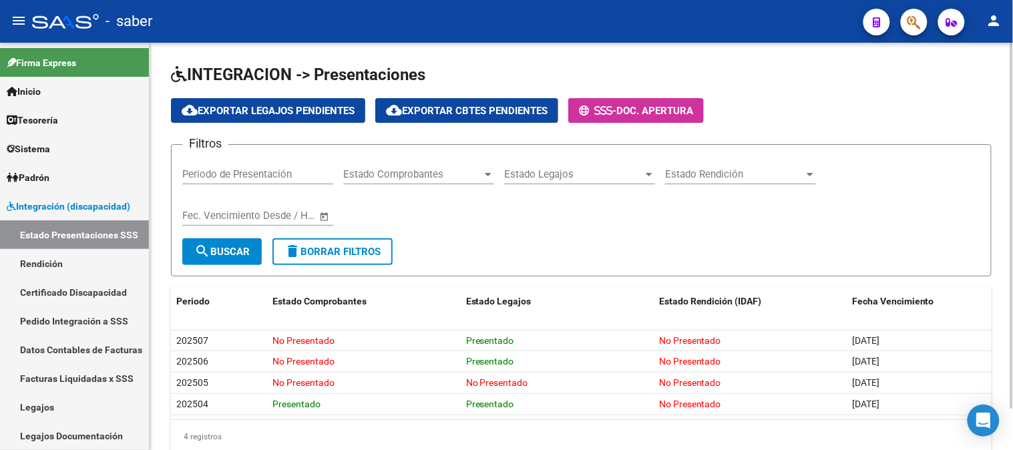
scroll to position [45, 0]
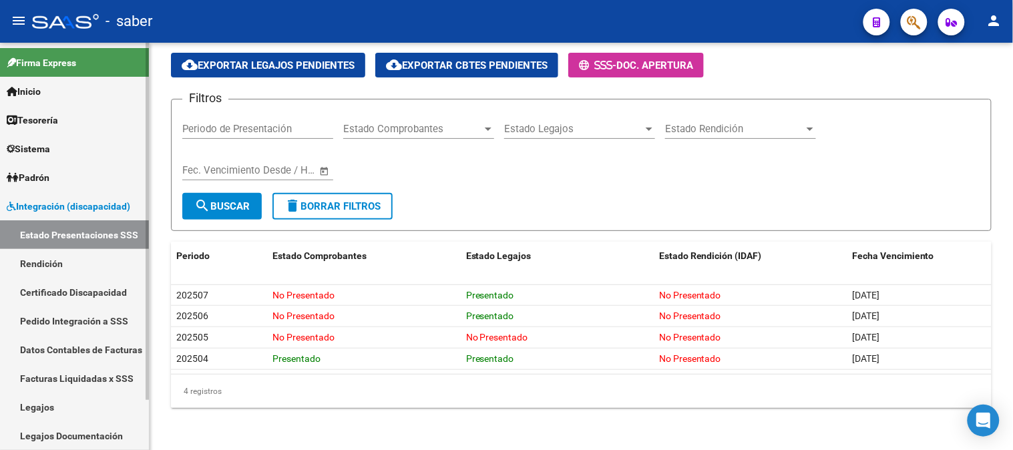
click at [36, 259] on link "Rendición" at bounding box center [74, 263] width 149 height 29
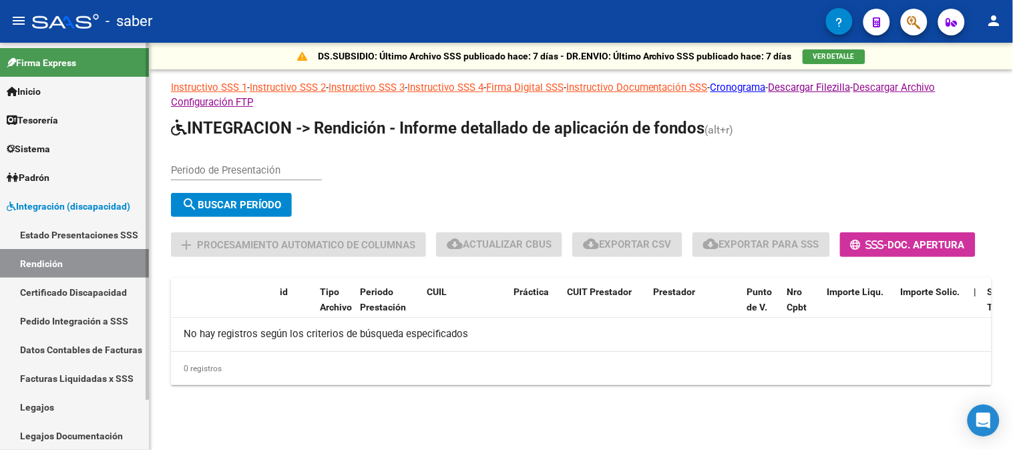
click at [77, 204] on span "Integración (discapacidad)" at bounding box center [69, 206] width 124 height 15
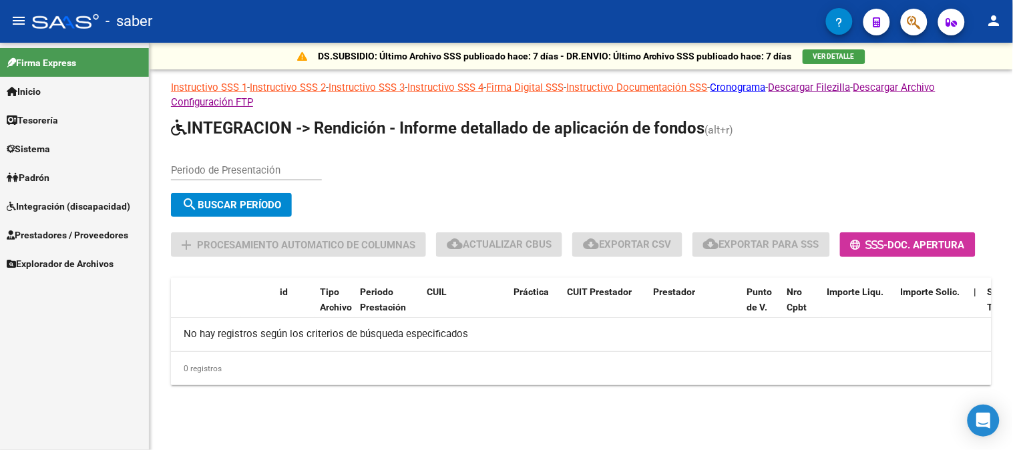
click at [61, 236] on span "Prestadores / Proveedores" at bounding box center [68, 235] width 122 height 15
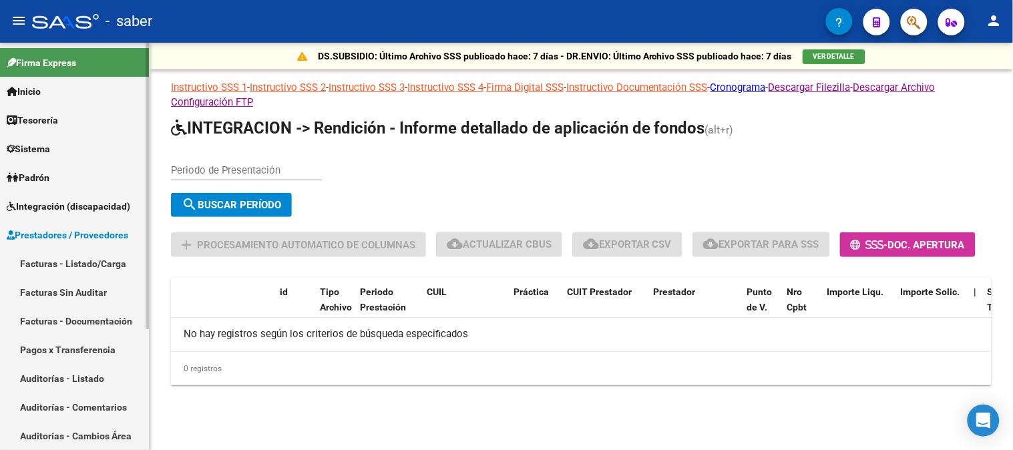
click at [75, 255] on link "Facturas - Listado/Carga" at bounding box center [74, 263] width 149 height 29
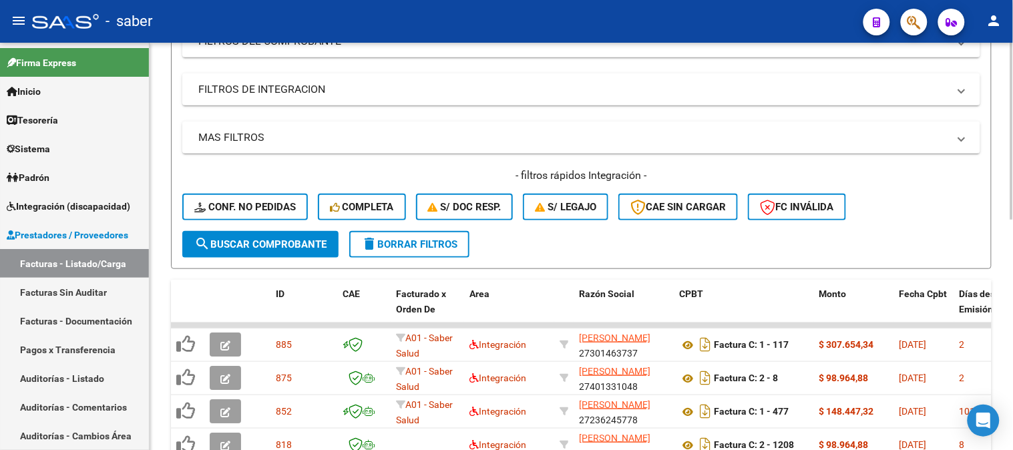
scroll to position [253, 0]
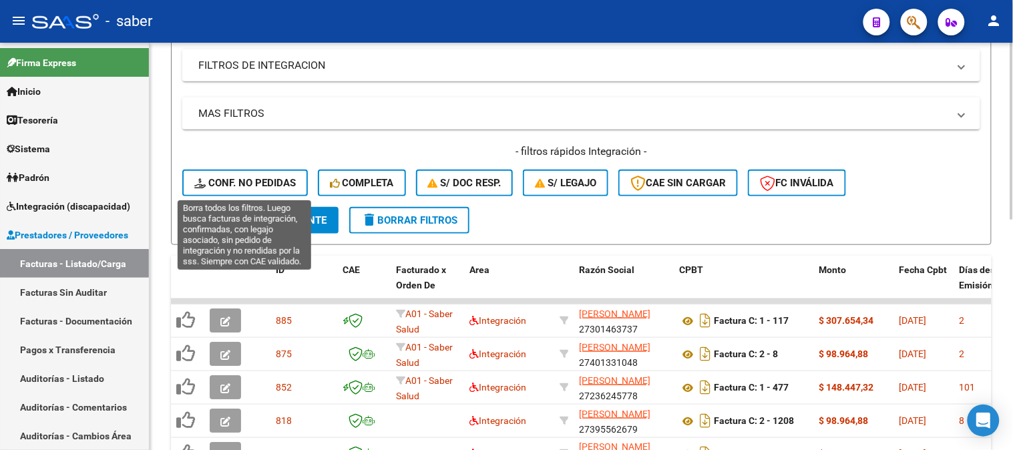
click at [255, 174] on button "Conf. no pedidas" at bounding box center [245, 183] width 126 height 27
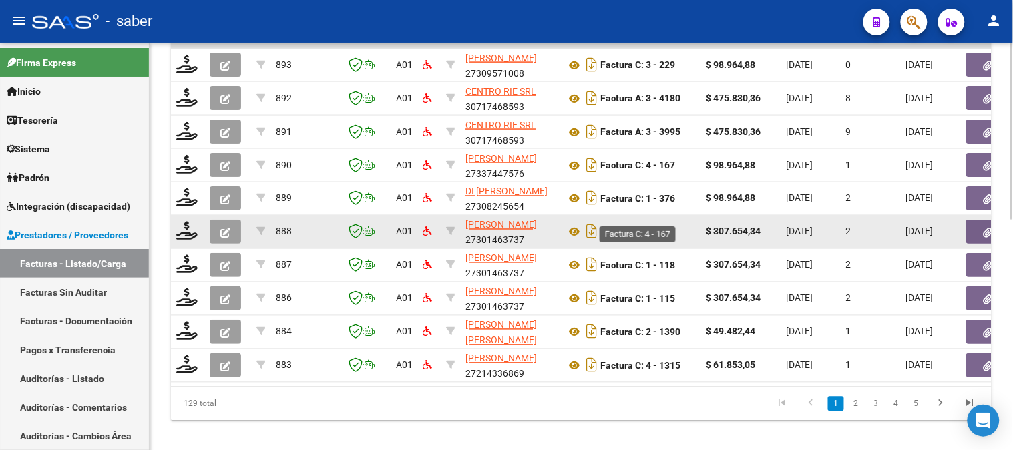
scroll to position [530, 0]
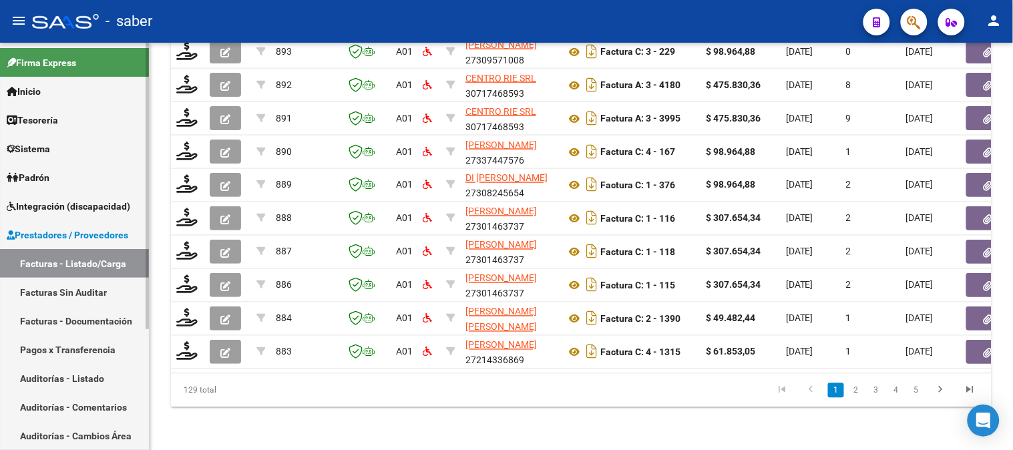
click at [65, 229] on span "Prestadores / Proveedores" at bounding box center [68, 235] width 122 height 15
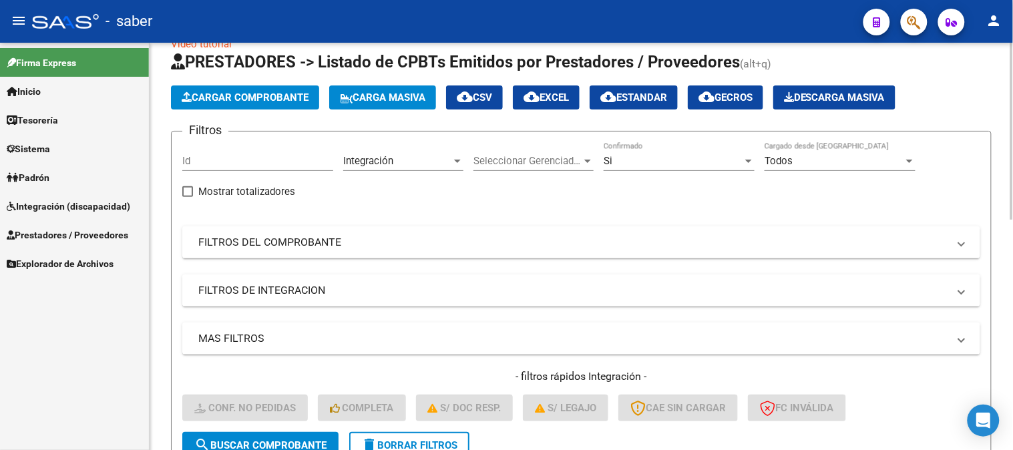
scroll to position [0, 0]
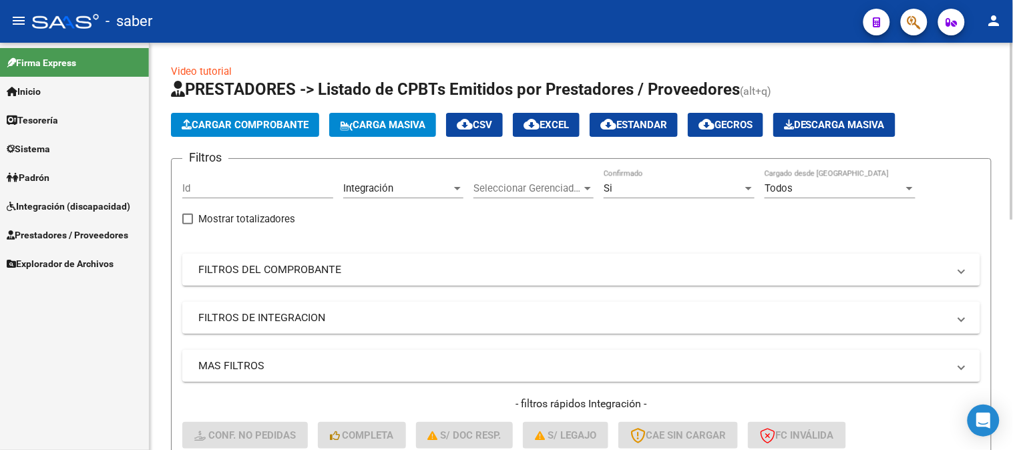
click at [897, 189] on div "Todos" at bounding box center [834, 188] width 139 height 12
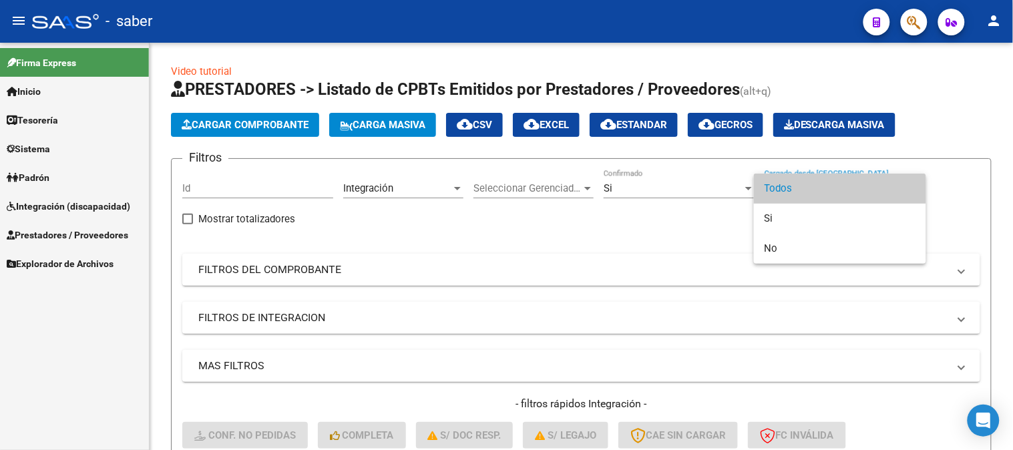
click at [669, 227] on div at bounding box center [506, 225] width 1013 height 450
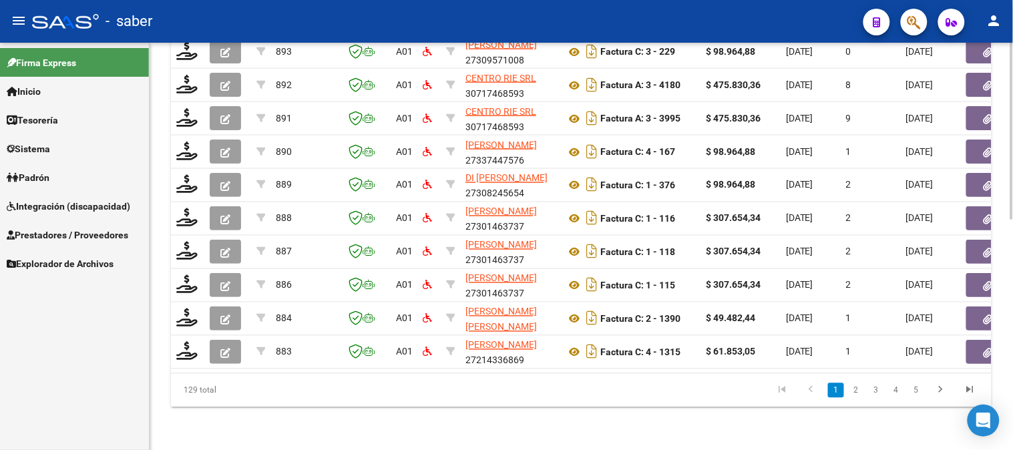
click at [969, 389] on icon "go to last page" at bounding box center [970, 392] width 17 height 16
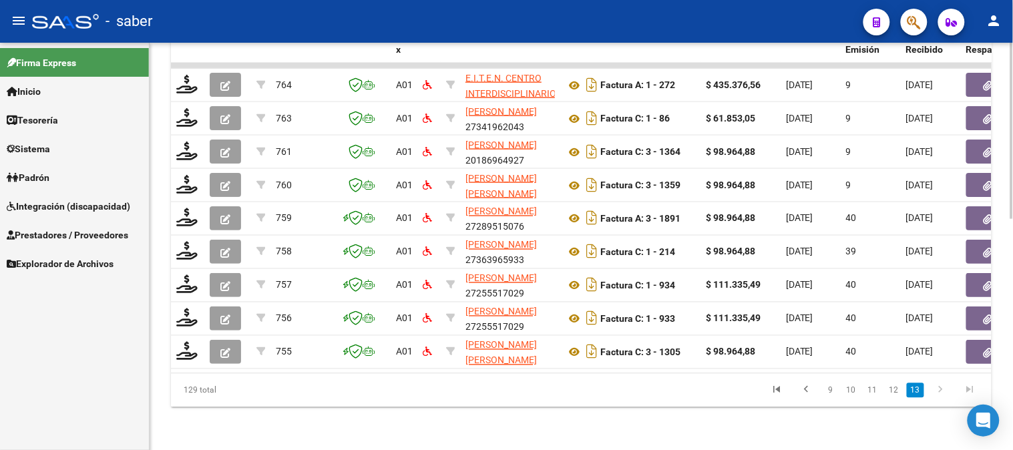
scroll to position [498, 0]
click at [777, 385] on icon "go to first page" at bounding box center [776, 392] width 17 height 16
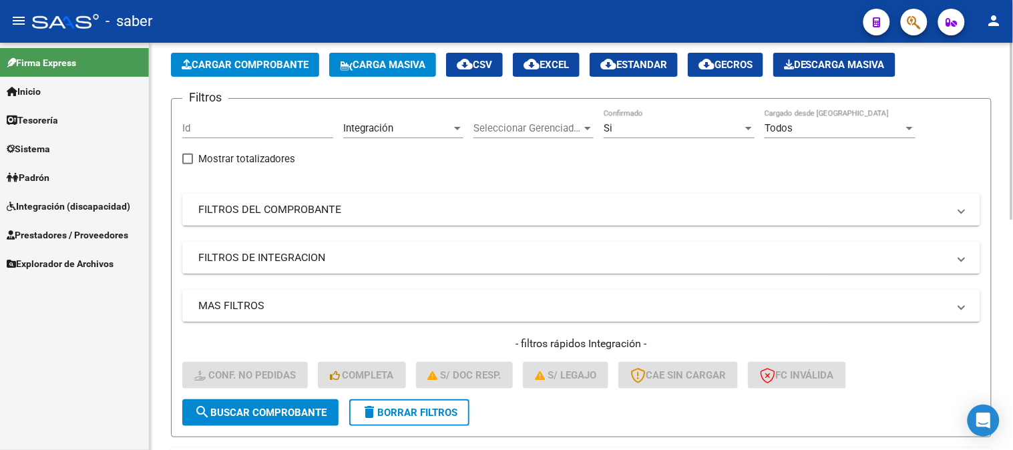
scroll to position [52, 0]
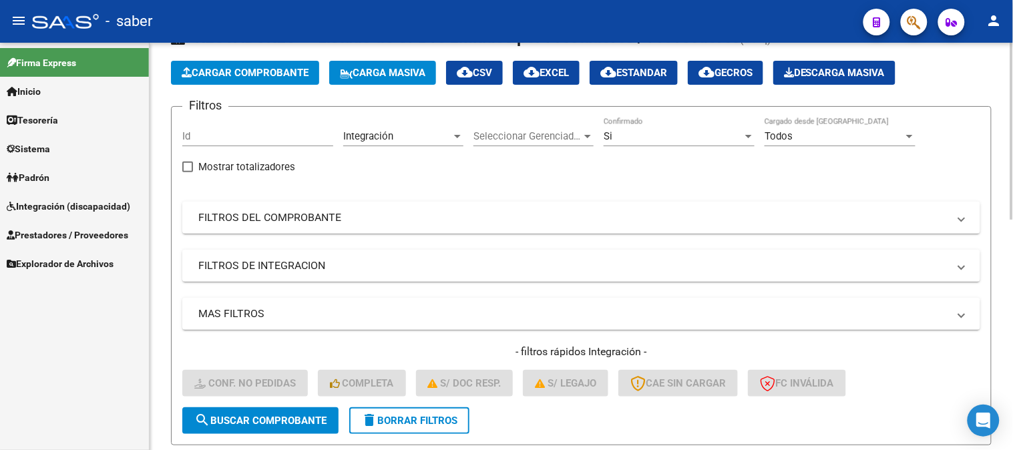
click at [852, 70] on span "Descarga Masiva" at bounding box center [834, 73] width 101 height 12
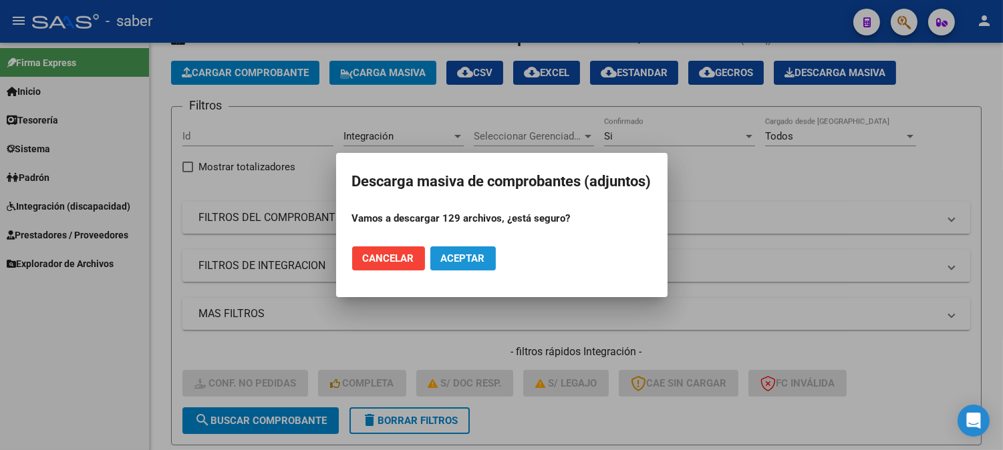
click at [459, 255] on span "Aceptar" at bounding box center [463, 259] width 44 height 12
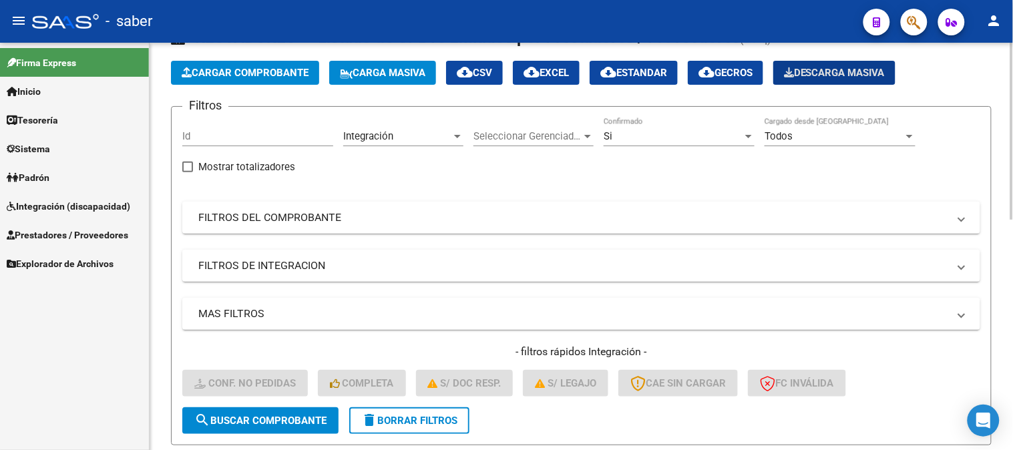
scroll to position [127, 0]
